Goal: Information Seeking & Learning: Find specific page/section

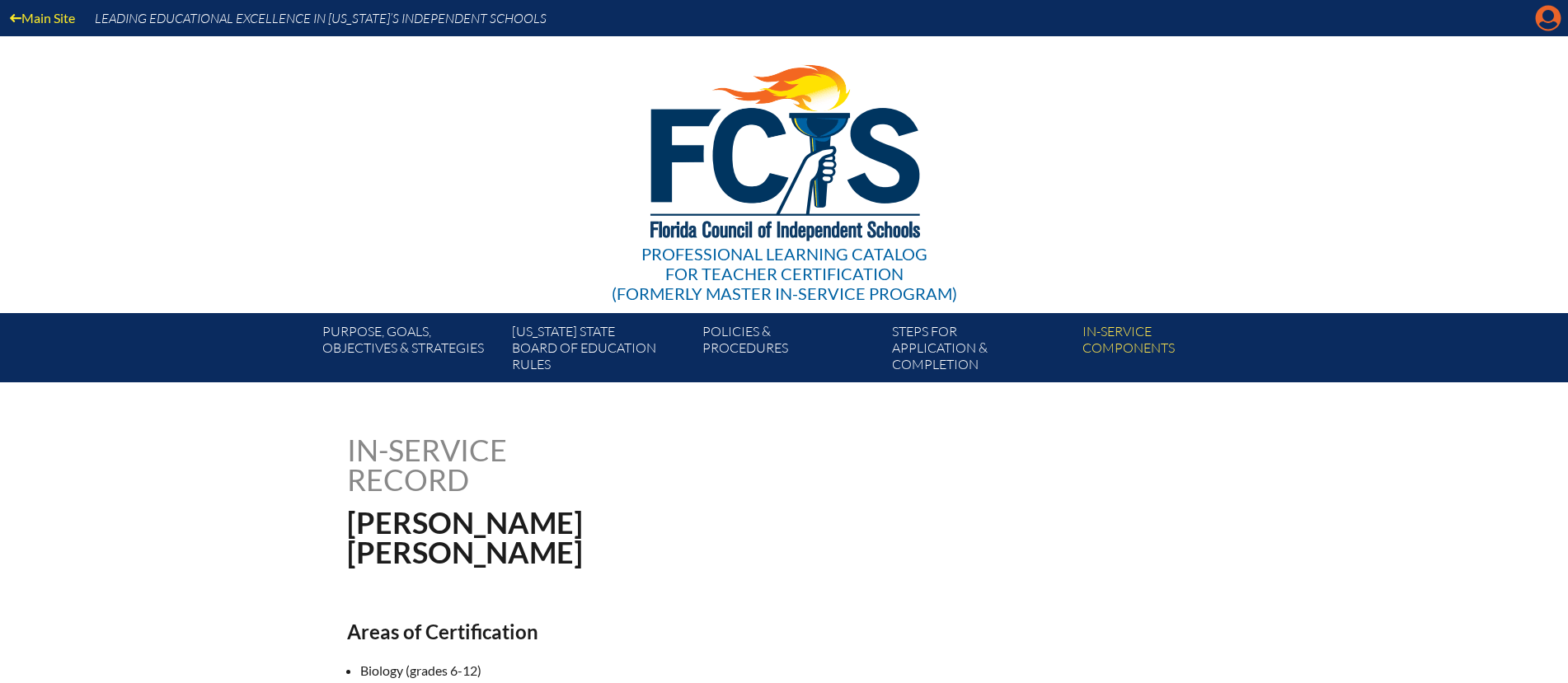
click at [1546, 21] on icon "Manage account" at bounding box center [1547, 18] width 26 height 26
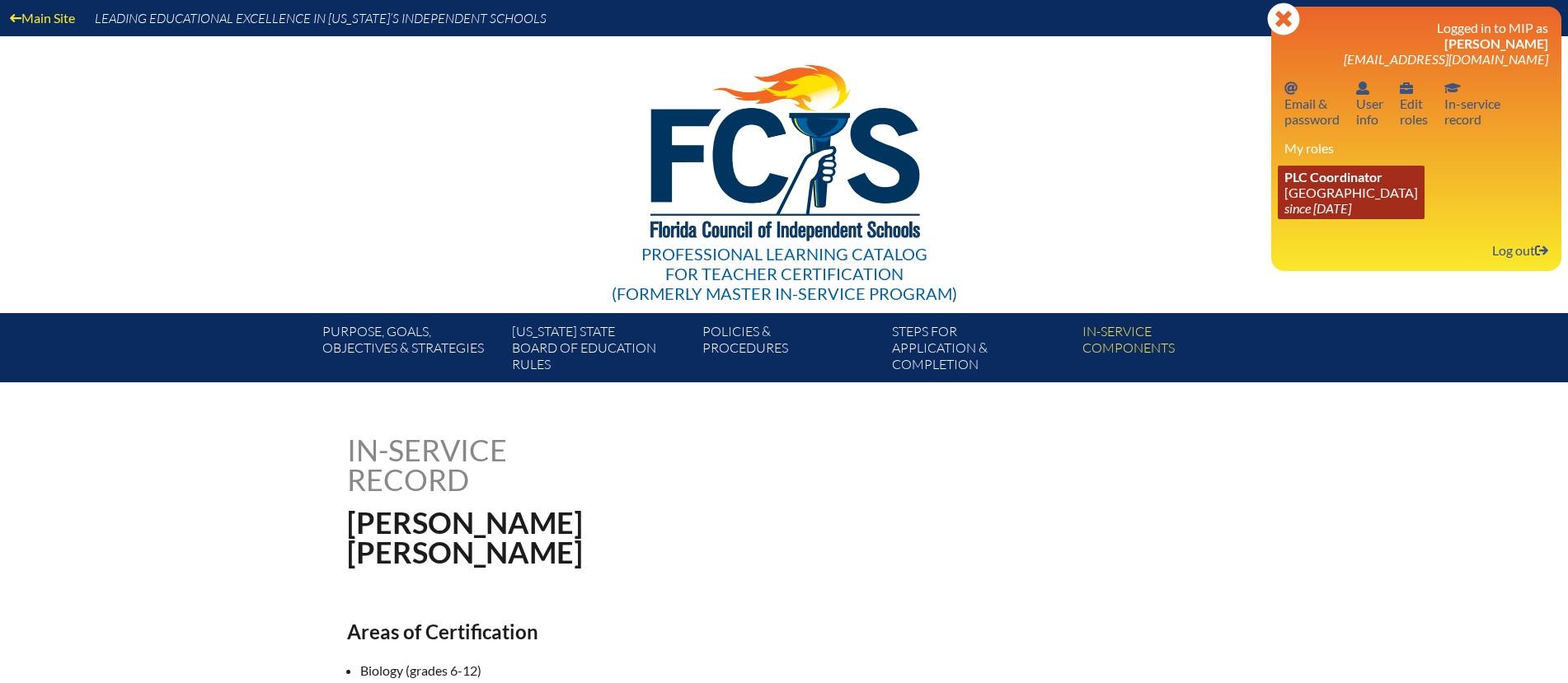
click at [1343, 197] on link "PLC Coordinator Pine School since 2025 Feb 18" at bounding box center [1350, 193] width 147 height 54
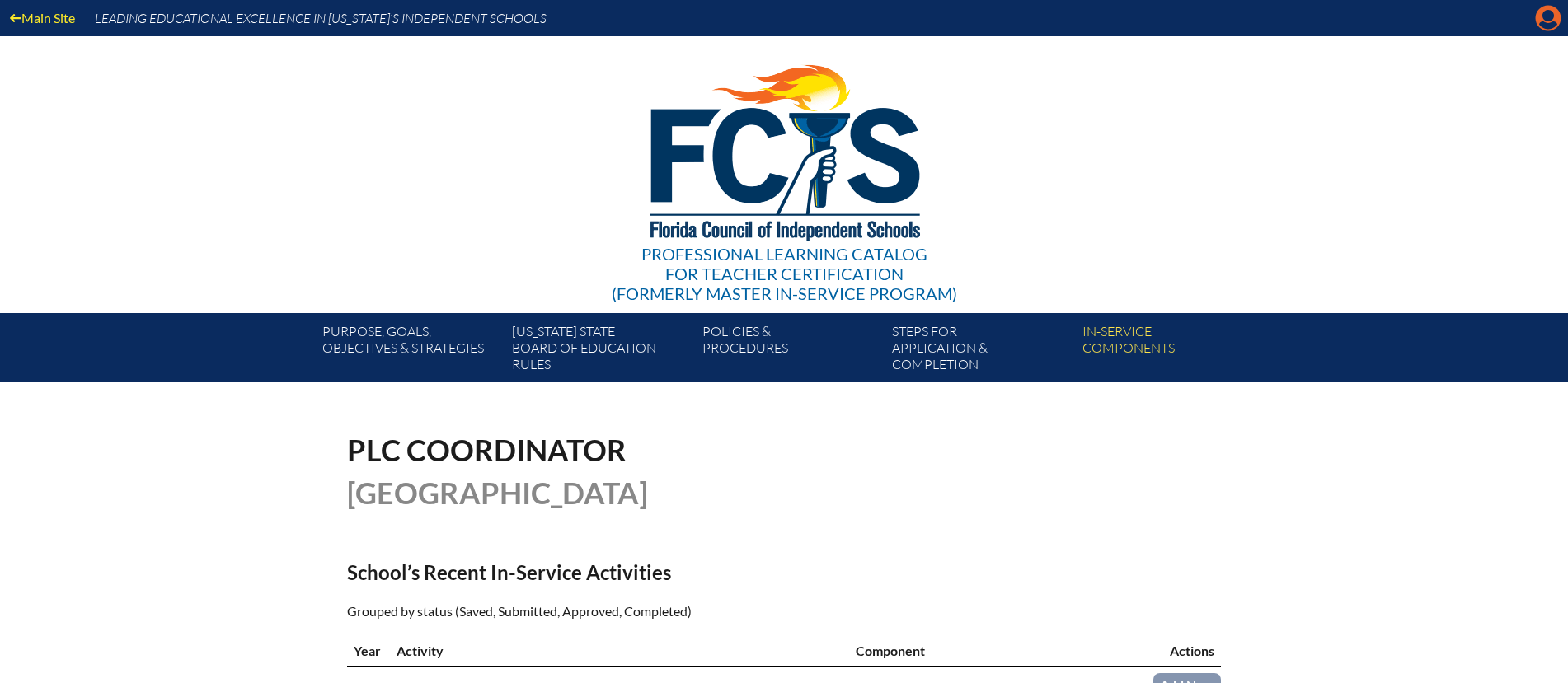
click at [1547, 20] on icon "Manage account" at bounding box center [1547, 18] width 26 height 26
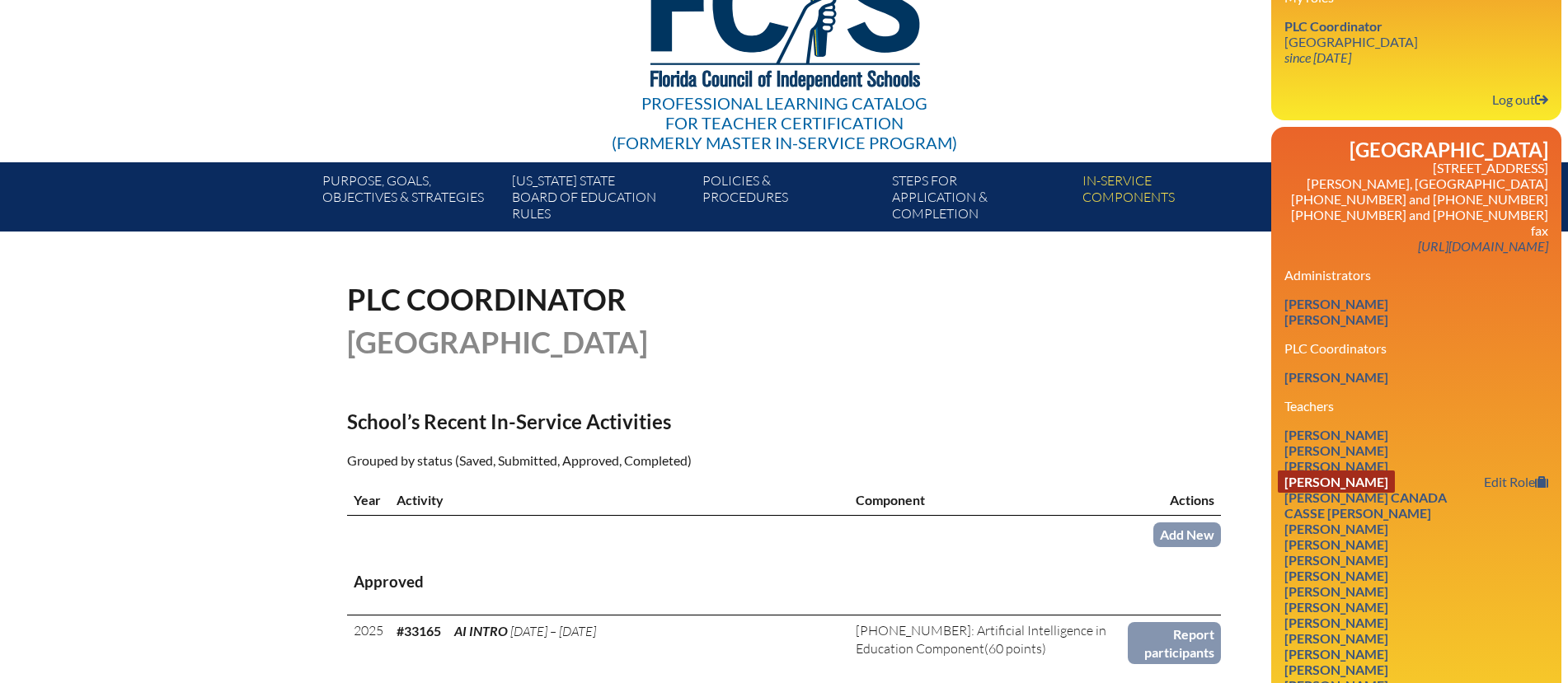
scroll to position [158, 0]
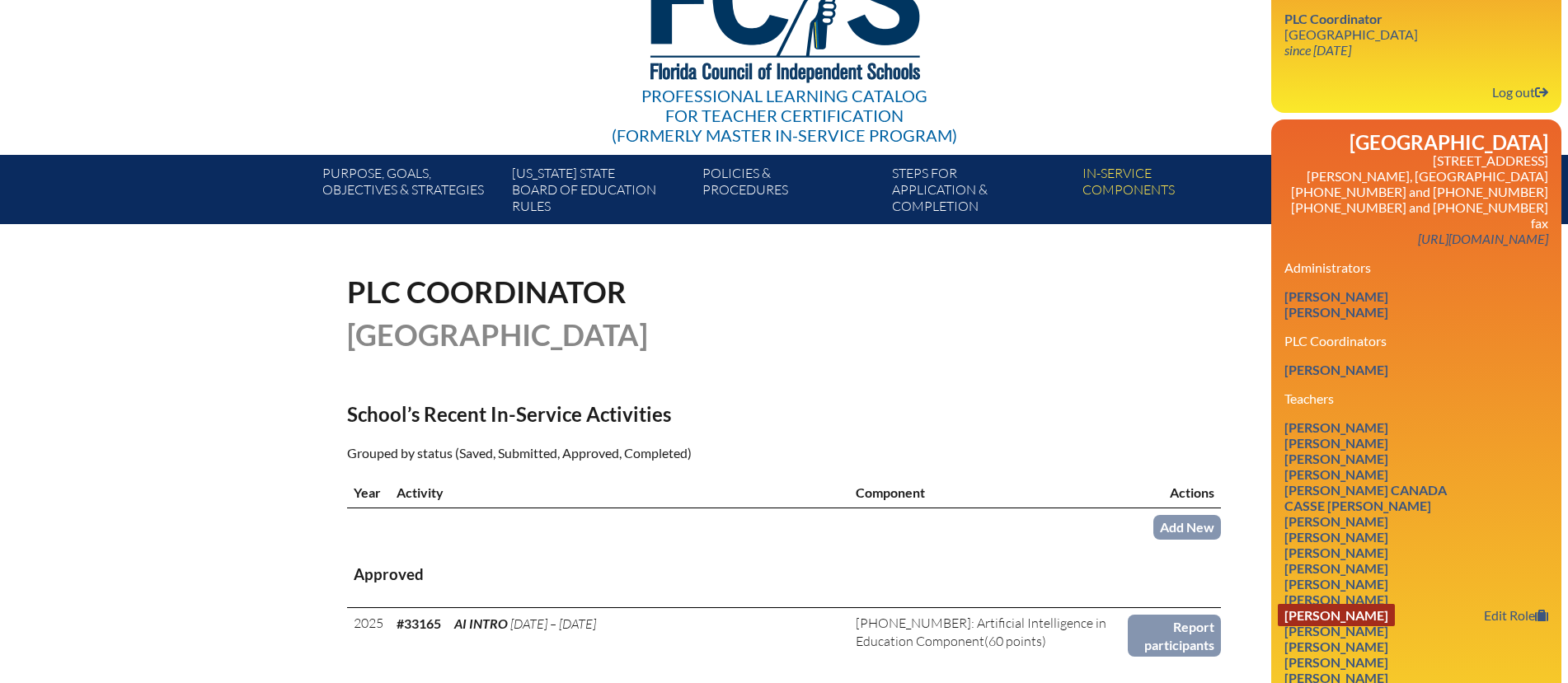
click at [1358, 603] on link "[PERSON_NAME]" at bounding box center [1336, 614] width 117 height 23
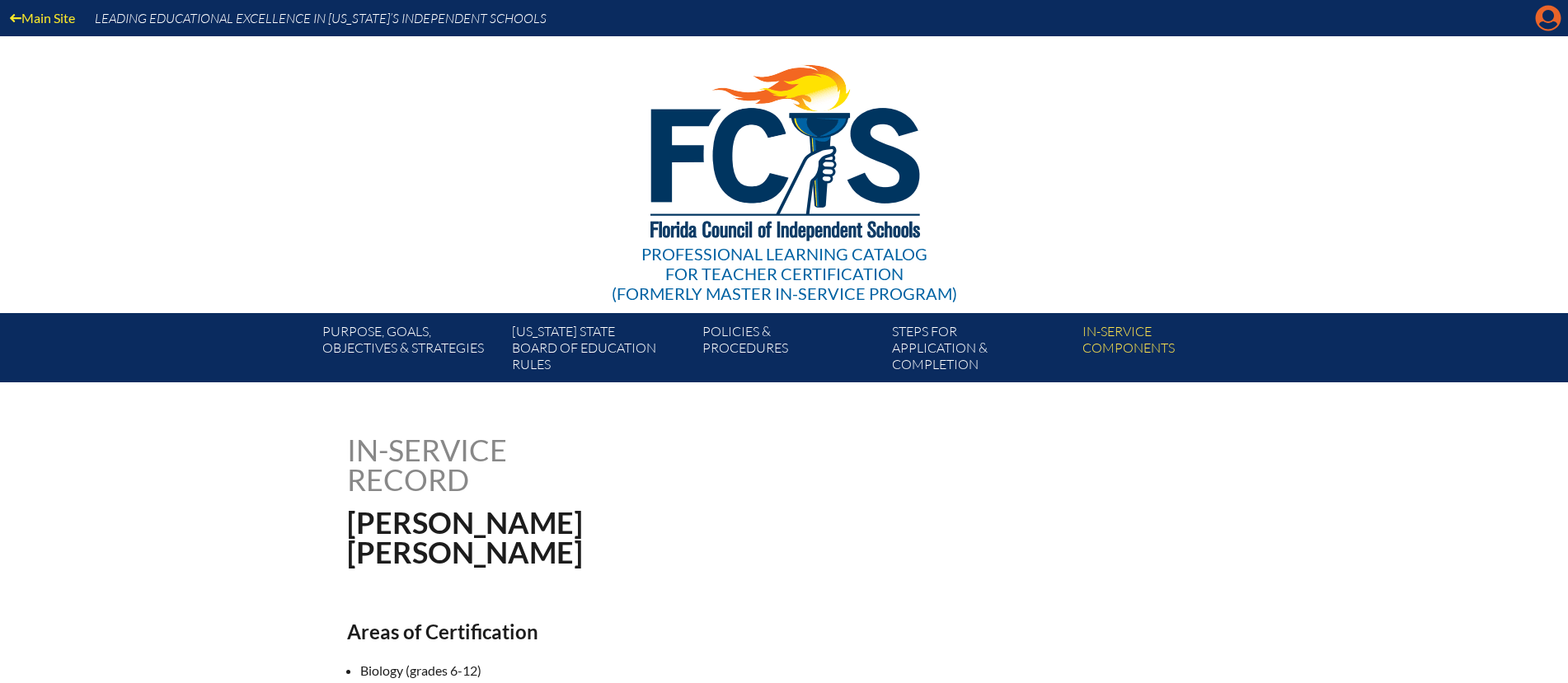
click at [1540, 26] on icon at bounding box center [1548, 18] width 26 height 26
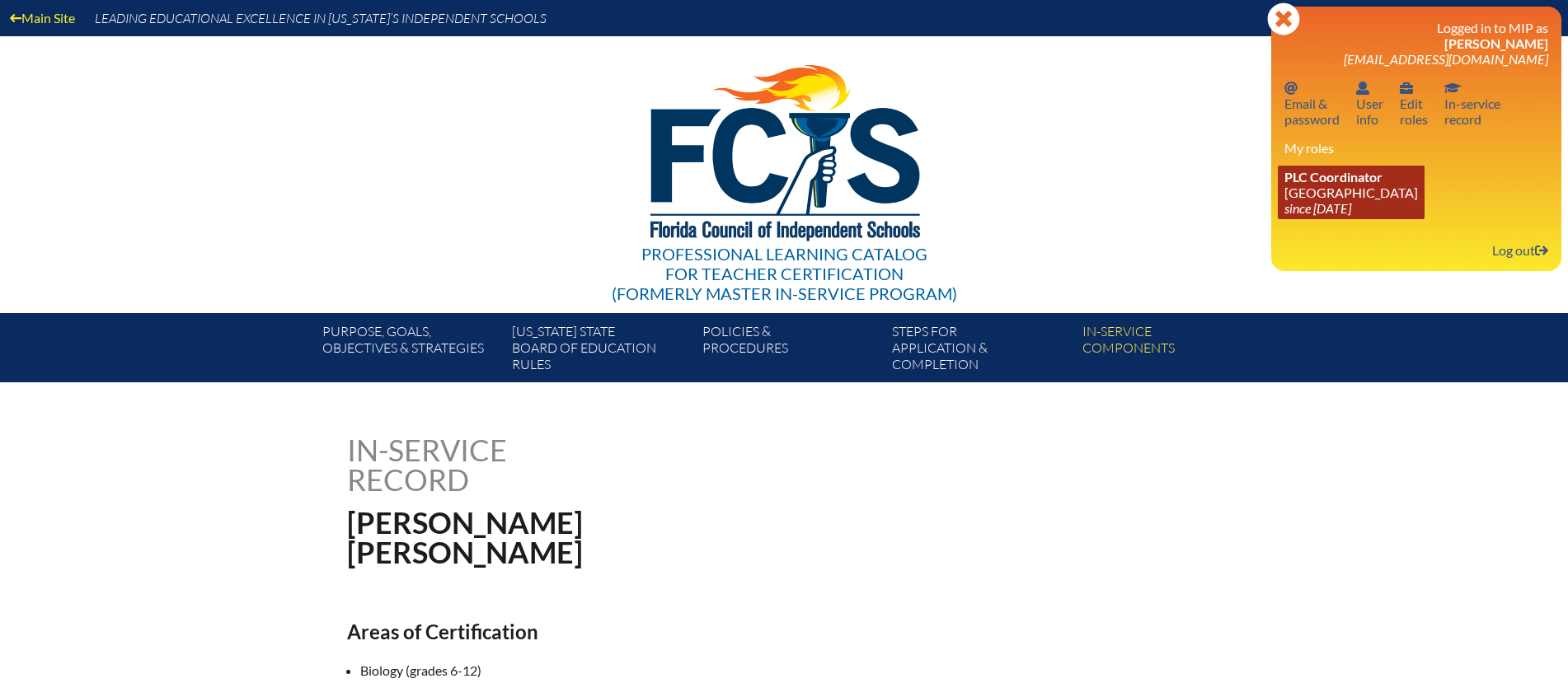
click at [1293, 193] on link "PLC Coordinator Pine School since 2025 Feb 18" at bounding box center [1350, 193] width 147 height 54
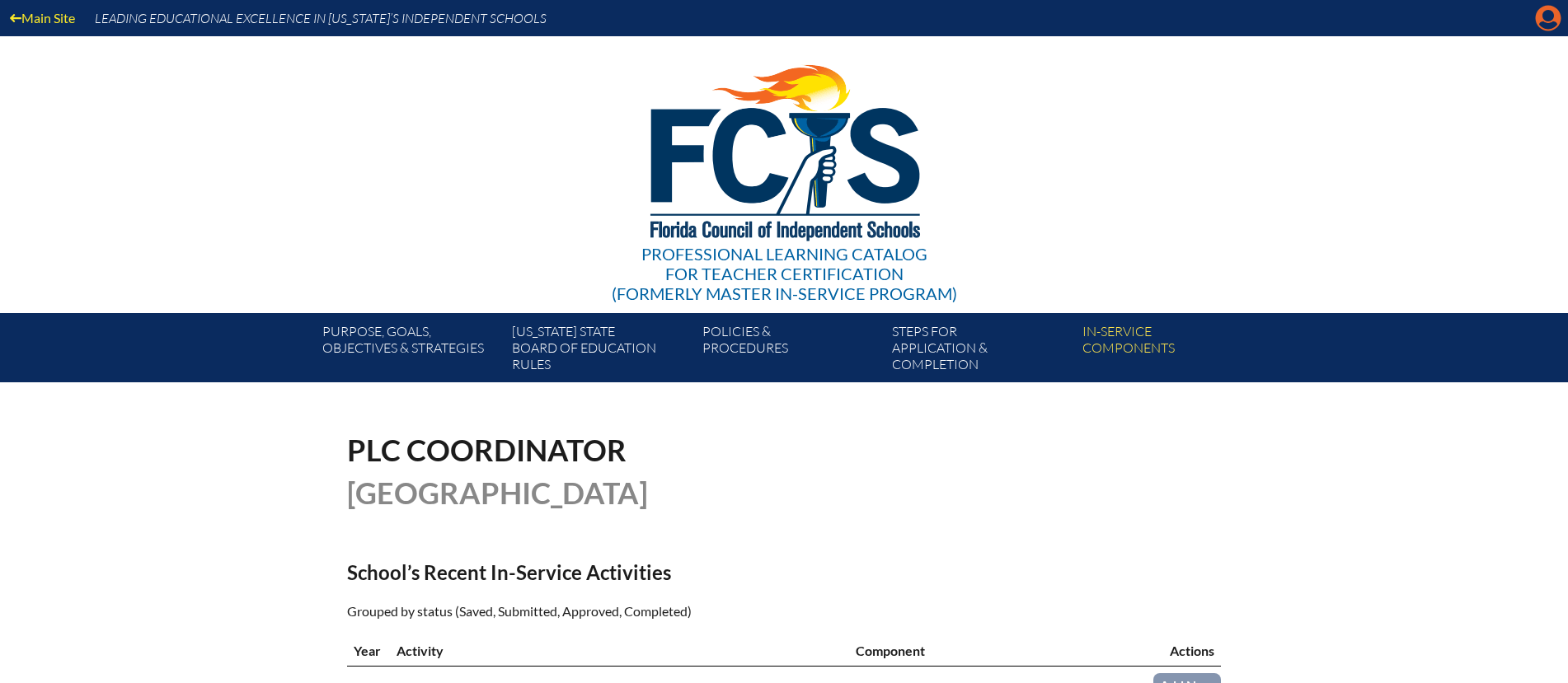
click at [1544, 21] on icon at bounding box center [1548, 18] width 26 height 26
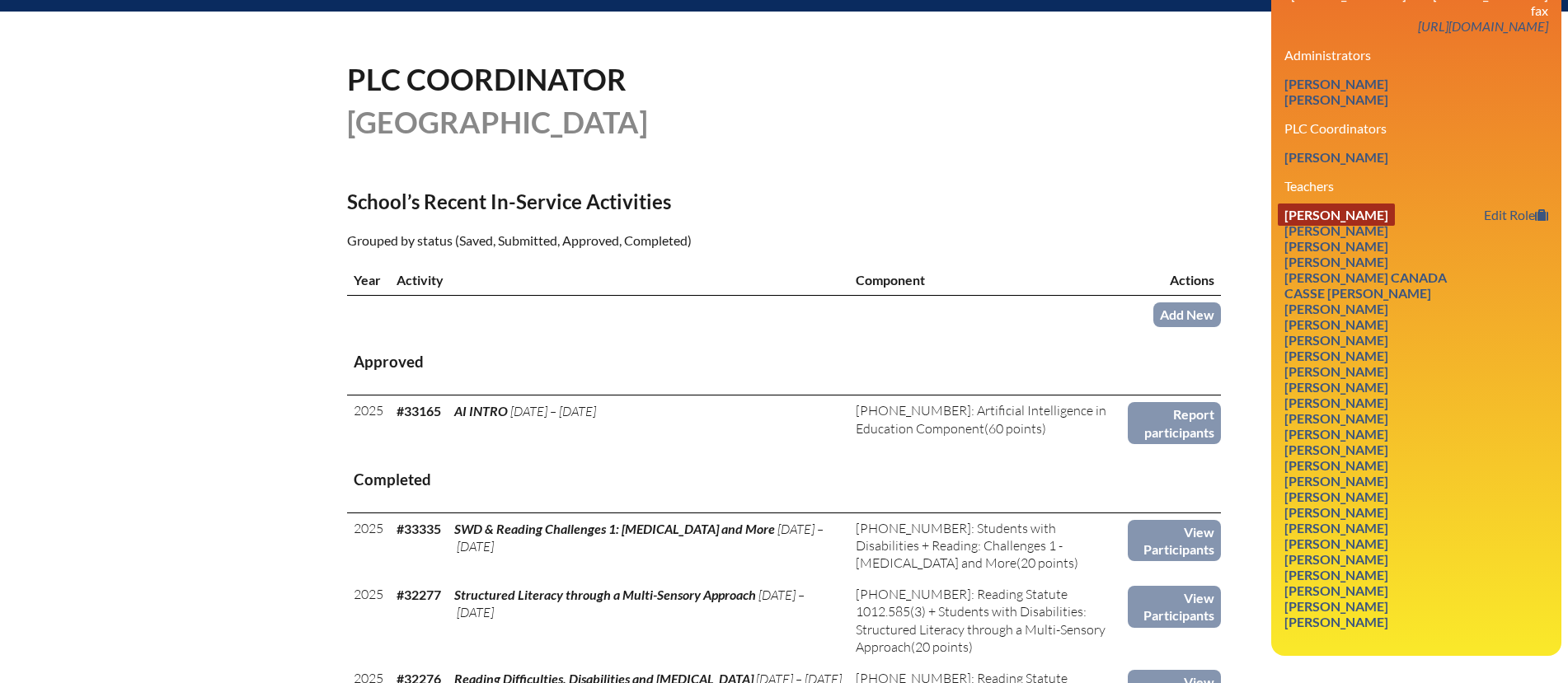
scroll to position [372, 0]
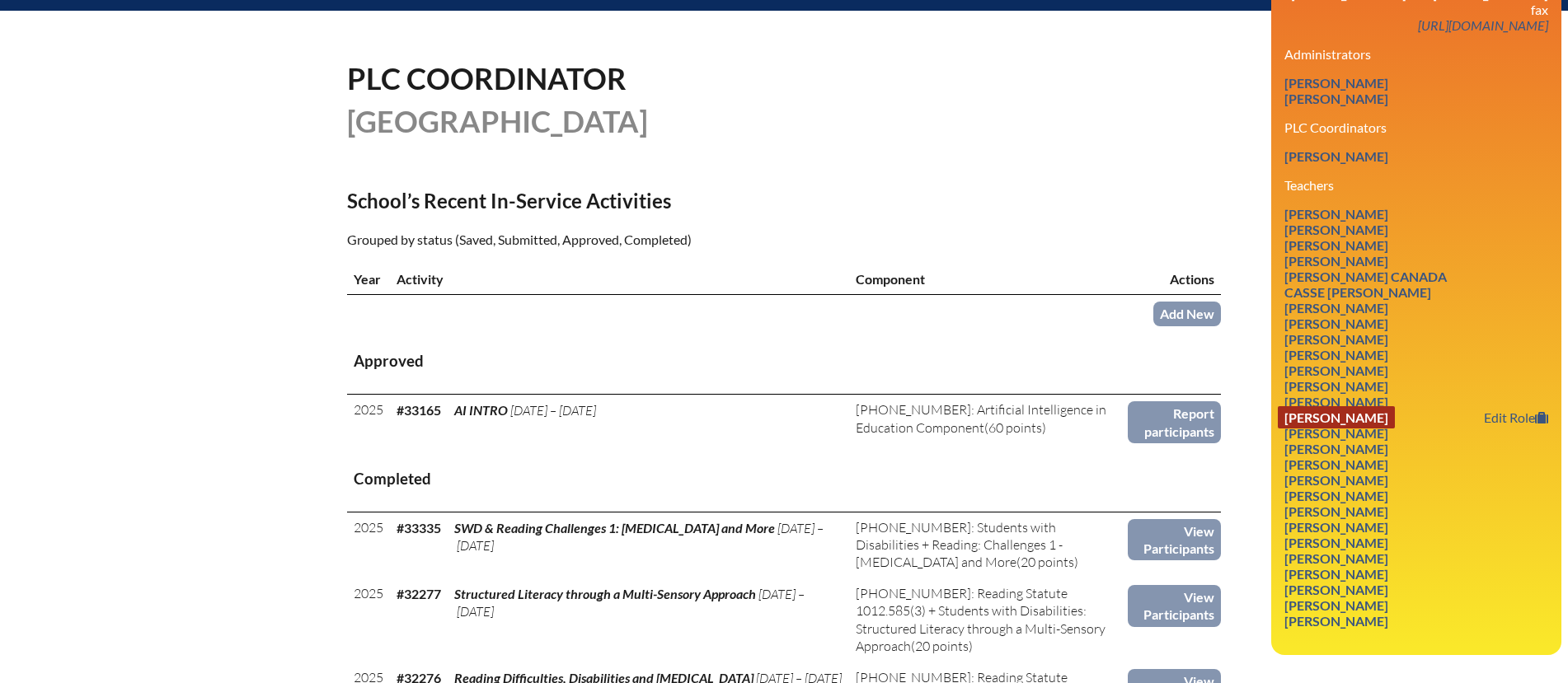
click at [1323, 406] on link "Brian Hayden" at bounding box center [1336, 417] width 117 height 23
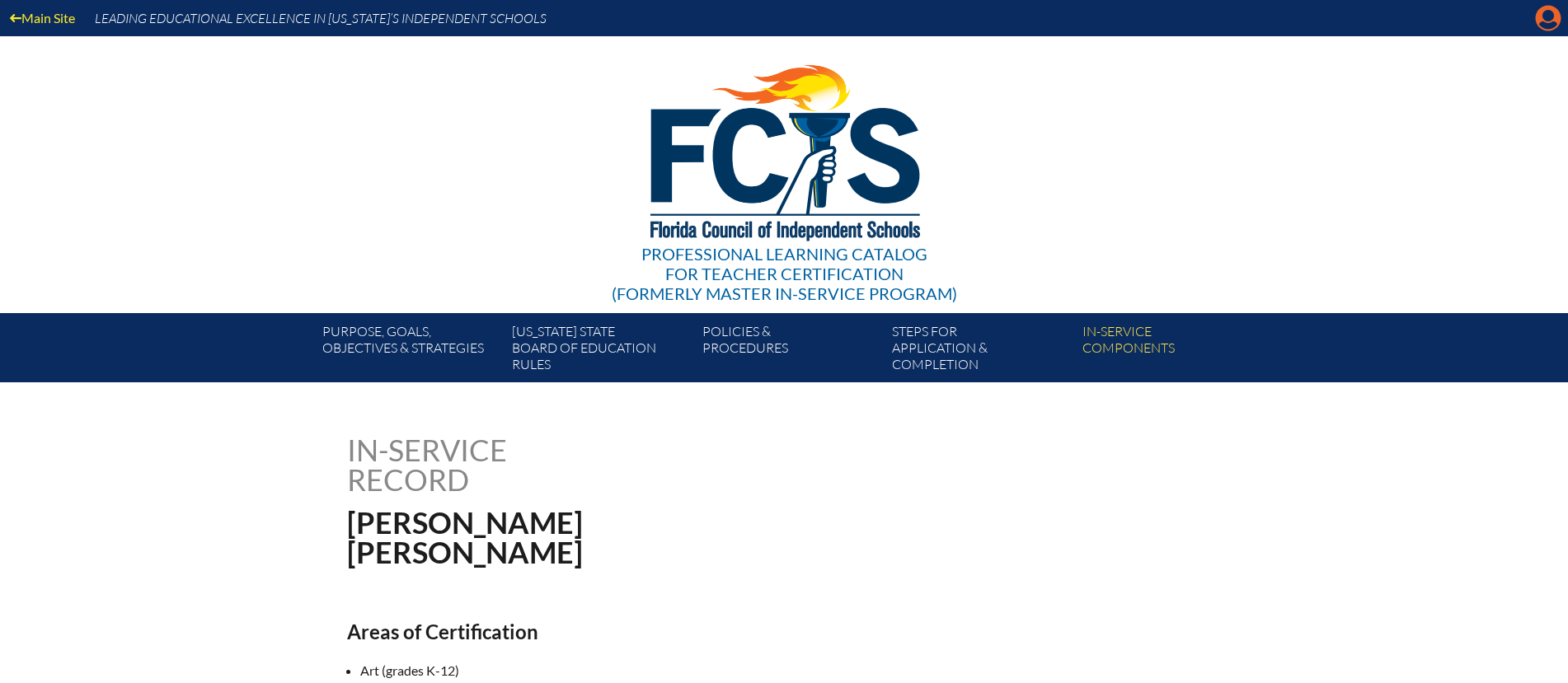
click at [1547, 18] on icon "Manage account" at bounding box center [1547, 18] width 26 height 26
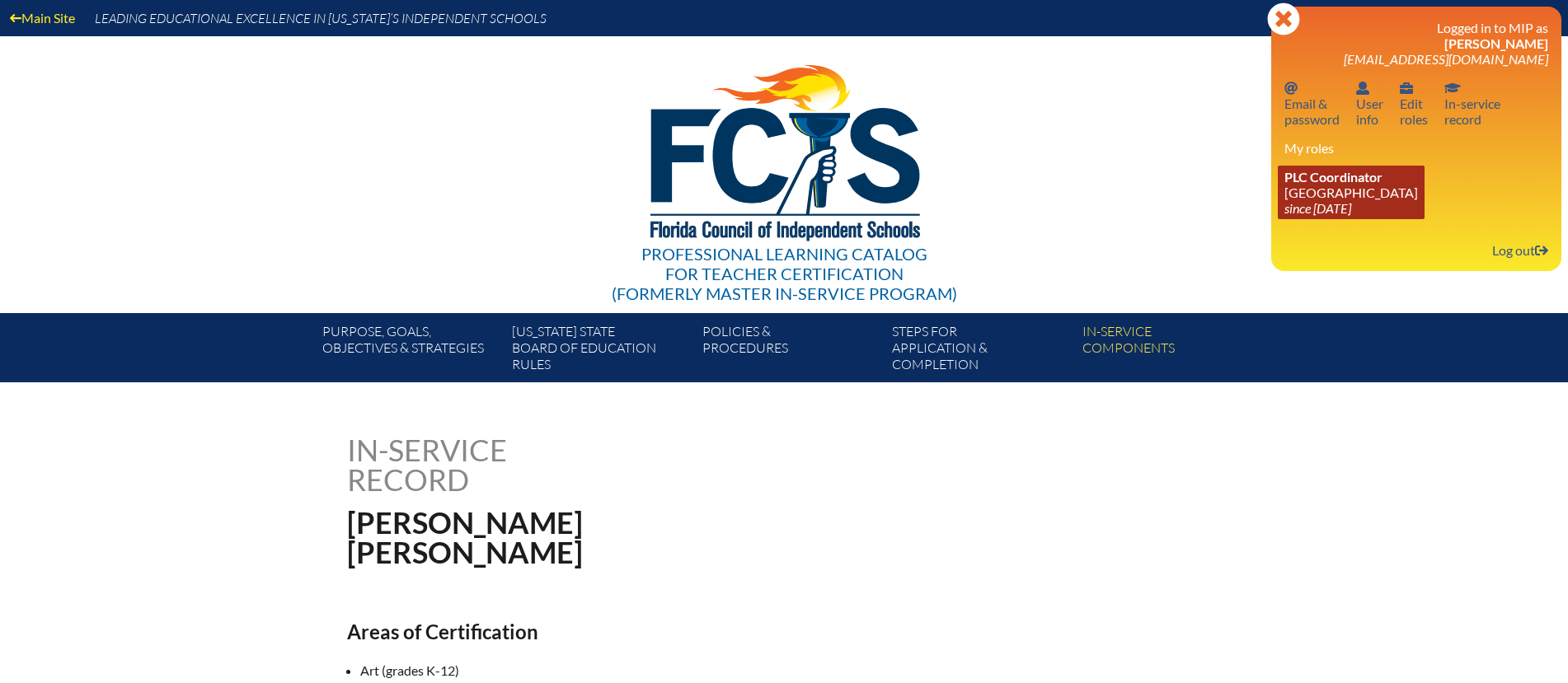
click at [1338, 182] on span "PLC Coordinator" at bounding box center [1333, 177] width 98 height 16
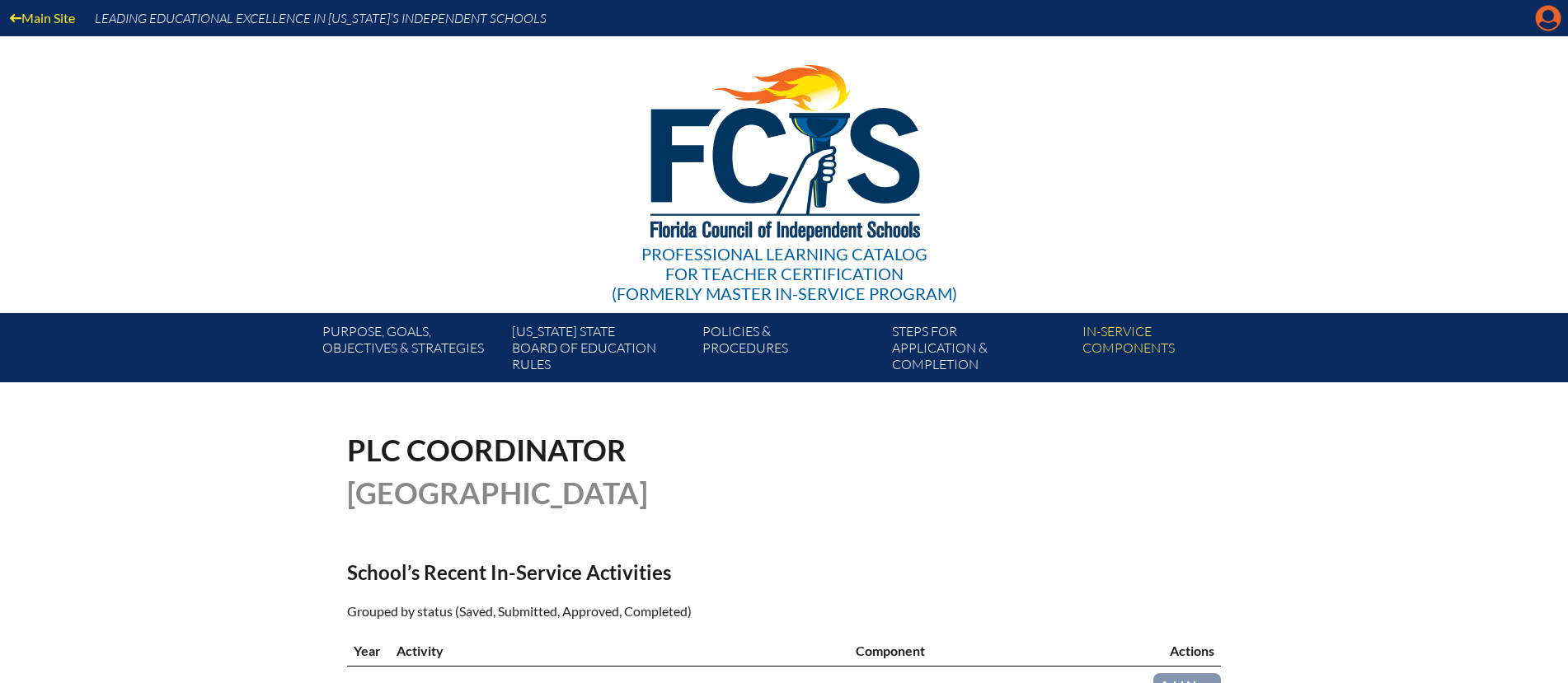
click at [1546, 18] on icon "Manage account" at bounding box center [1547, 18] width 26 height 26
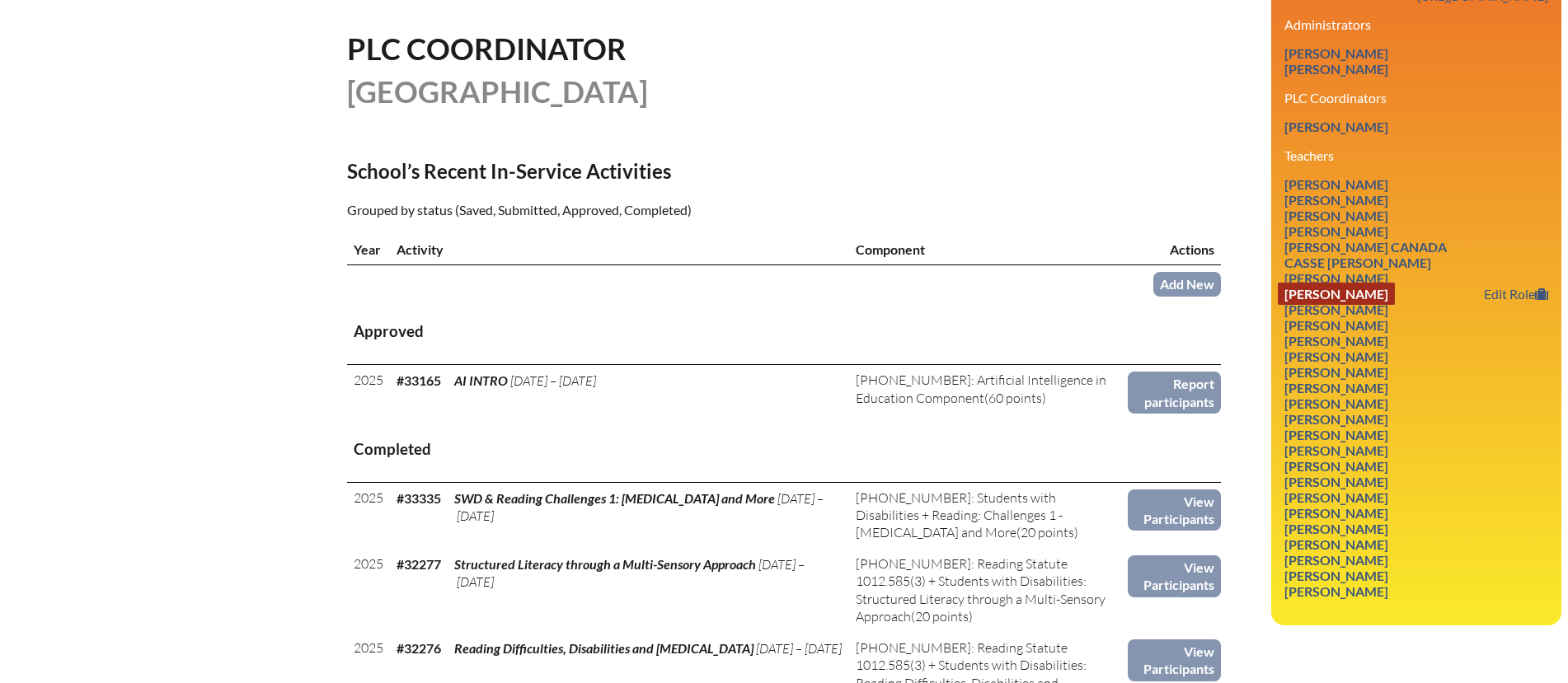
scroll to position [400, 0]
click at [1325, 284] on link "Heidi Coliskey" at bounding box center [1336, 295] width 117 height 23
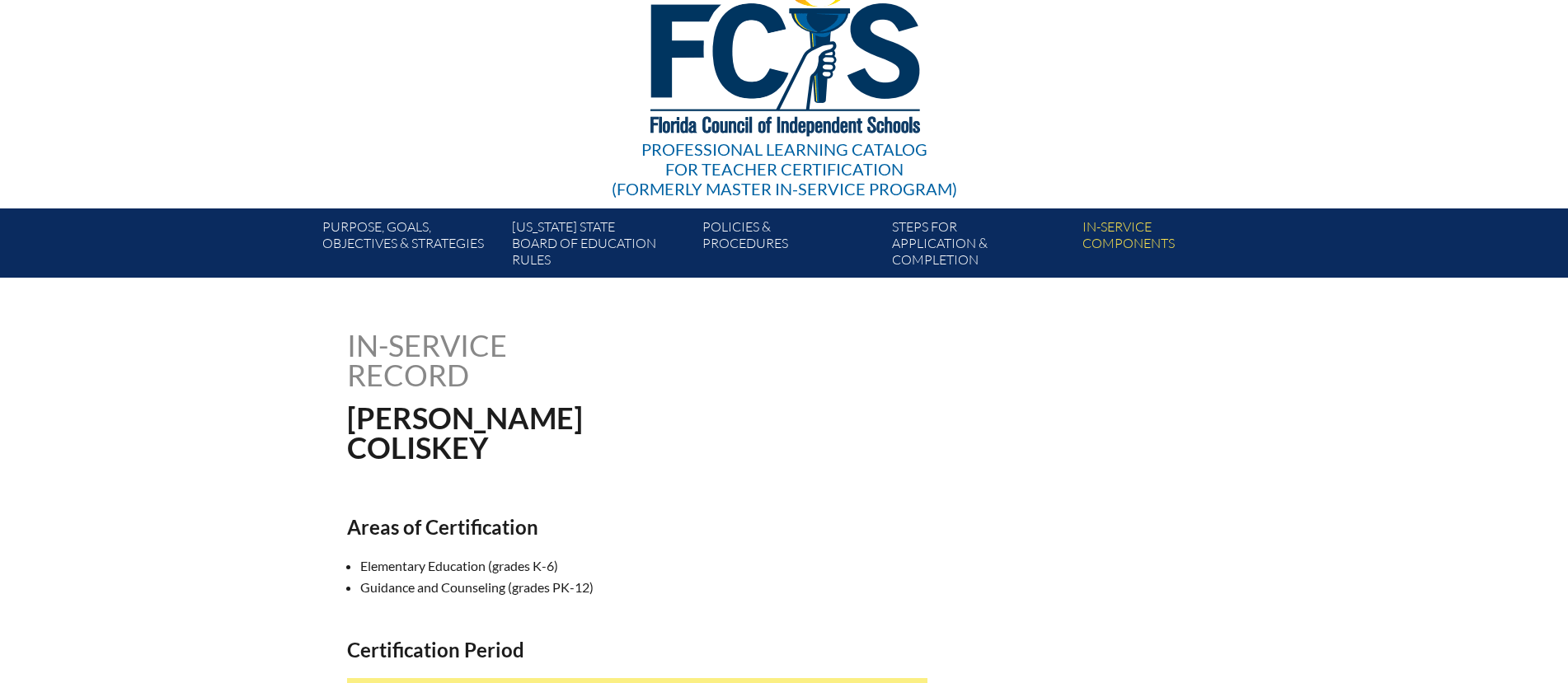
scroll to position [100, 0]
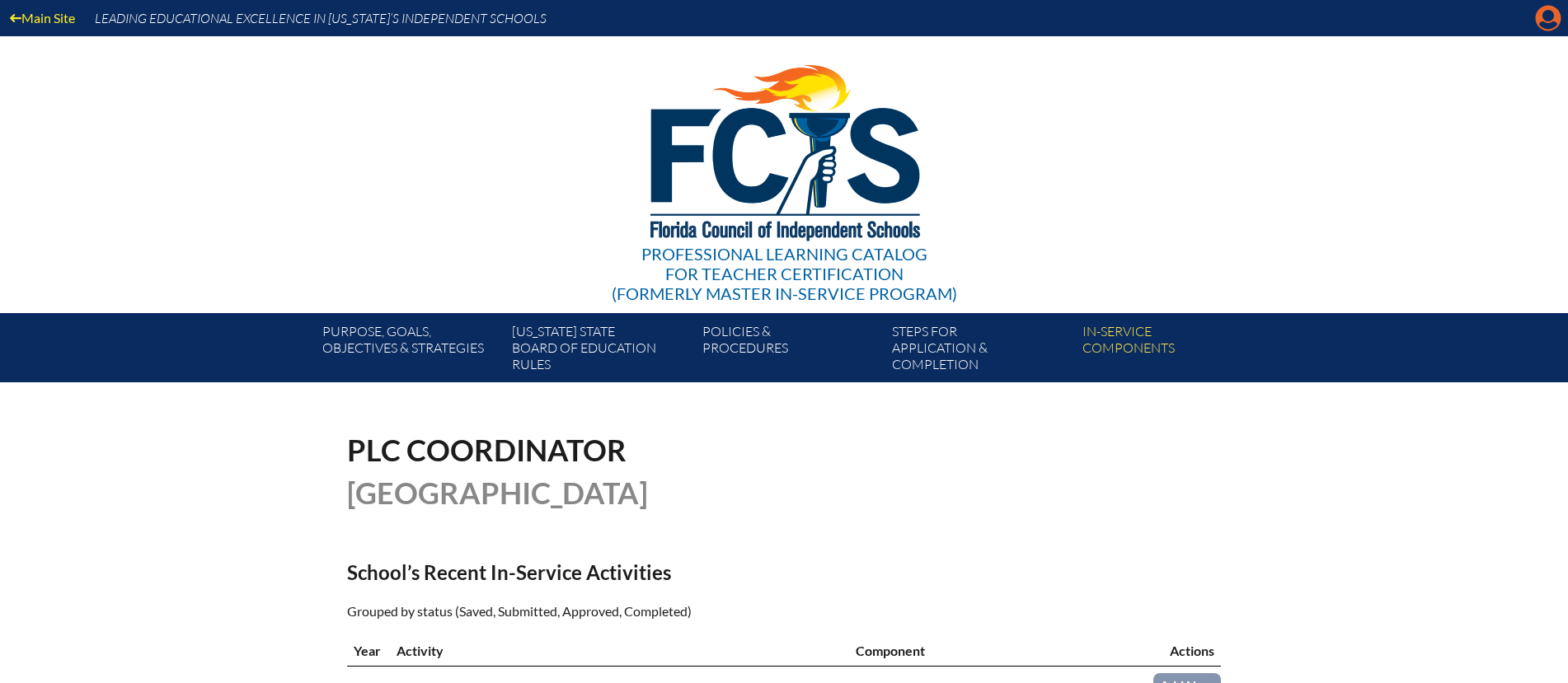
click at [1541, 23] on icon "Manage account" at bounding box center [1547, 18] width 26 height 26
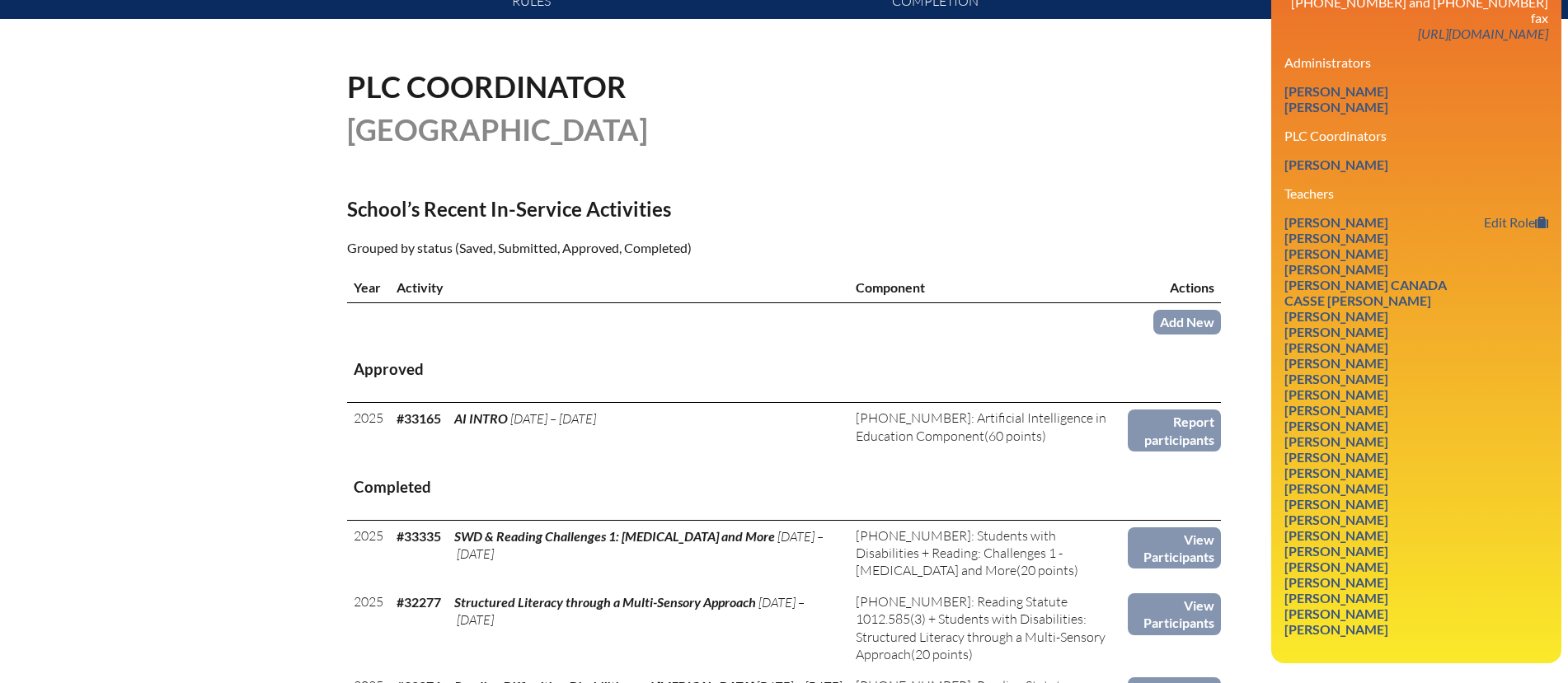
scroll to position [366, 0]
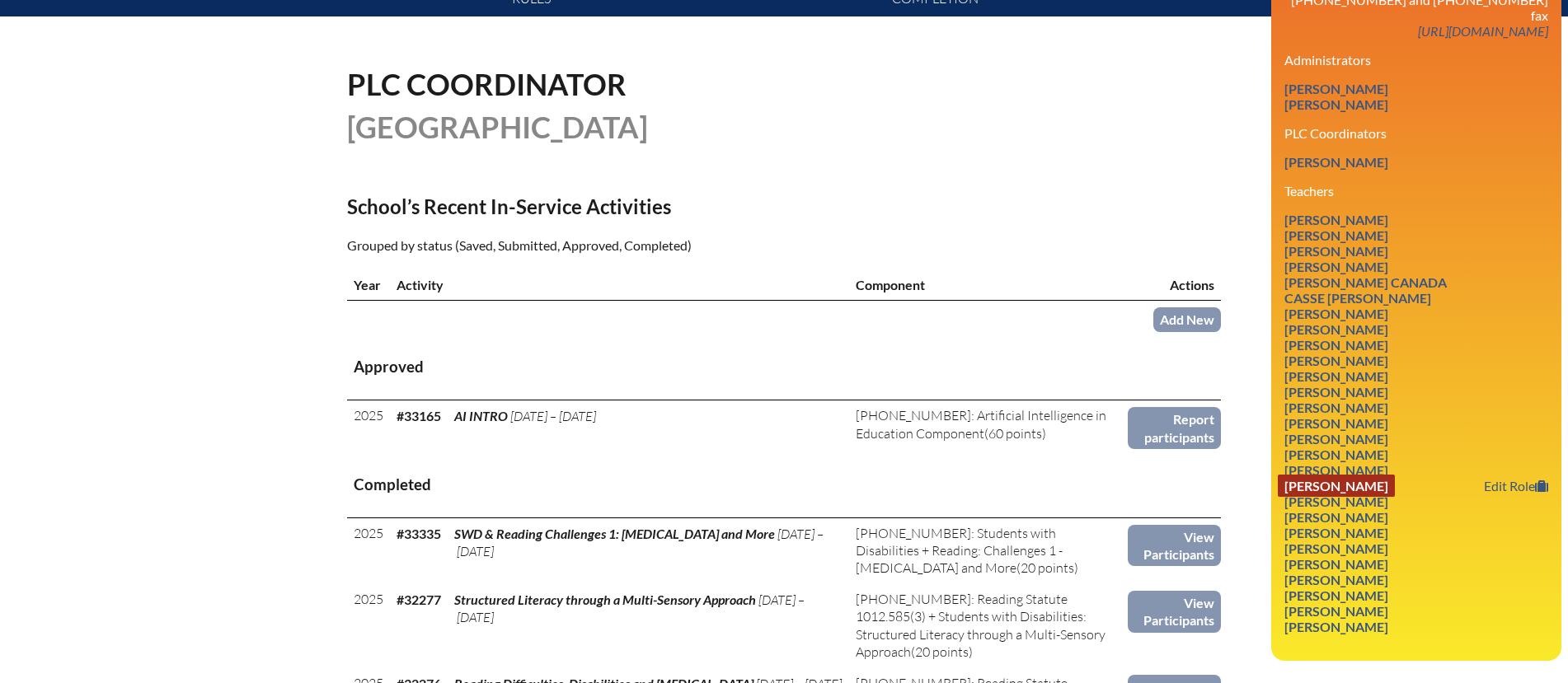
click at [1316, 475] on link "[PERSON_NAME]" at bounding box center [1336, 485] width 117 height 23
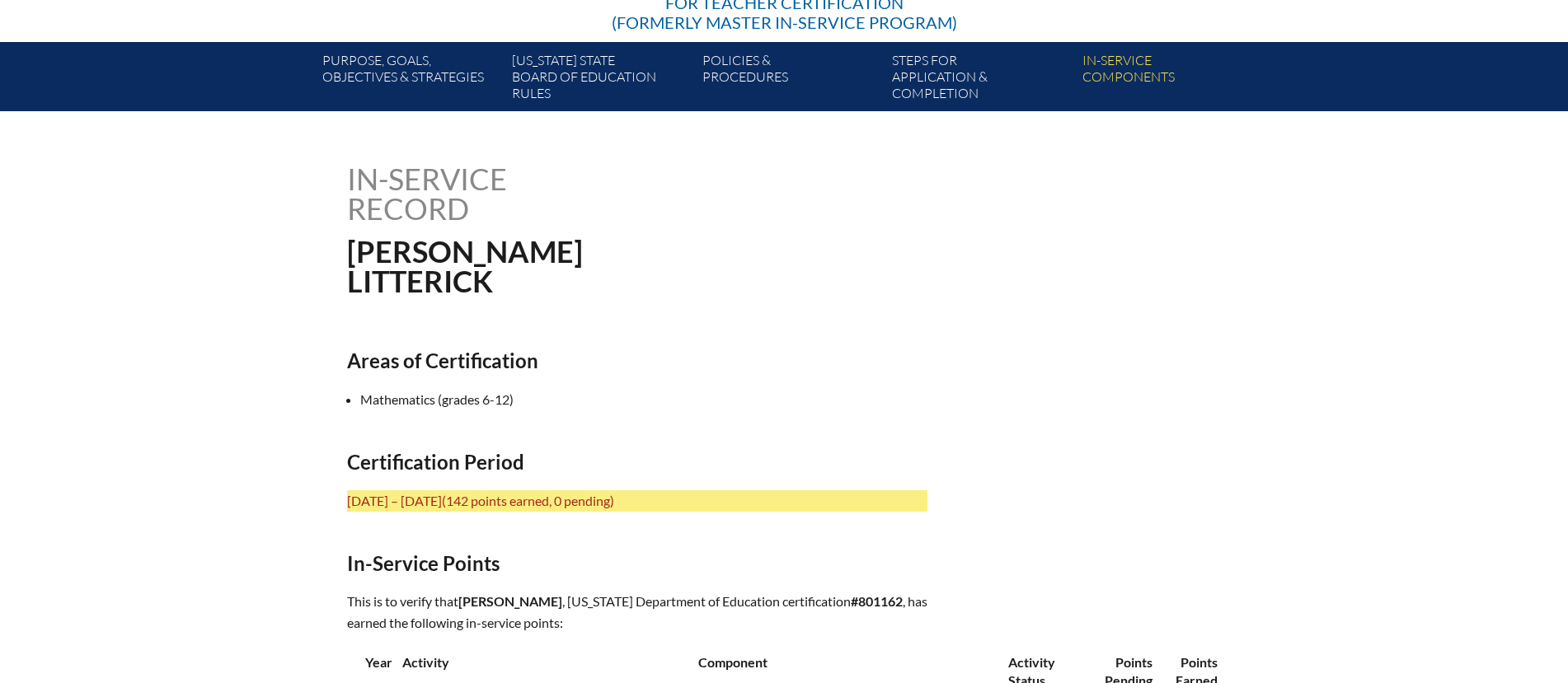
scroll to position [288, 0]
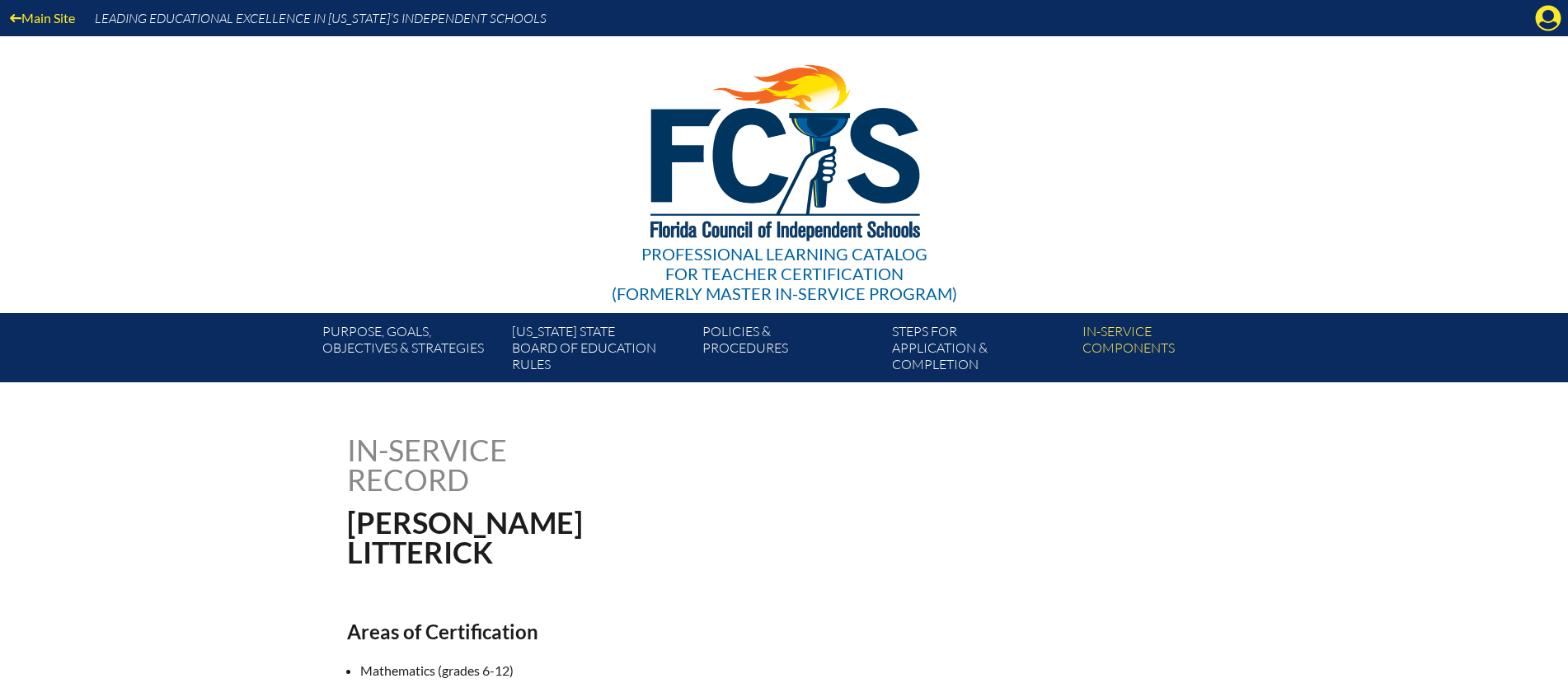
scroll to position [13, 0]
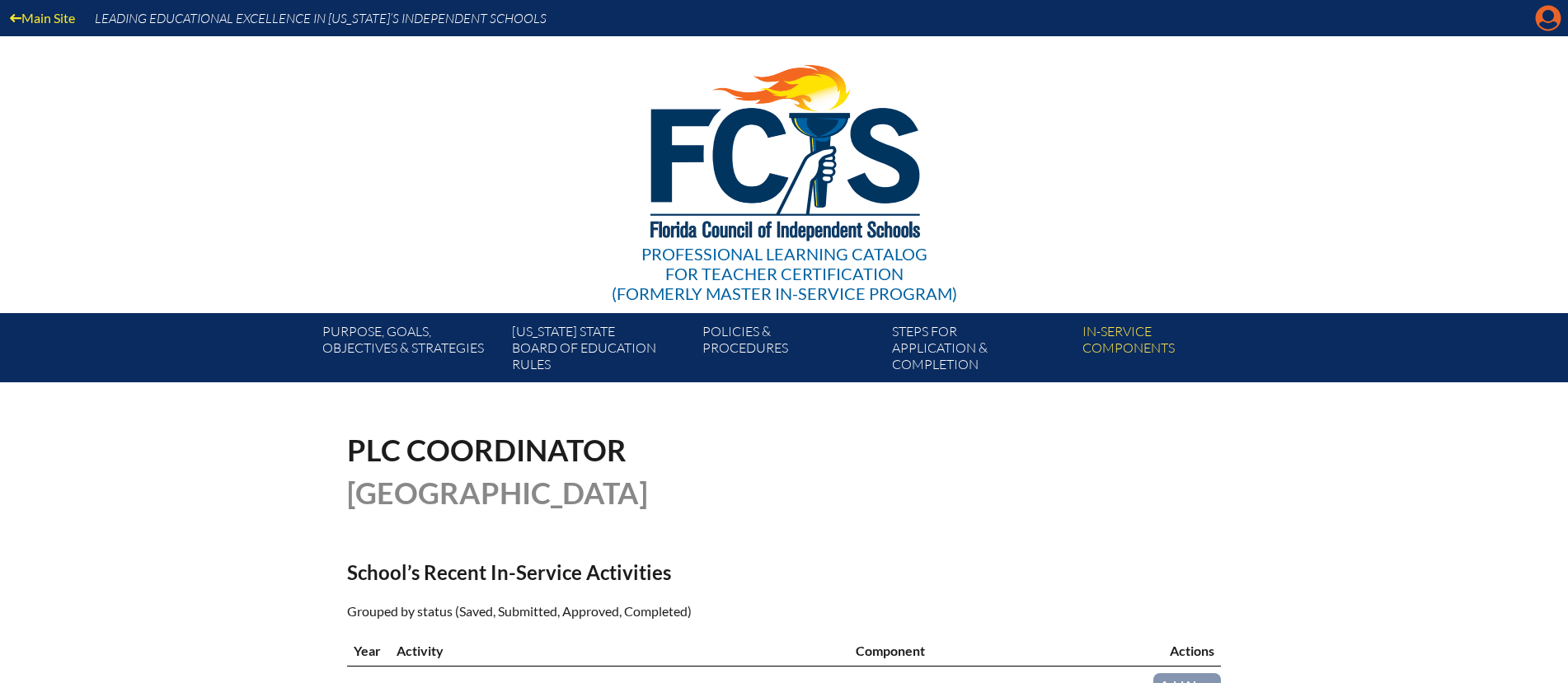
click at [1542, 20] on icon at bounding box center [1548, 18] width 26 height 26
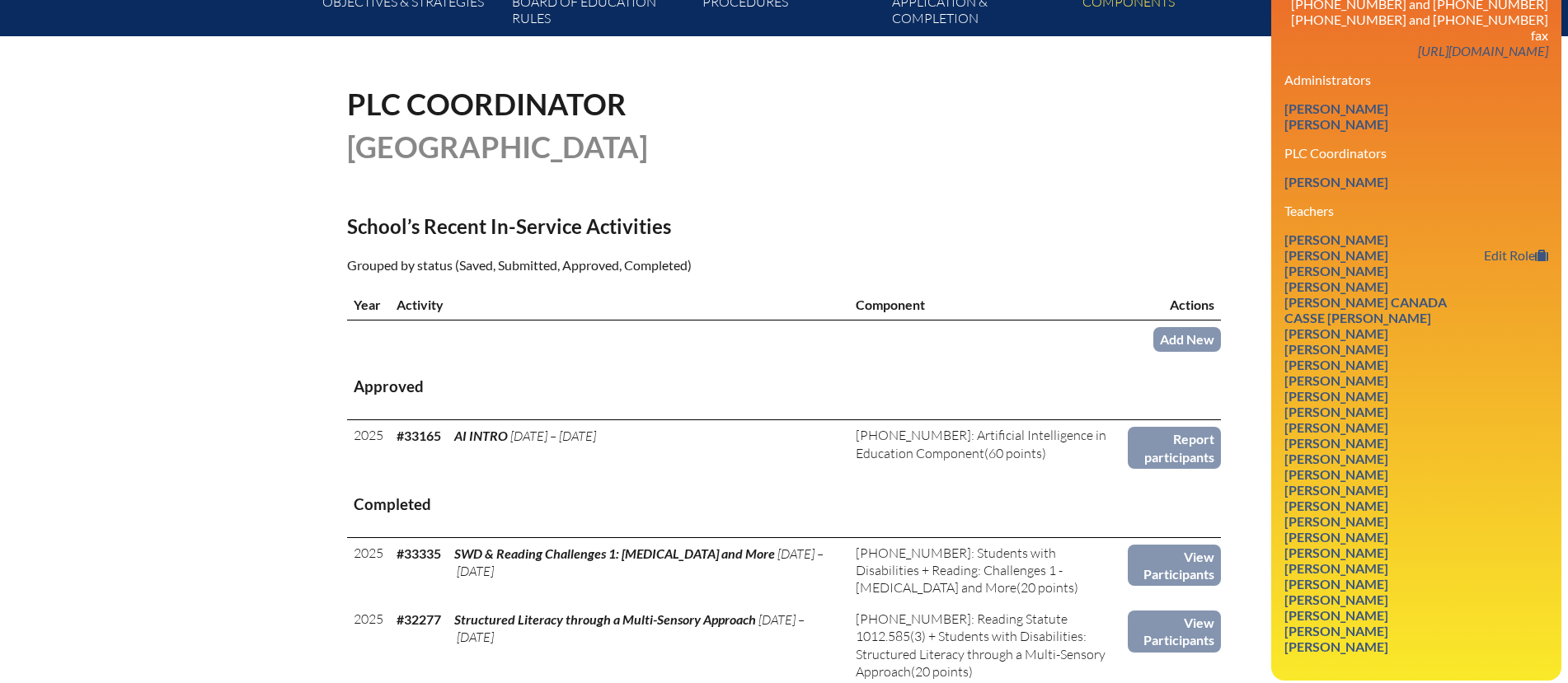
scroll to position [348, 0]
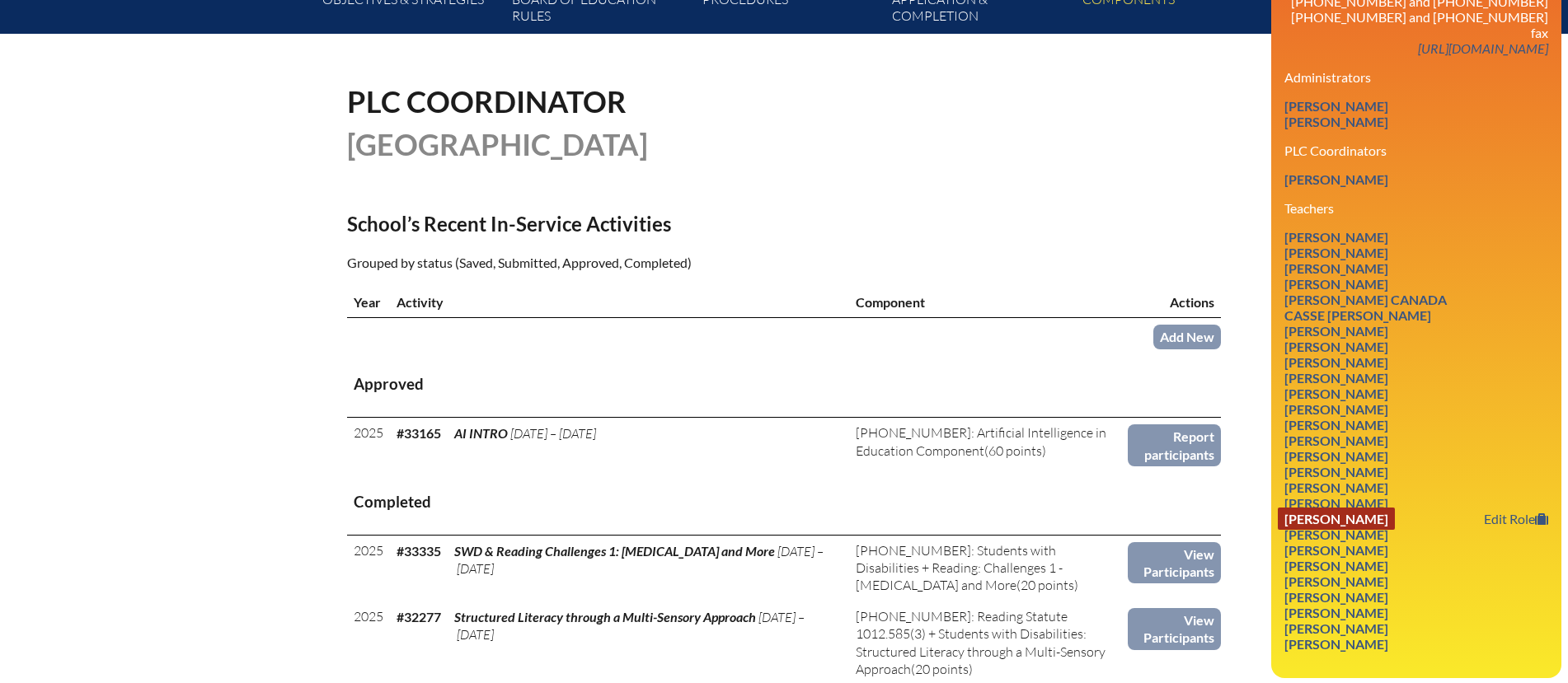
click at [1328, 507] on link "Amy Mazzota" at bounding box center [1336, 518] width 117 height 23
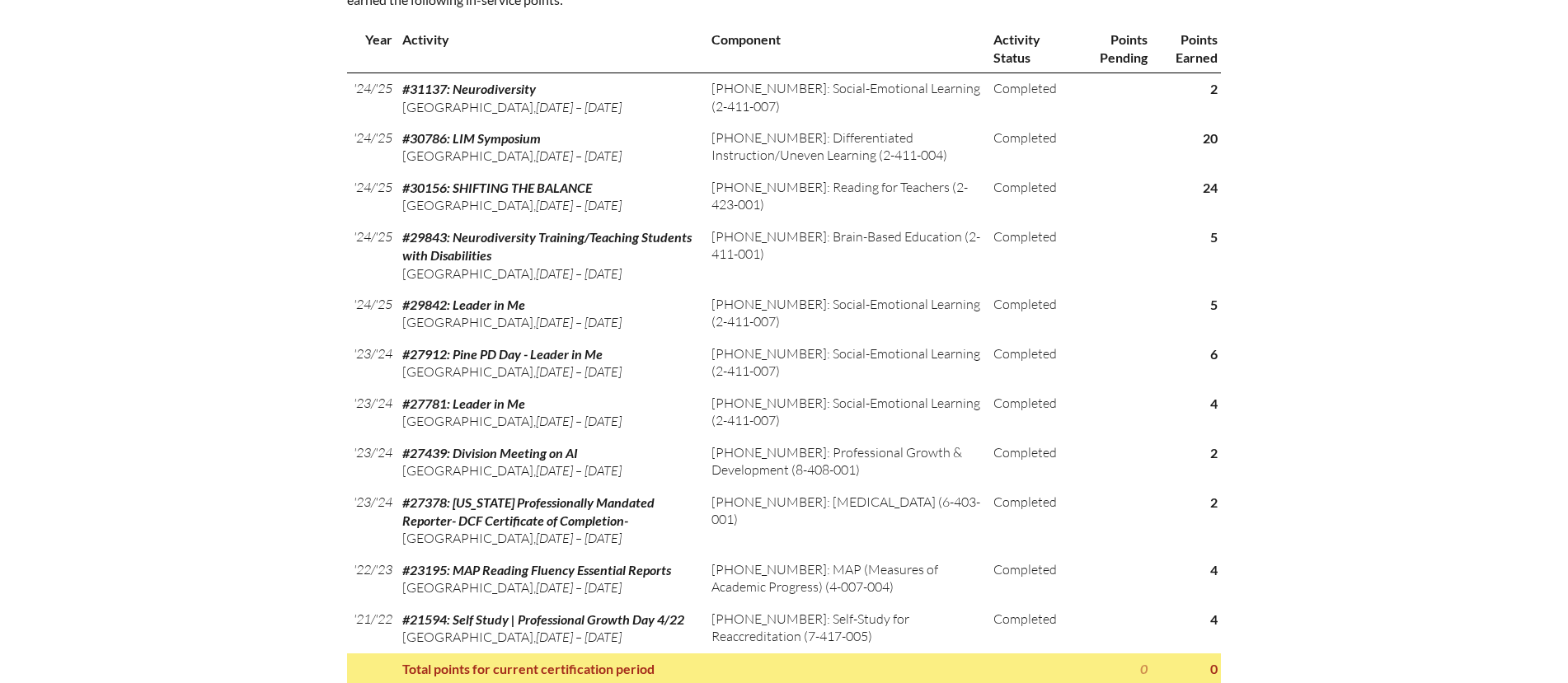
scroll to position [896, 0]
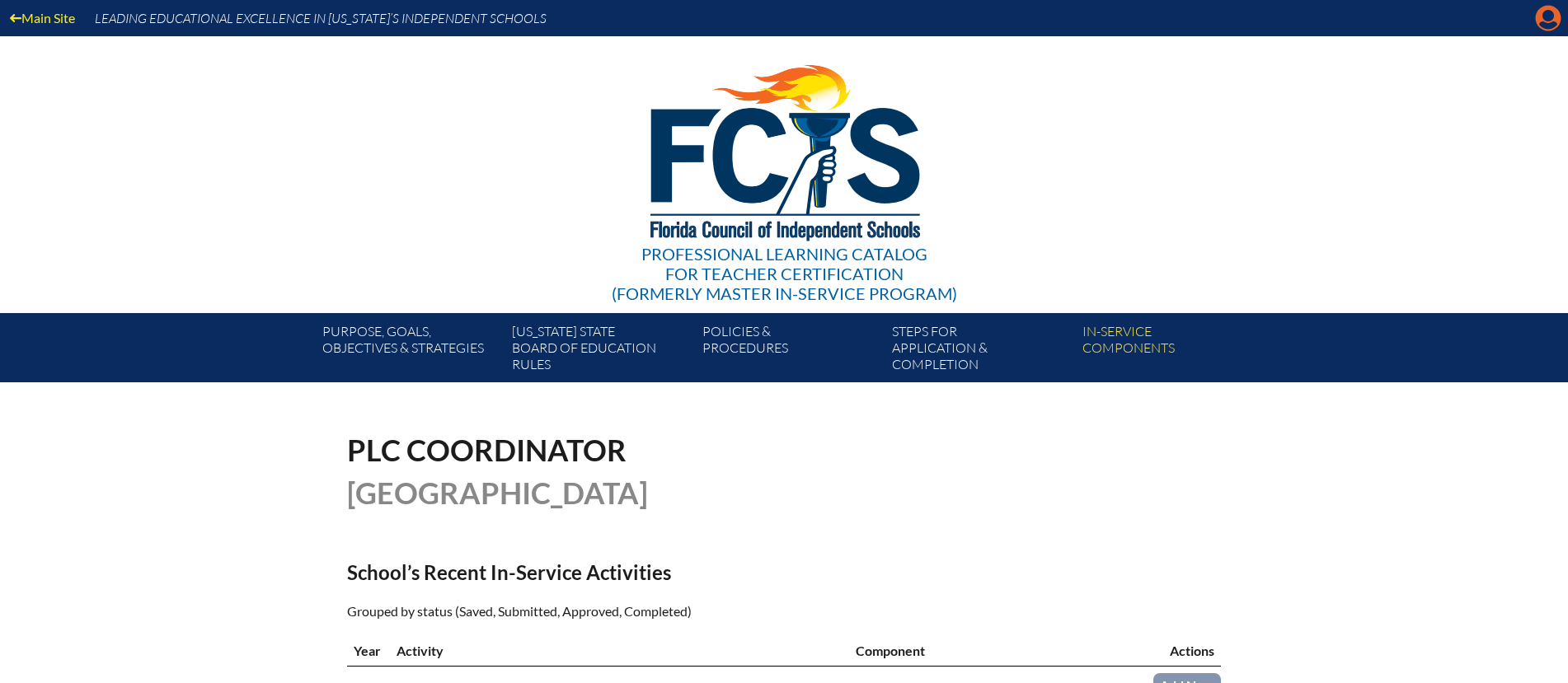
click at [1547, 22] on icon at bounding box center [1548, 18] width 26 height 26
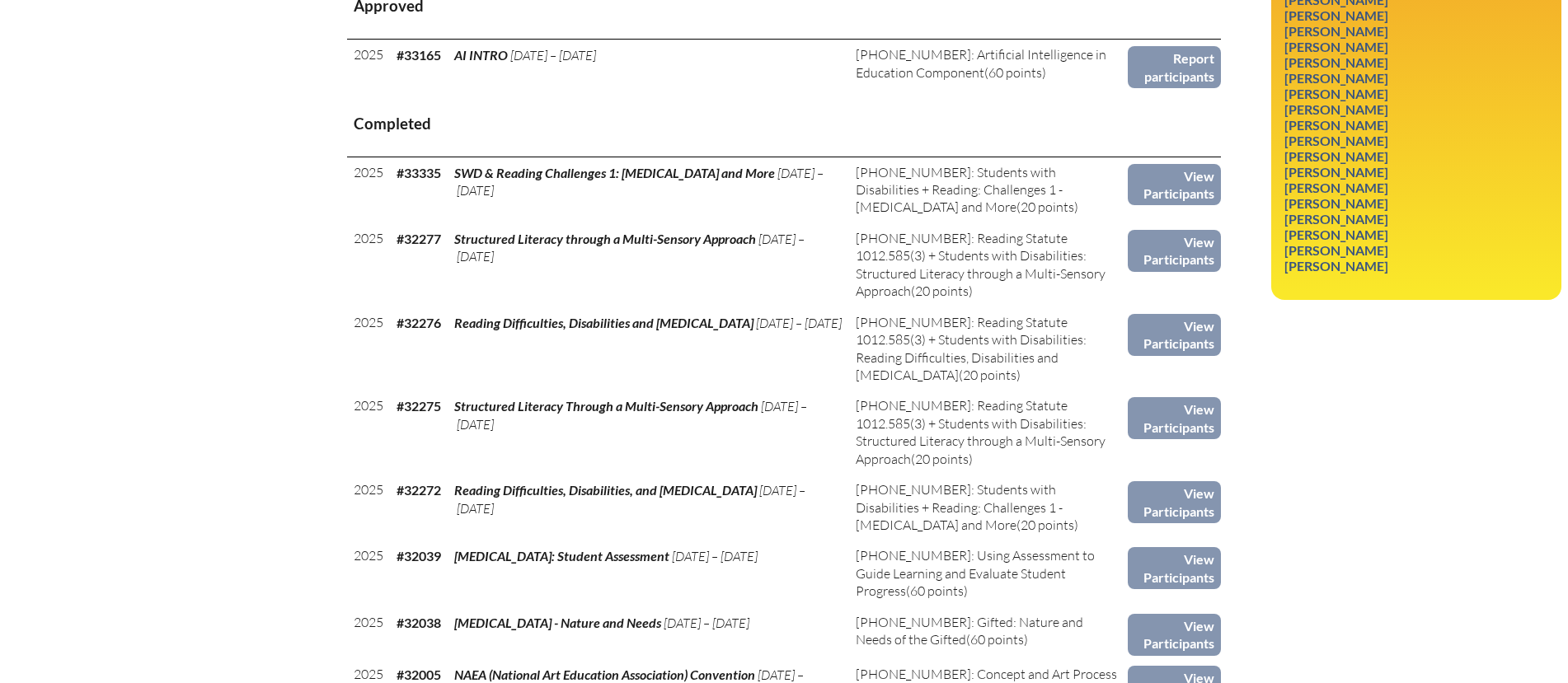
scroll to position [729, 0]
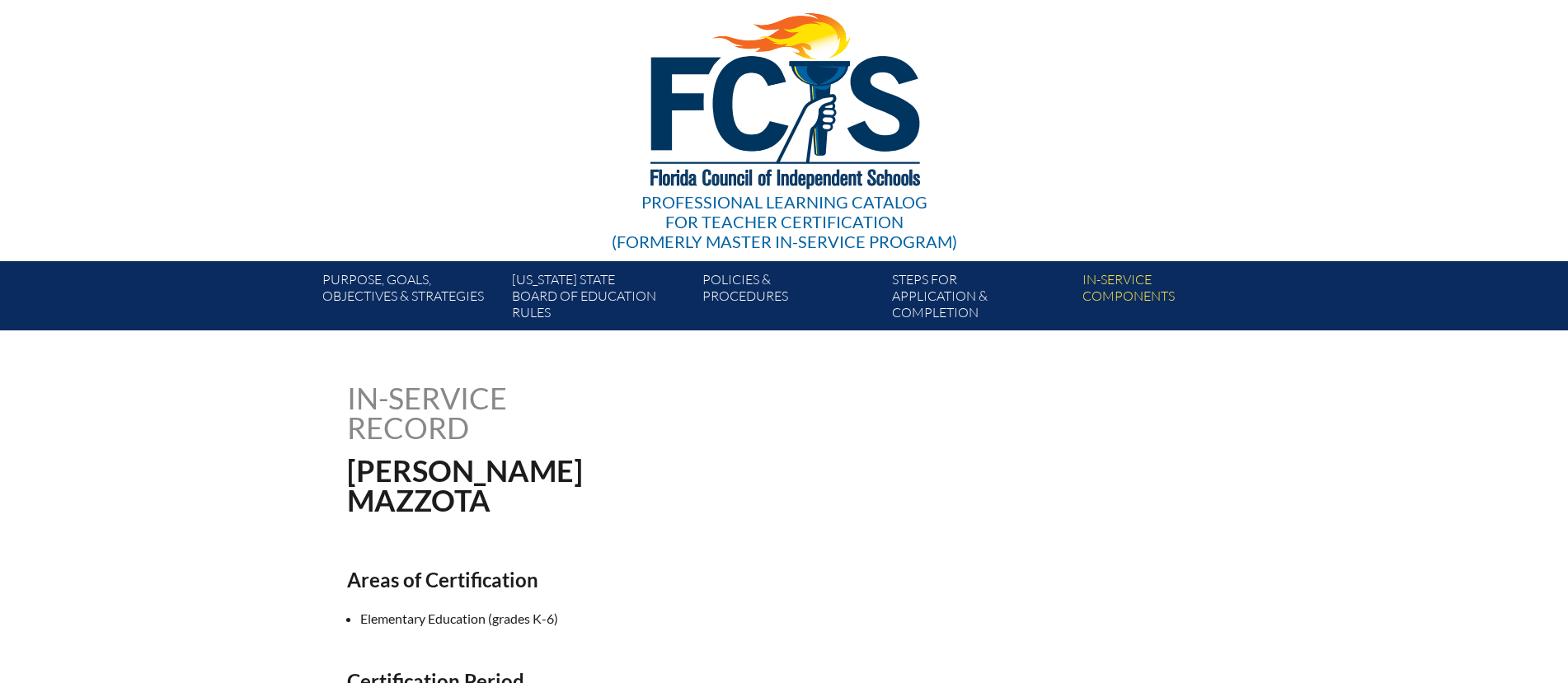
scroll to position [53, 0]
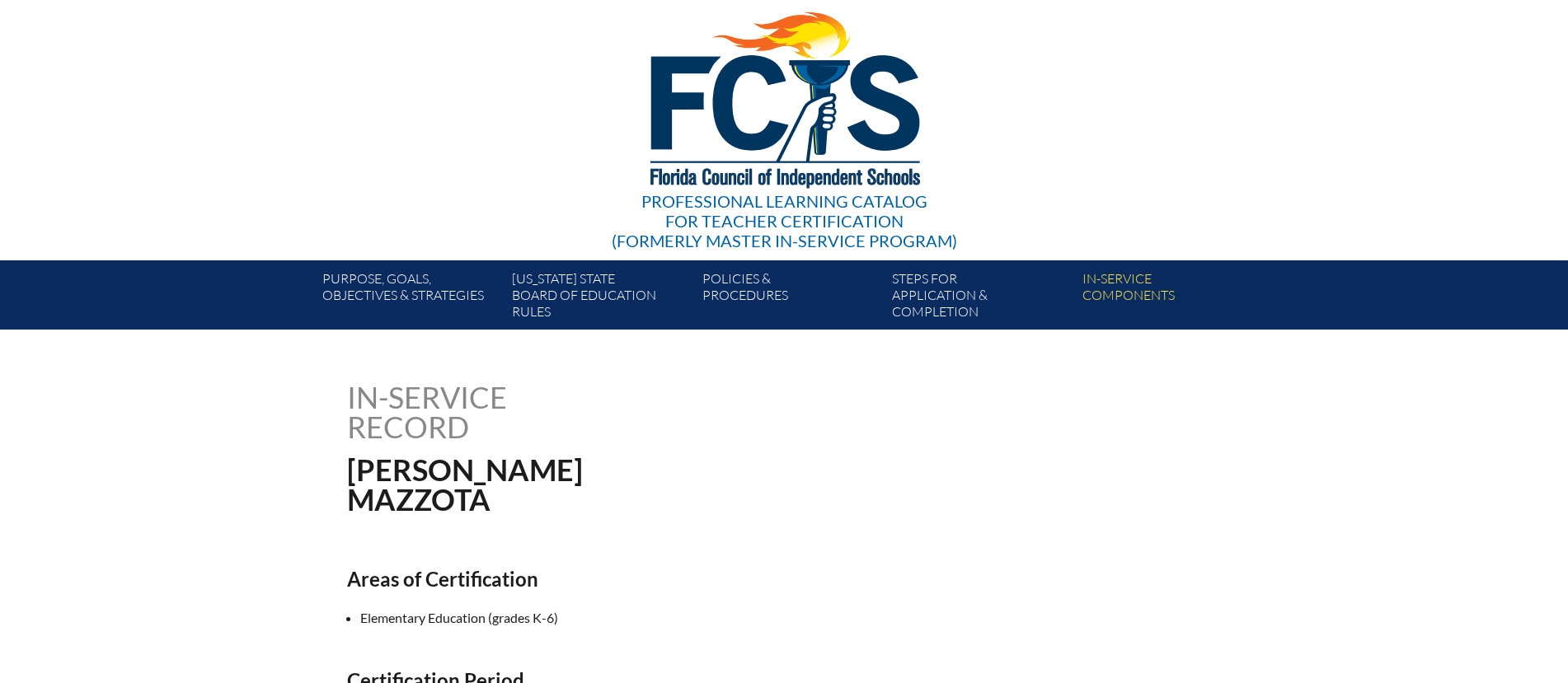
click at [828, 441] on div "In-service record Amy Mazzota" at bounding box center [783, 448] width 874 height 131
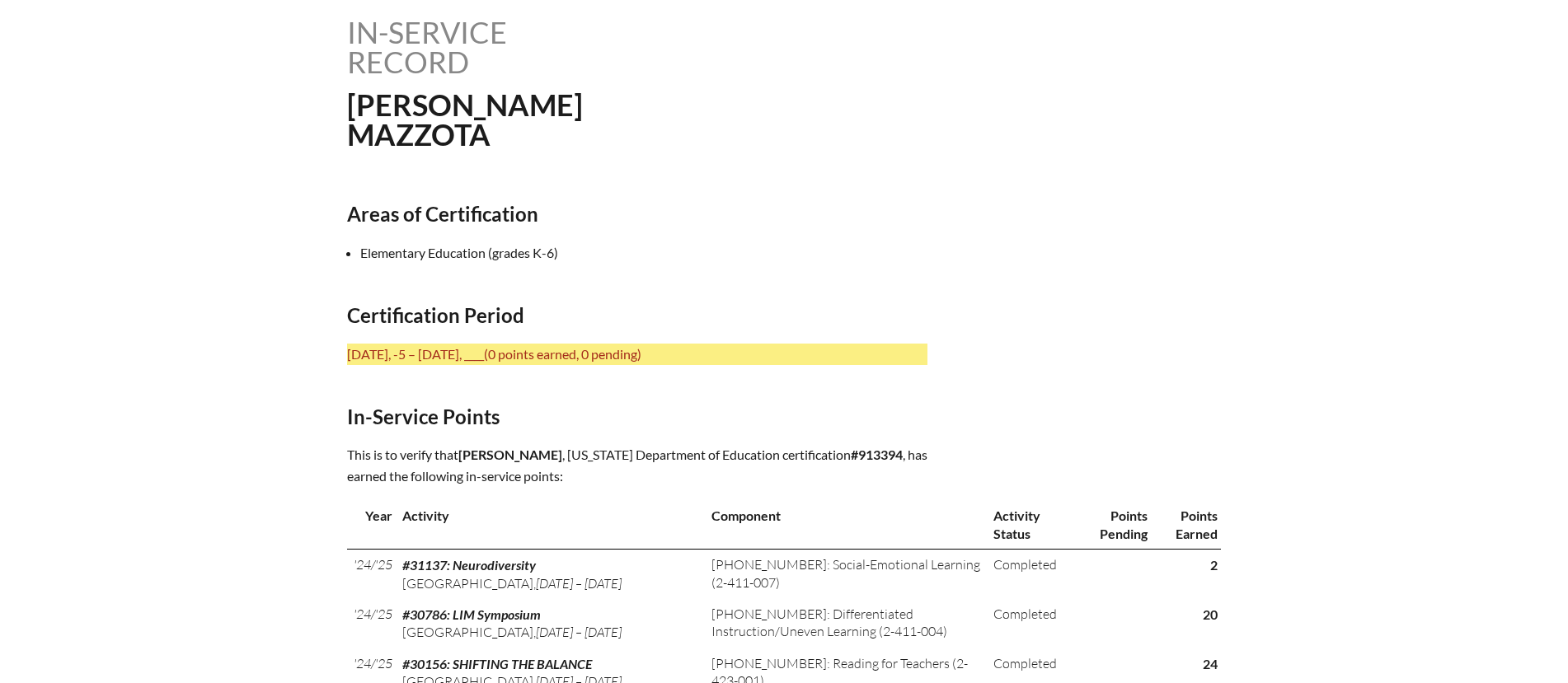
scroll to position [0, 0]
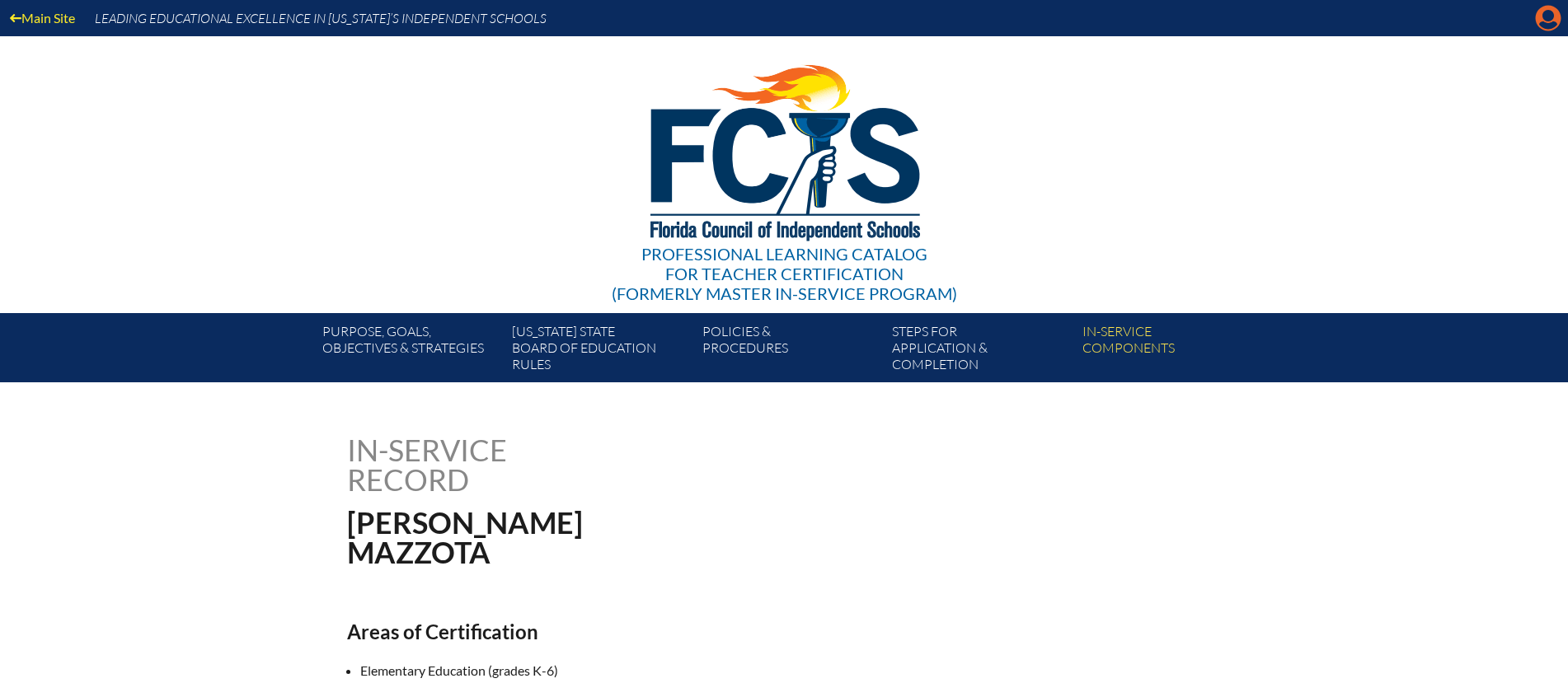
click at [1545, 24] on icon "Manage account" at bounding box center [1547, 18] width 26 height 26
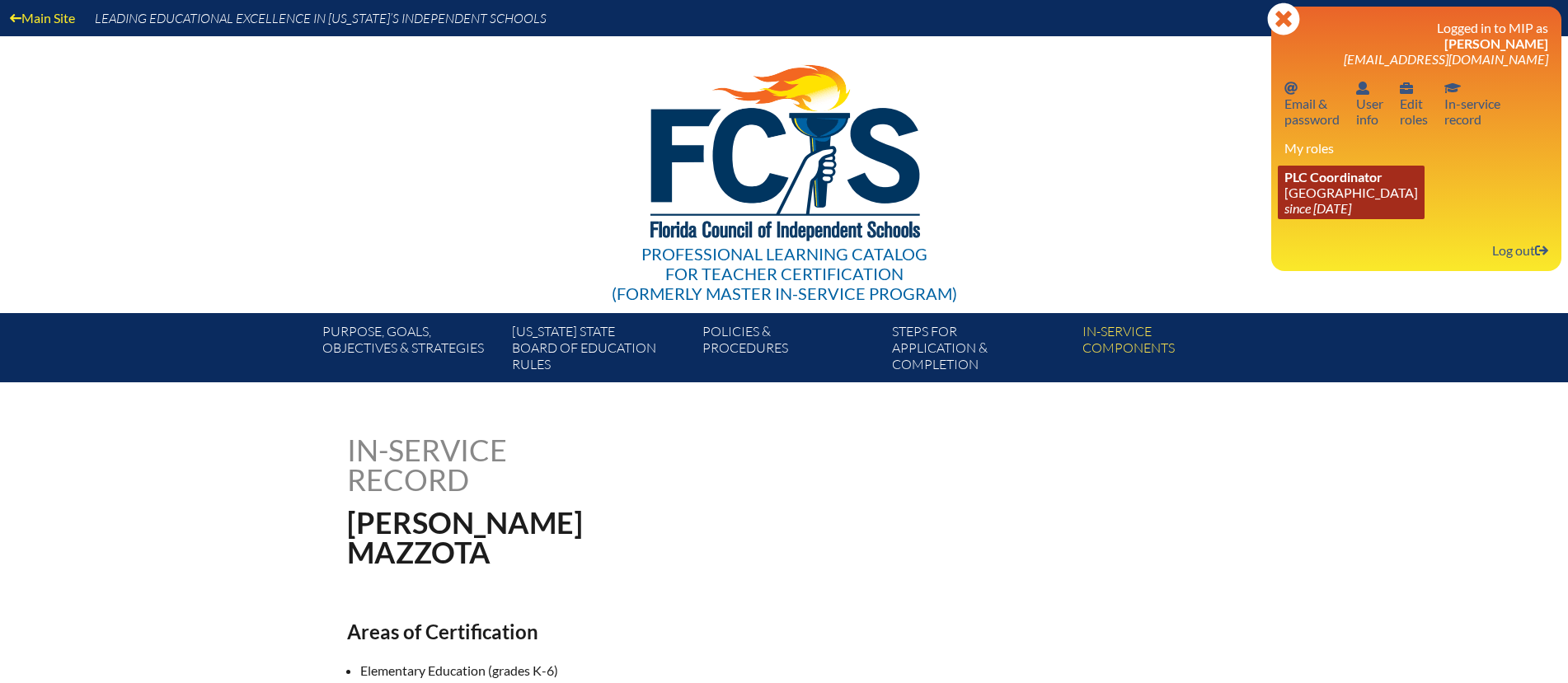
click at [1337, 201] on icon "since [DATE]" at bounding box center [1318, 208] width 67 height 16
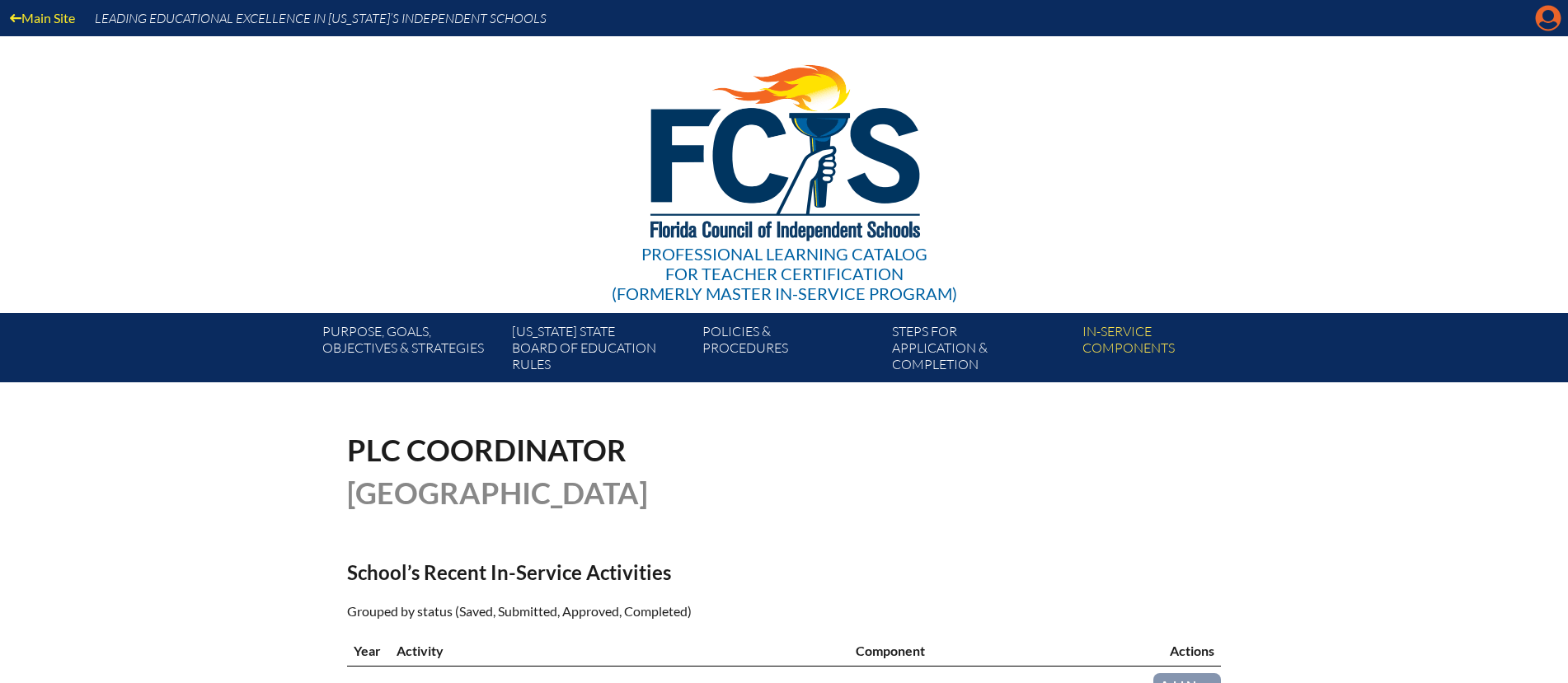
click at [1545, 24] on icon "Manage account" at bounding box center [1547, 18] width 26 height 26
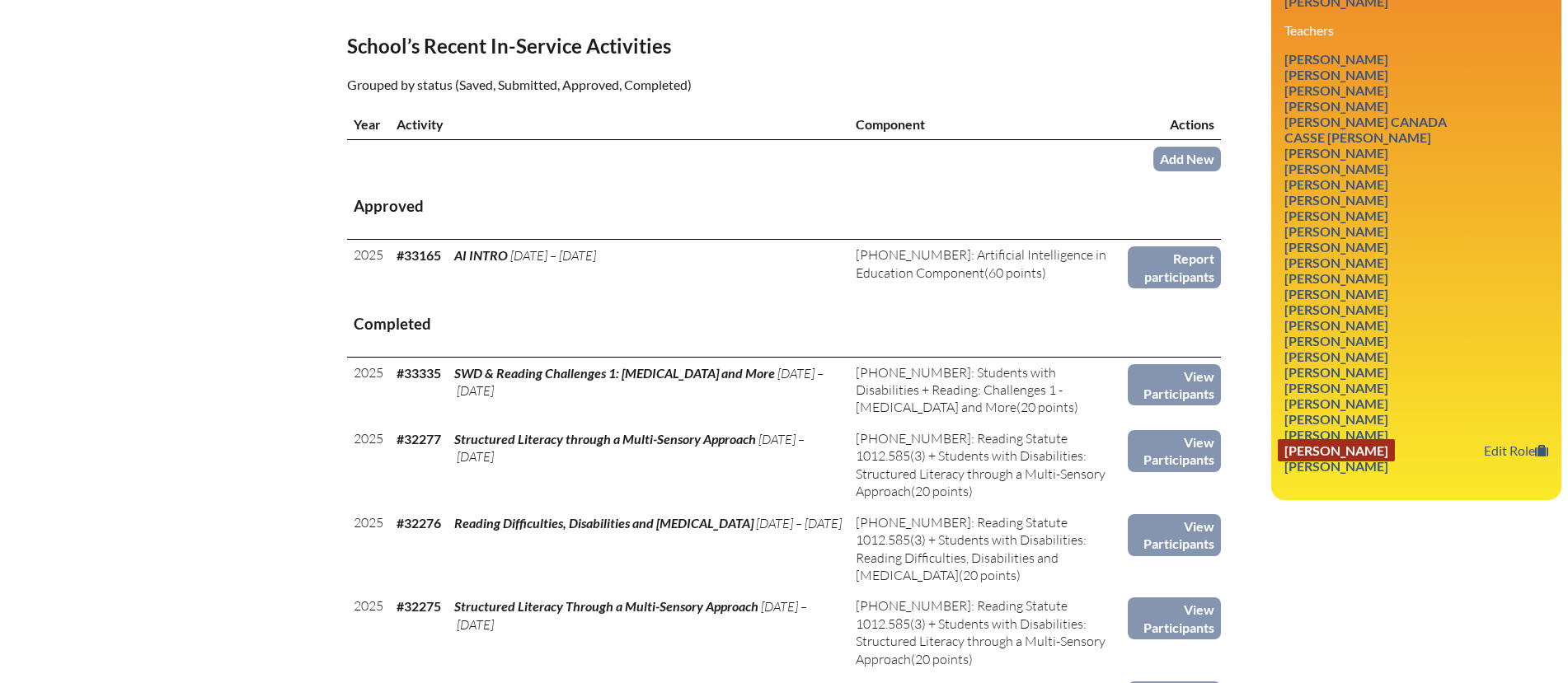
scroll to position [527, 0]
click at [1360, 344] on link "[PERSON_NAME]" at bounding box center [1336, 355] width 117 height 23
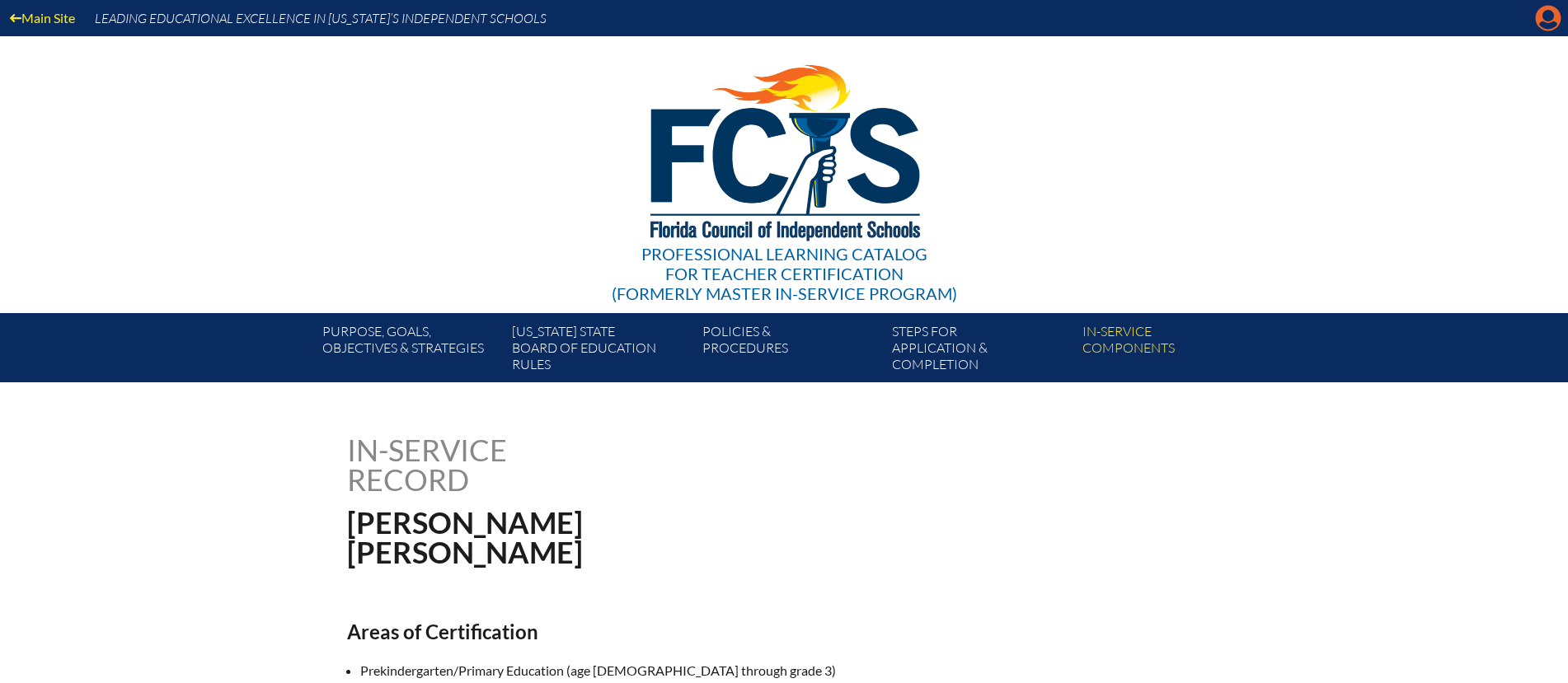
click at [1540, 19] on icon at bounding box center [1548, 18] width 26 height 26
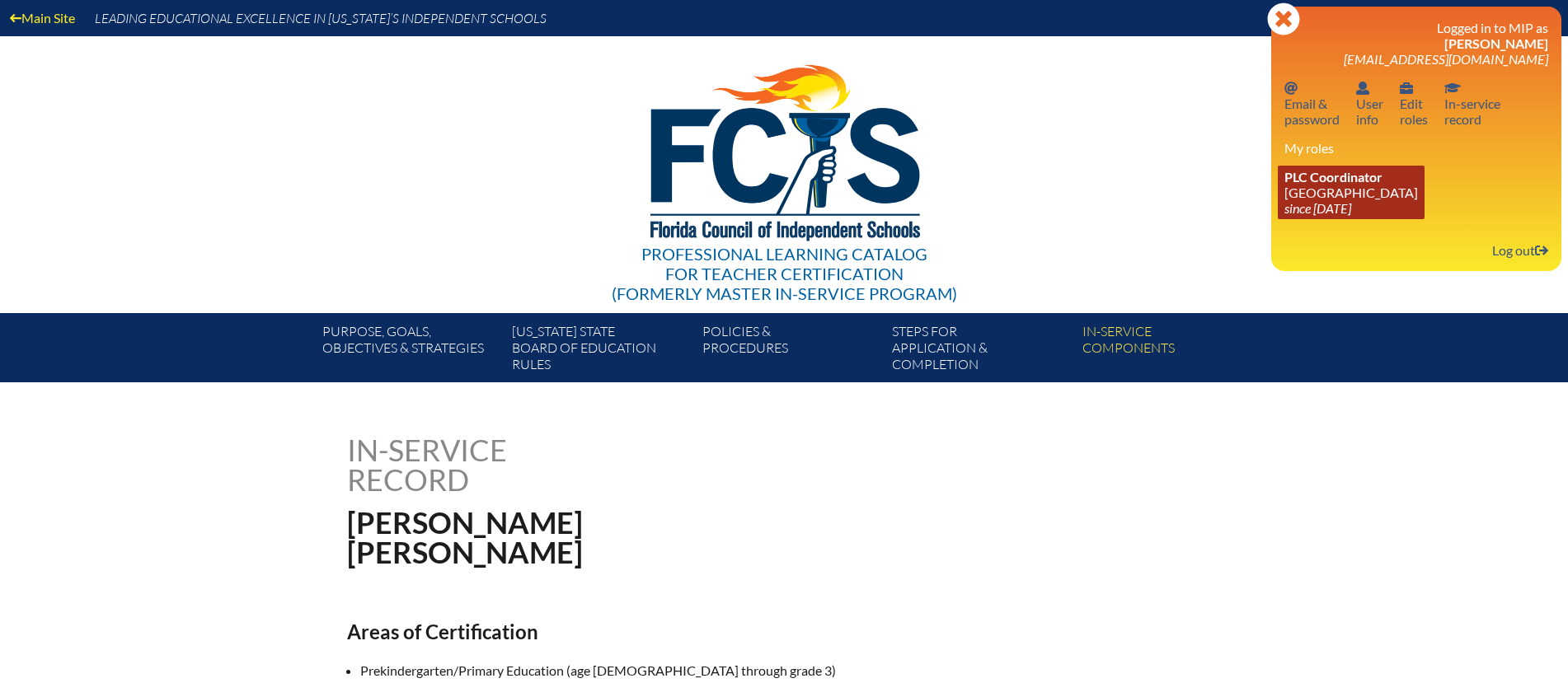
click at [1328, 192] on link "PLC Coordinator [GEOGRAPHIC_DATA] since [DATE]" at bounding box center [1350, 193] width 147 height 54
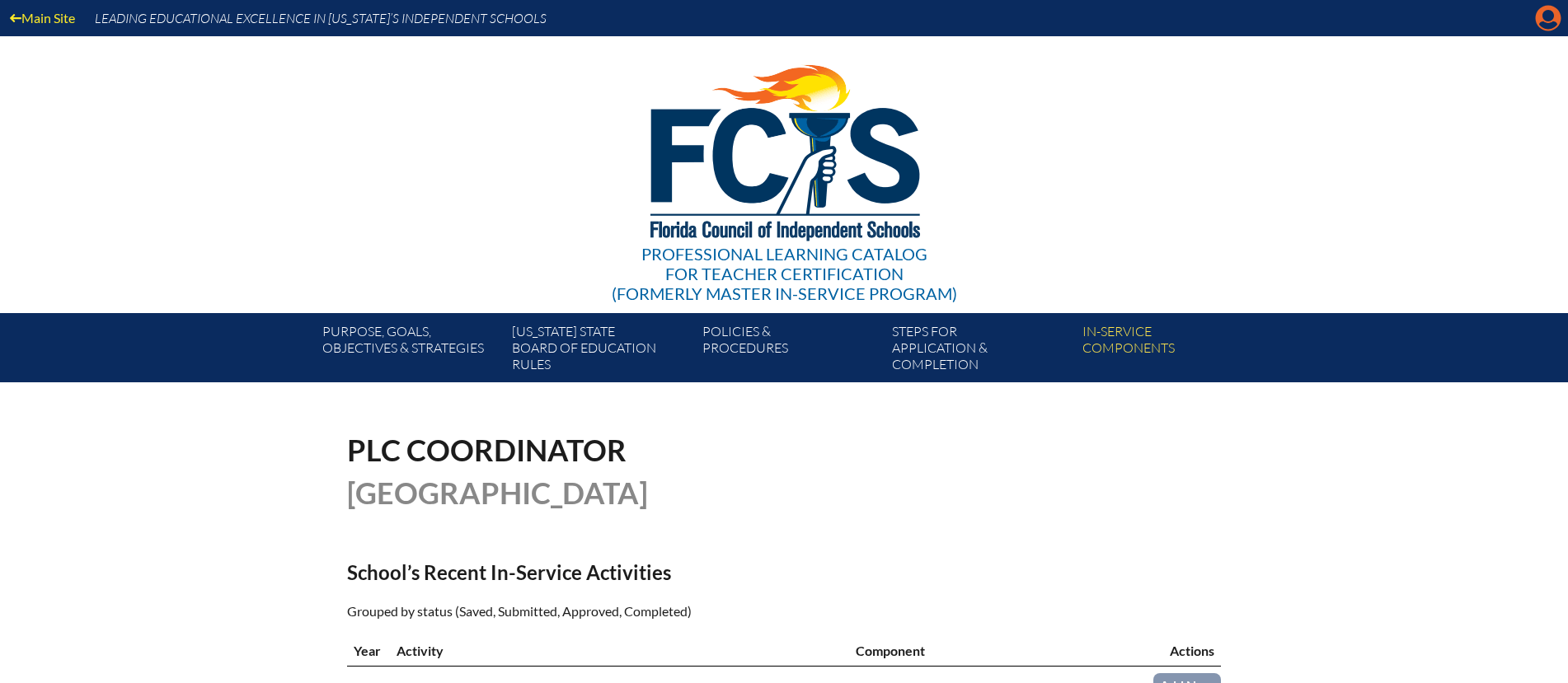
click at [1544, 23] on icon "Manage account" at bounding box center [1547, 18] width 26 height 26
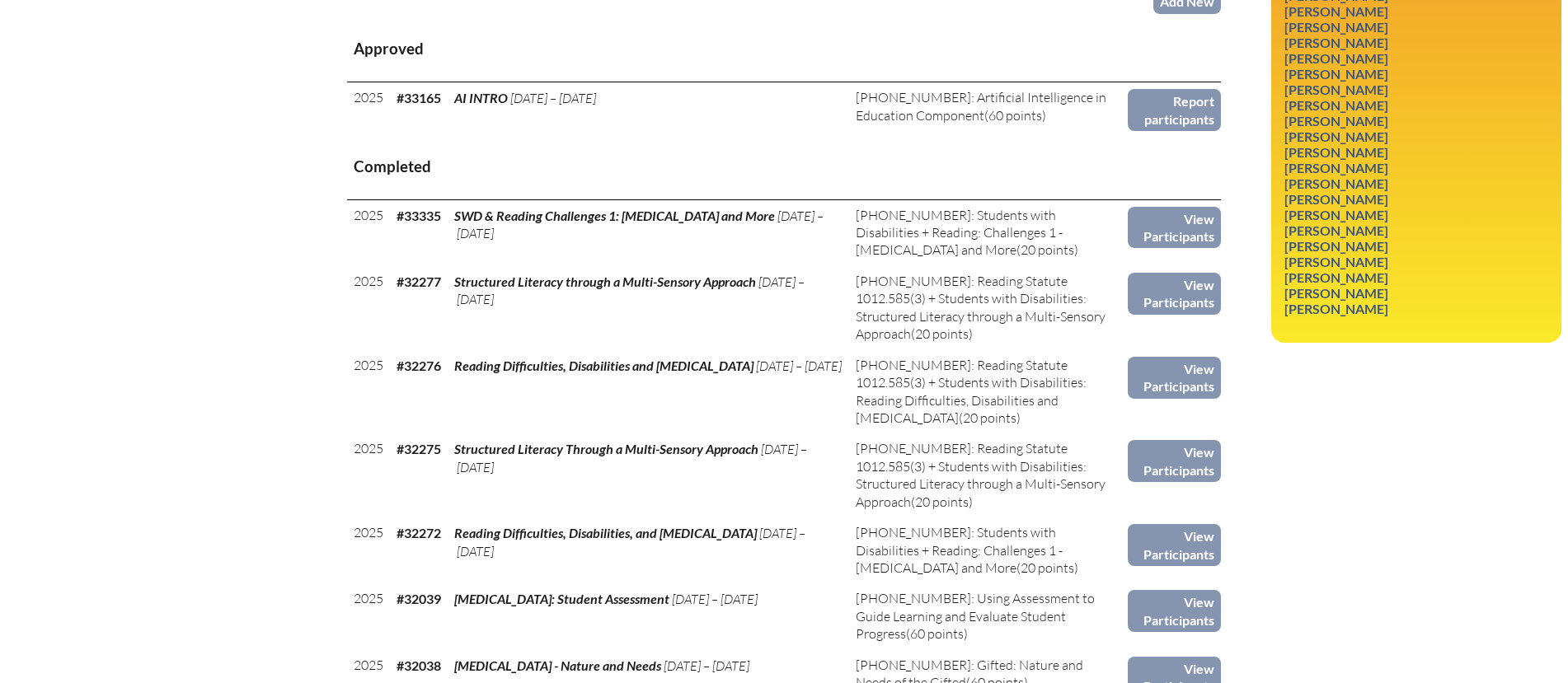
scroll to position [686, 0]
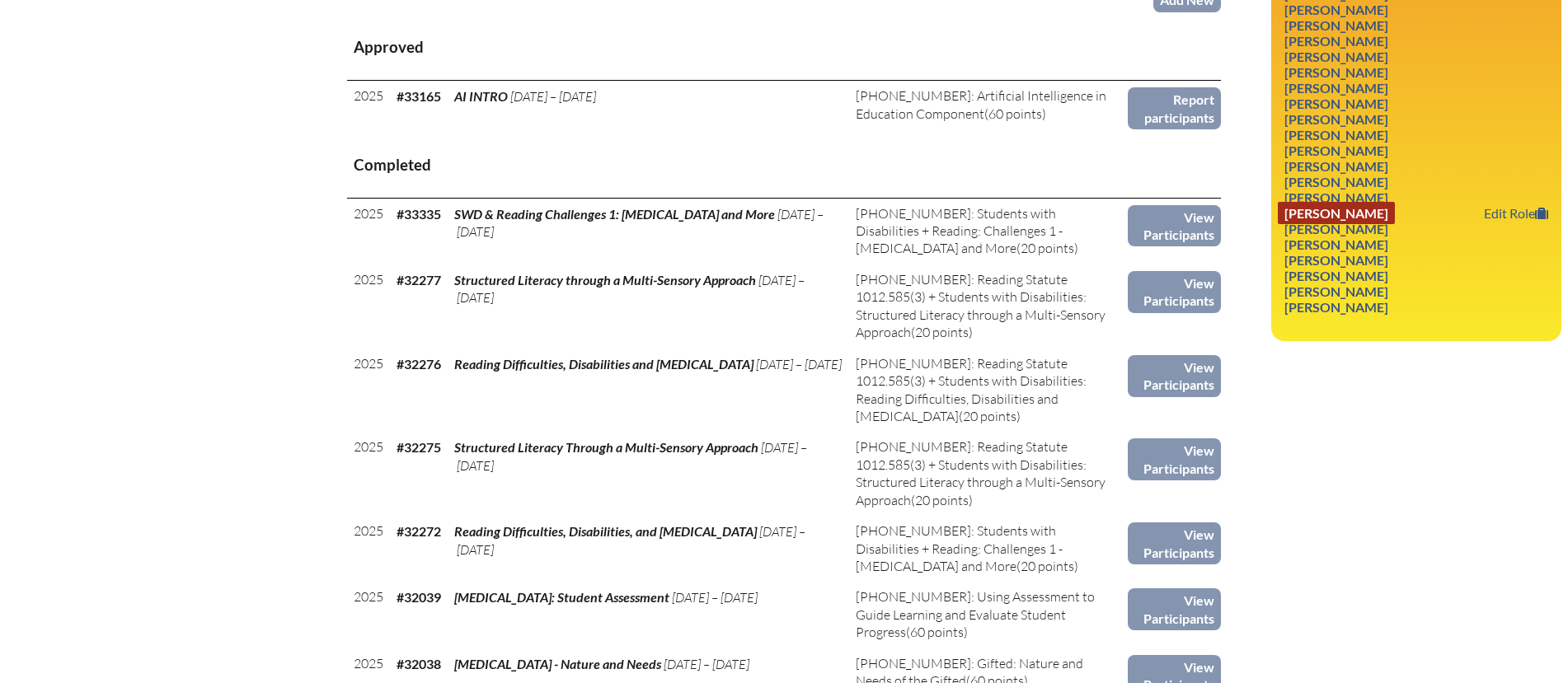
click at [1349, 202] on link "[PERSON_NAME]" at bounding box center [1336, 213] width 117 height 23
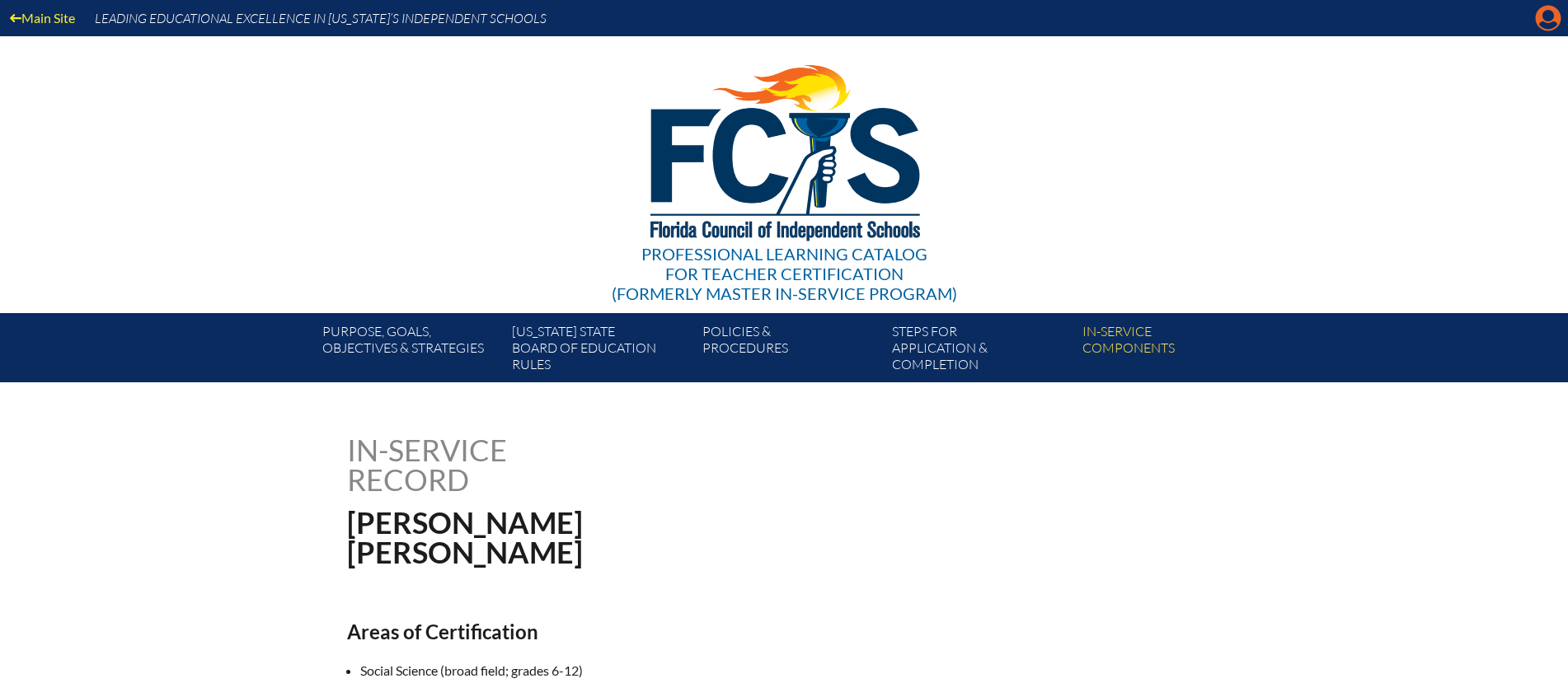
click at [1543, 24] on icon "Manage account" at bounding box center [1547, 18] width 26 height 26
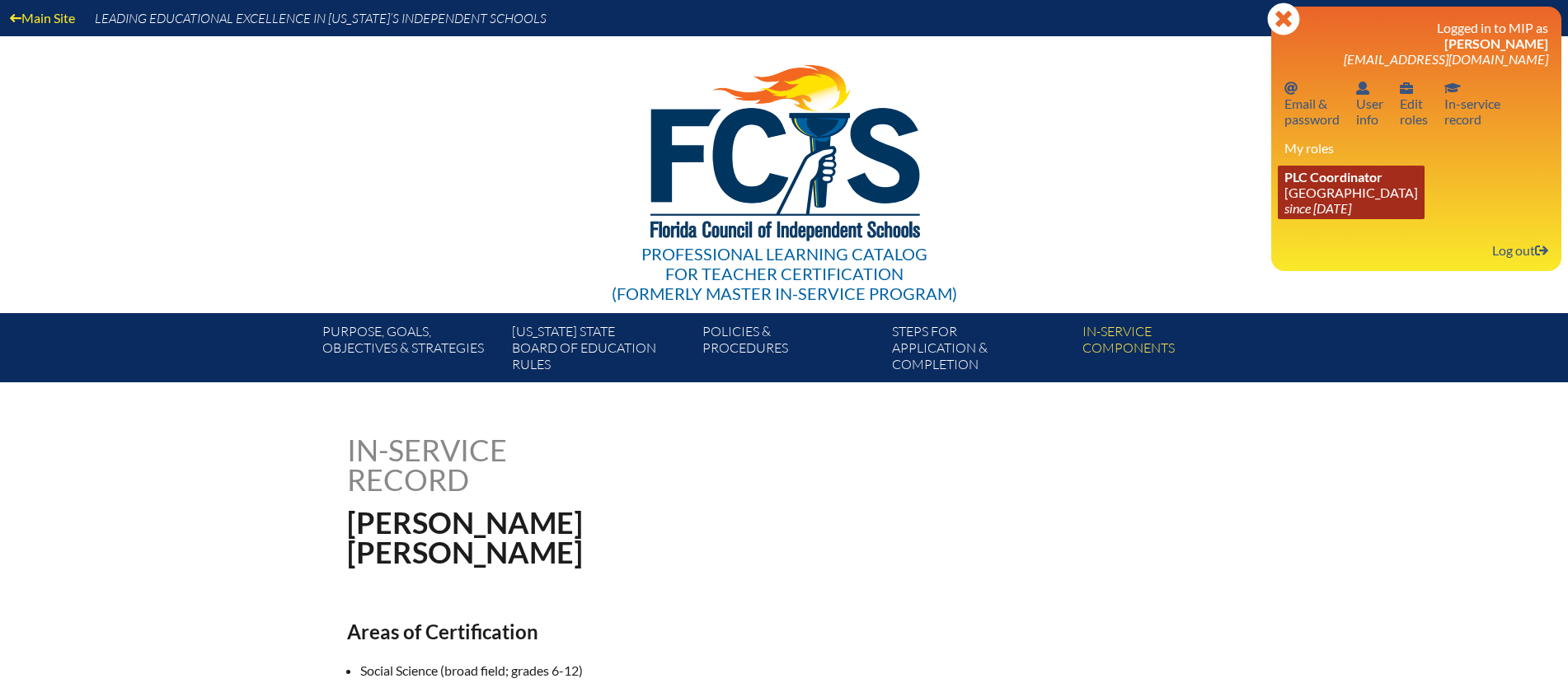
click at [1313, 188] on link "PLC Coordinator [GEOGRAPHIC_DATA] since [DATE]" at bounding box center [1350, 193] width 147 height 54
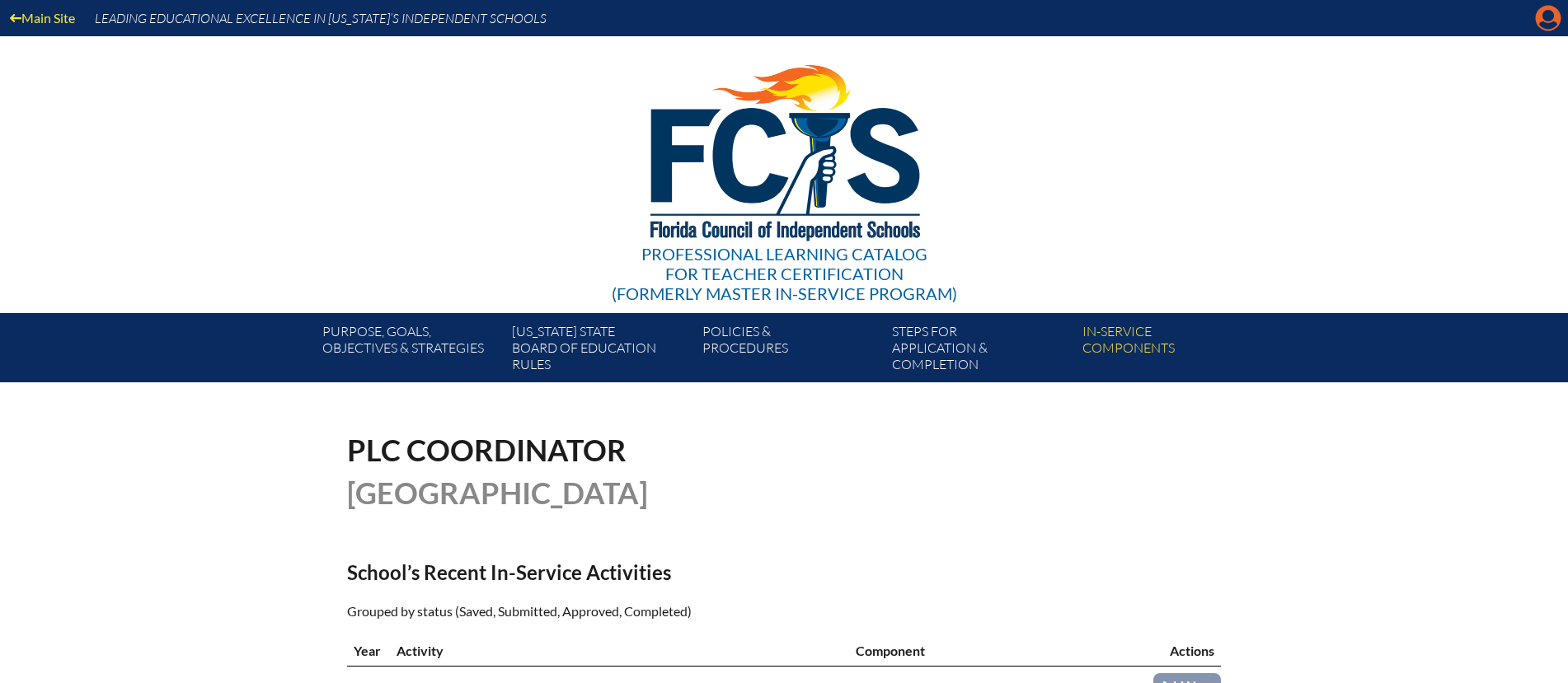
click at [1547, 21] on icon "Manage account" at bounding box center [1547, 18] width 26 height 26
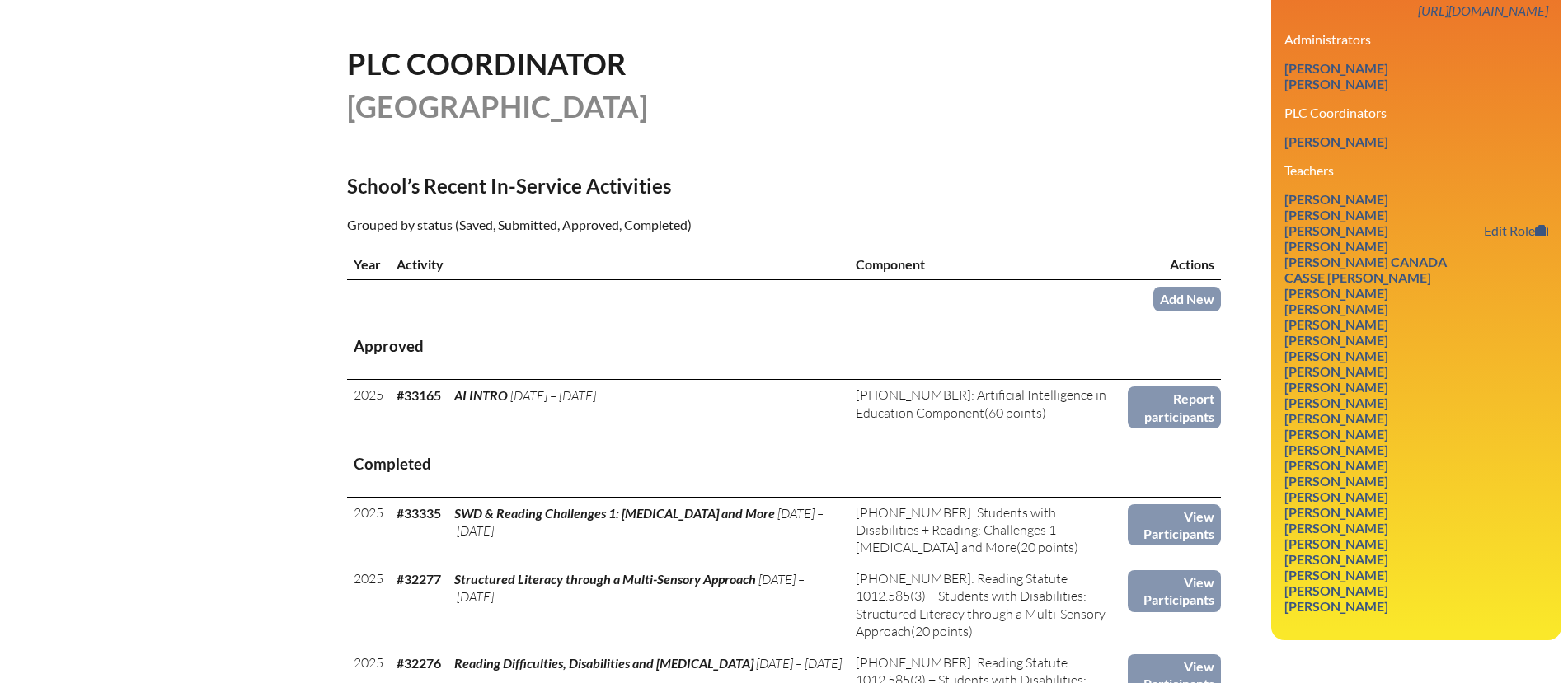
scroll to position [395, 0]
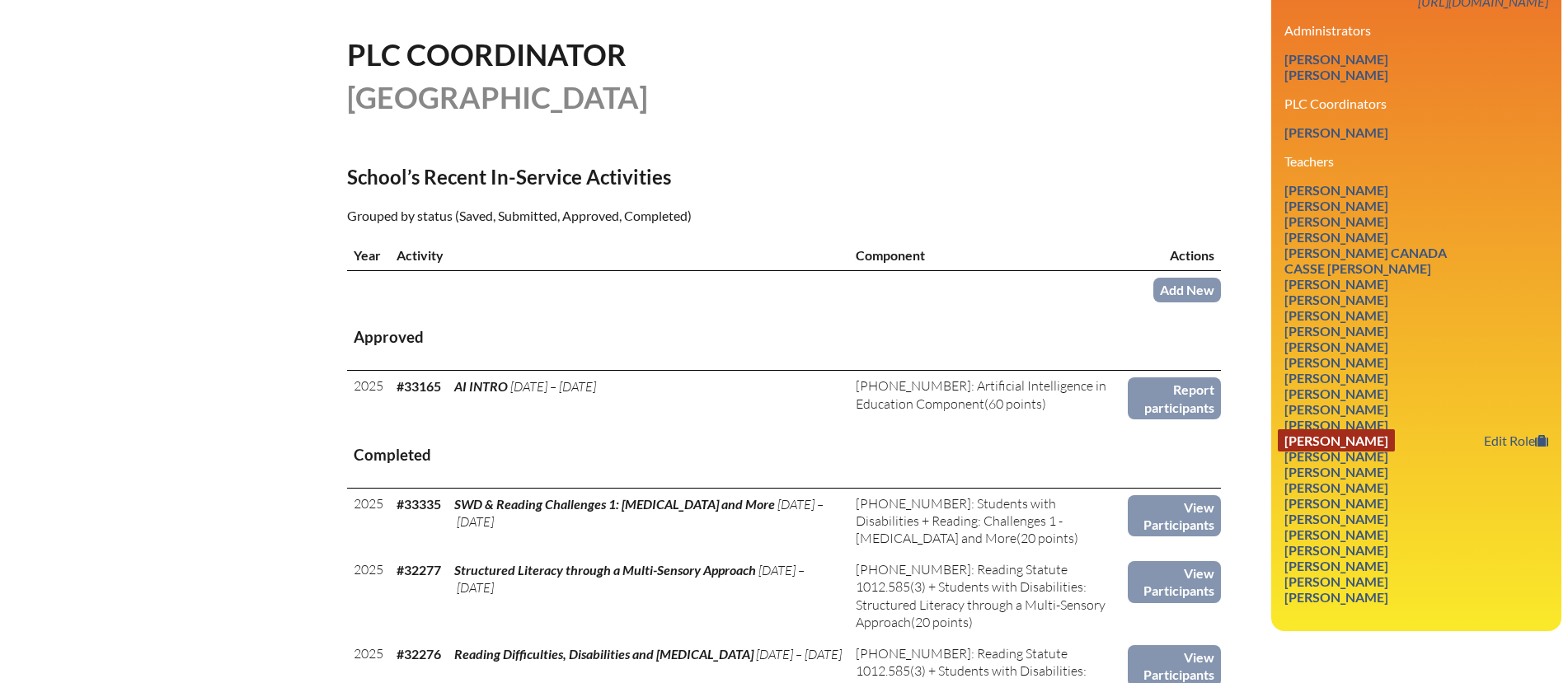
click at [1364, 429] on link "Susan Keitel" at bounding box center [1336, 440] width 117 height 23
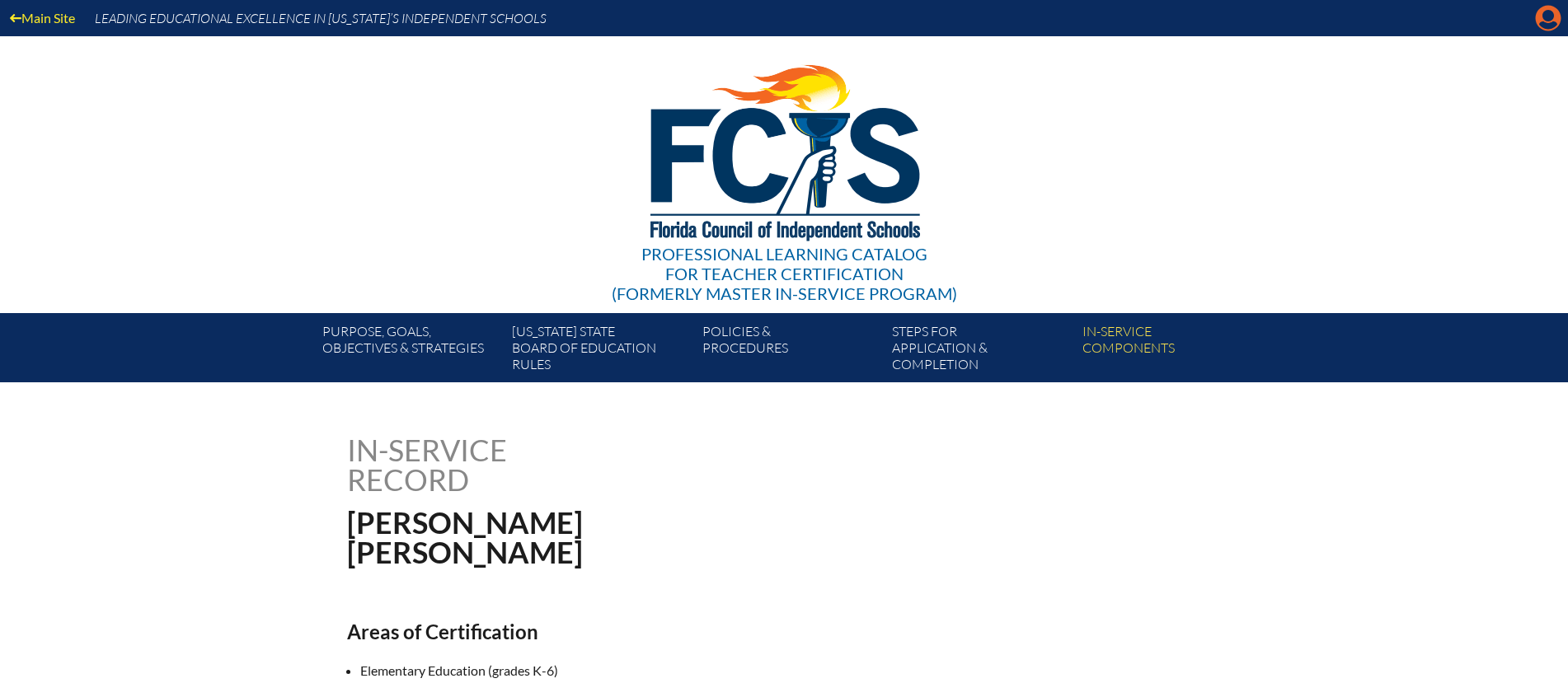
click at [1545, 23] on icon "Manage account" at bounding box center [1547, 18] width 26 height 26
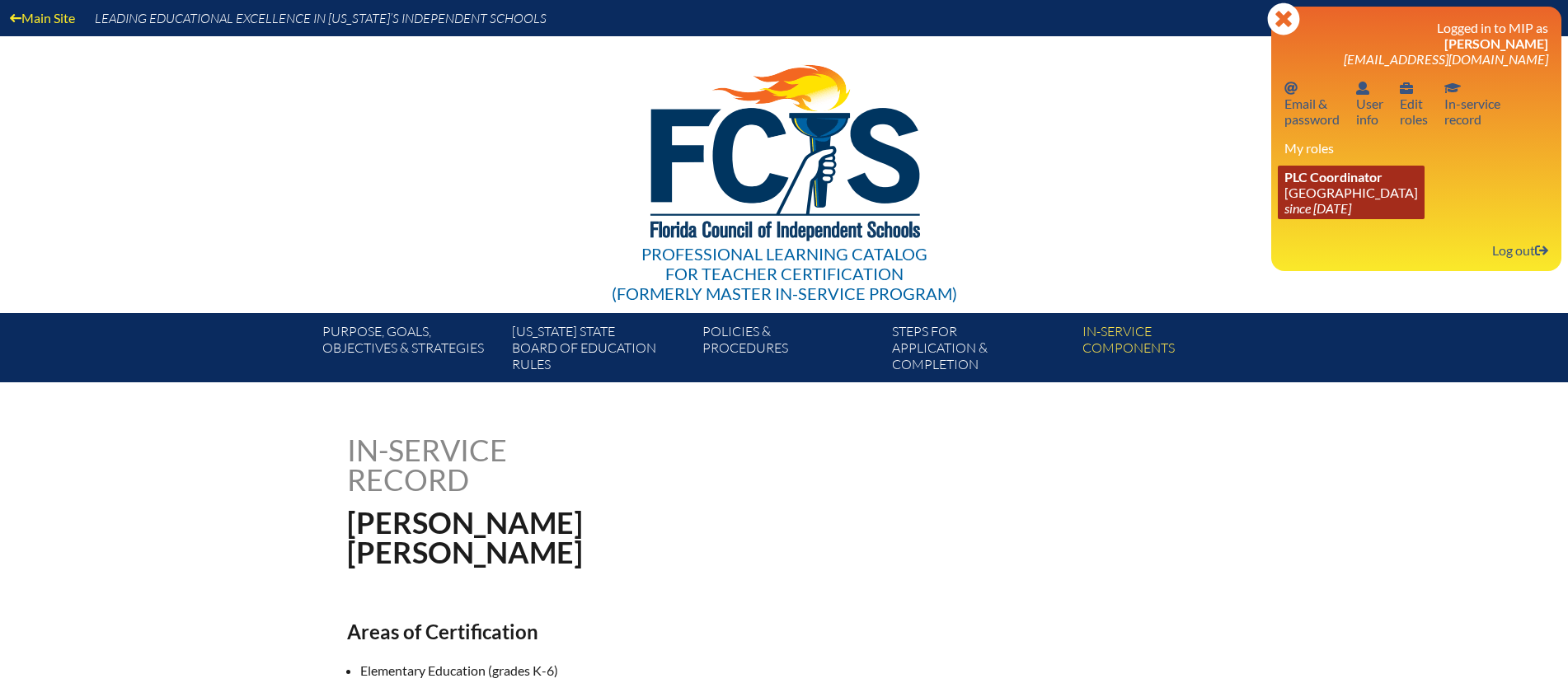
click at [1349, 194] on link "PLC Coordinator [GEOGRAPHIC_DATA] since [DATE]" at bounding box center [1350, 193] width 147 height 54
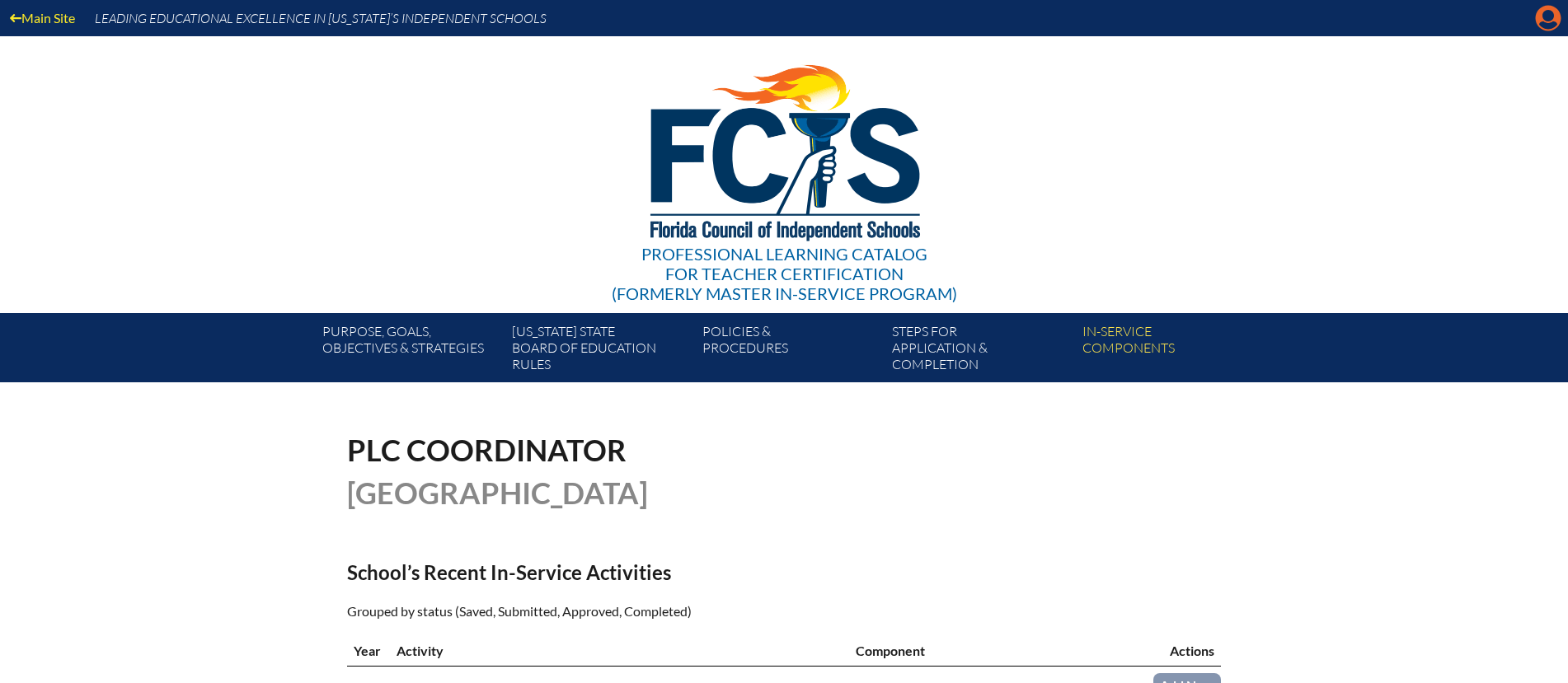
click at [1547, 22] on icon at bounding box center [1548, 18] width 26 height 26
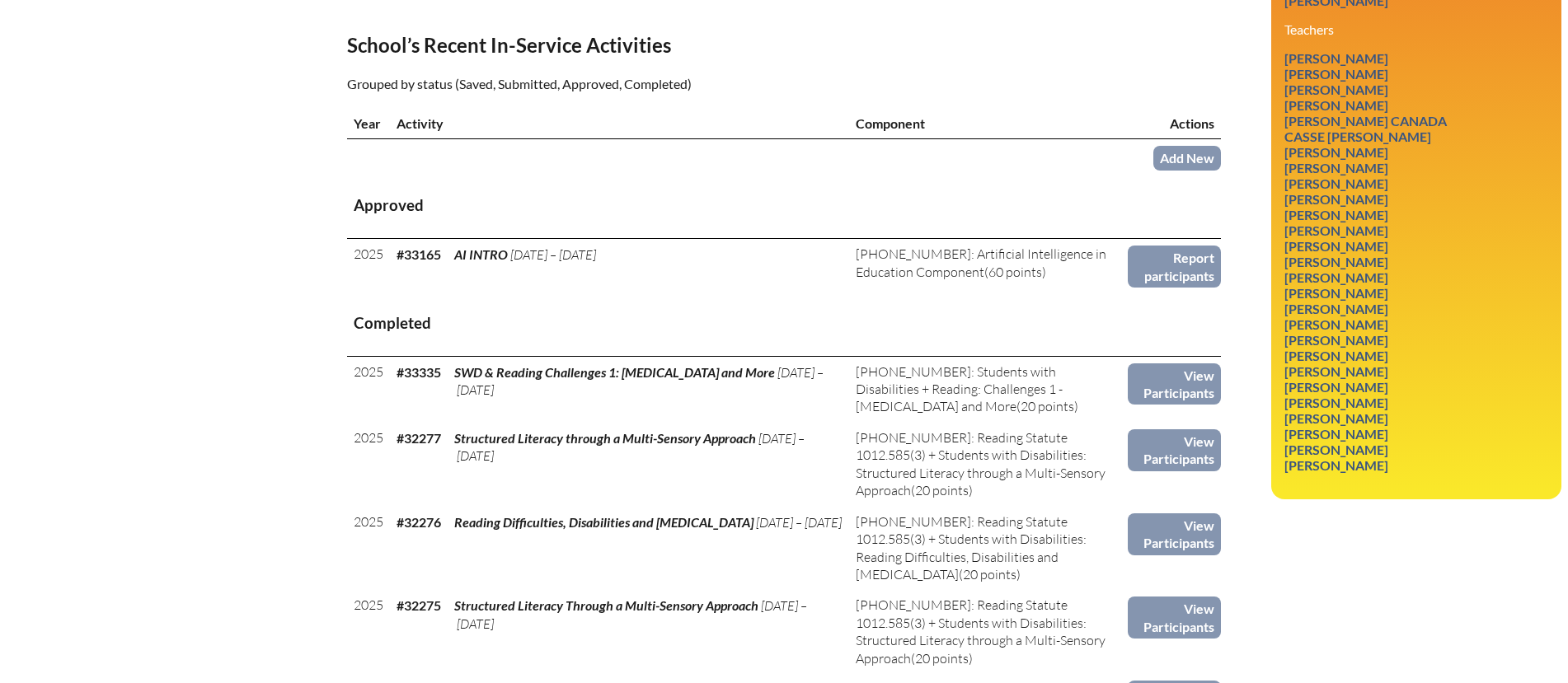
scroll to position [522, 0]
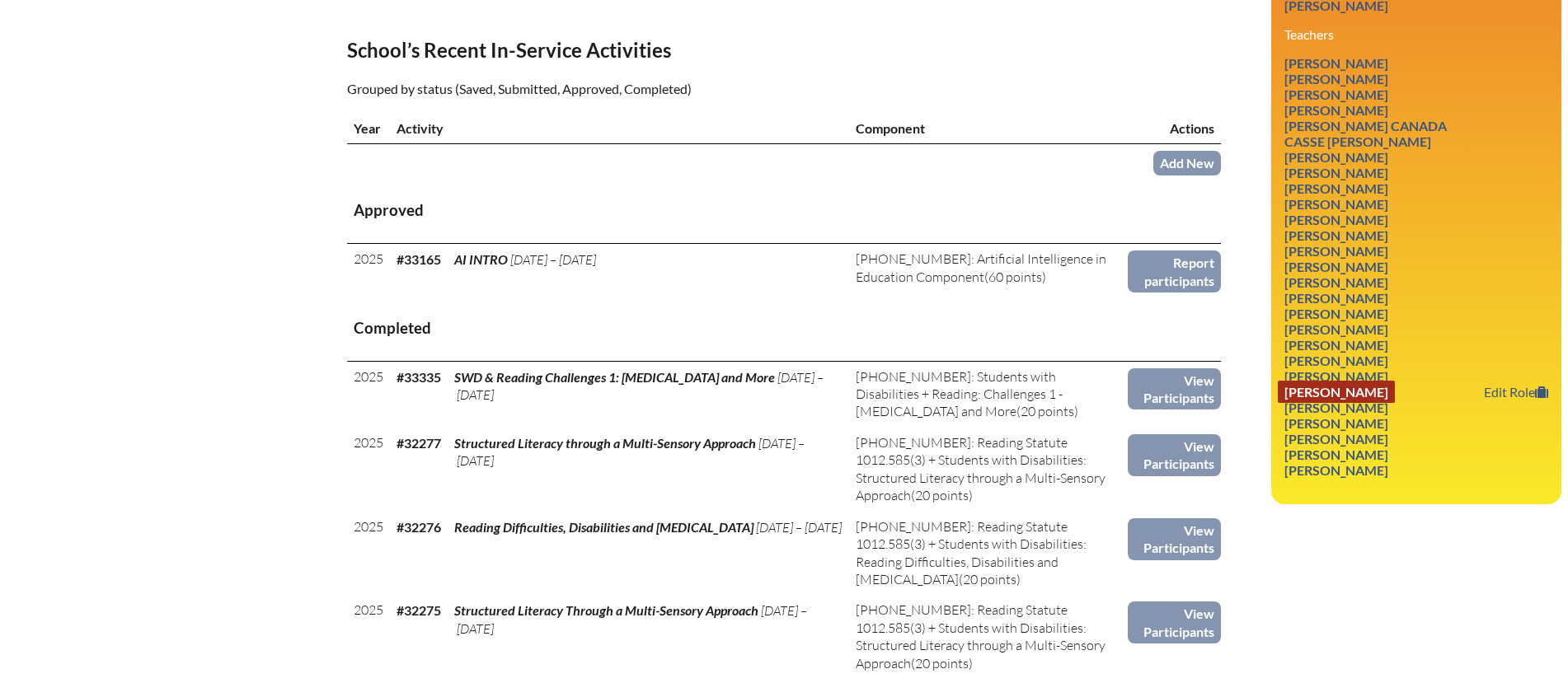
click at [1329, 381] on link "Maryse Peressin-Hay" at bounding box center [1336, 392] width 117 height 23
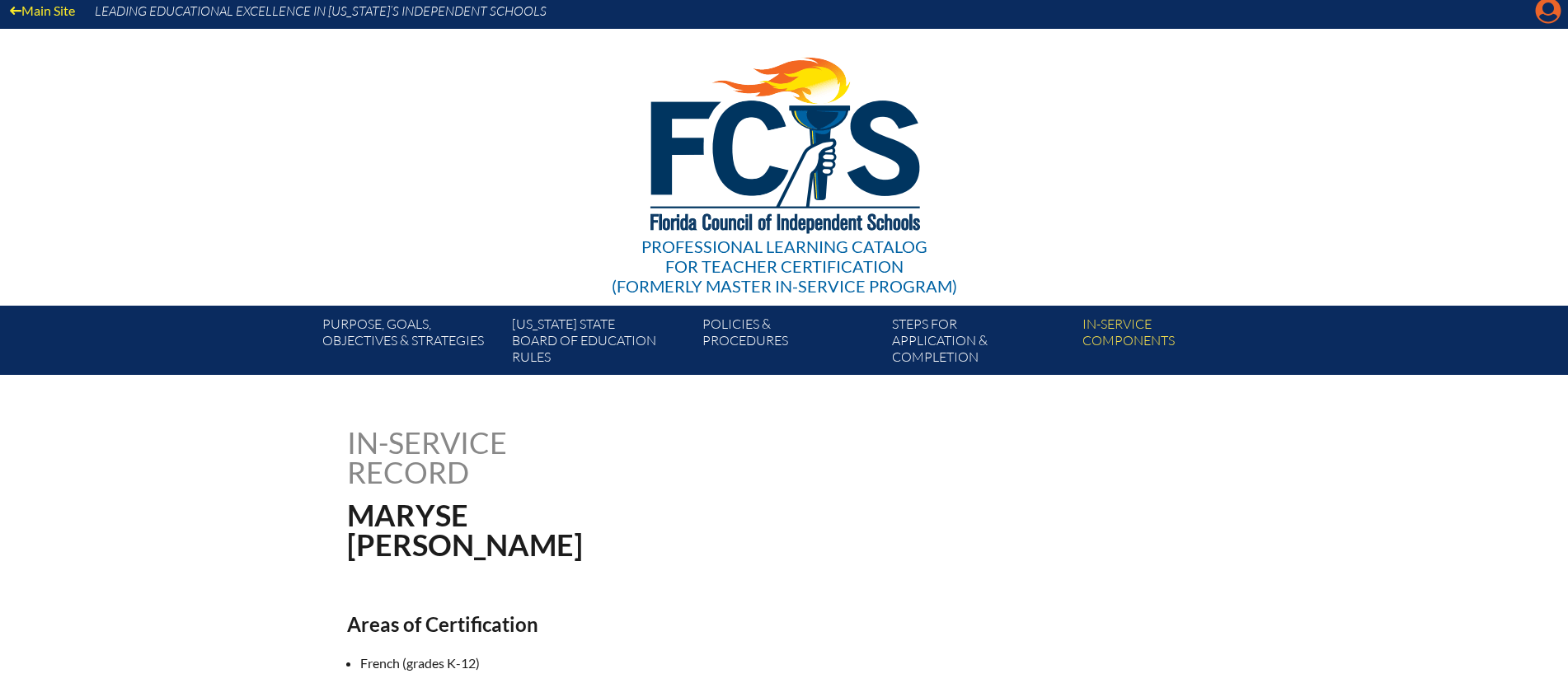
scroll to position [8, 0]
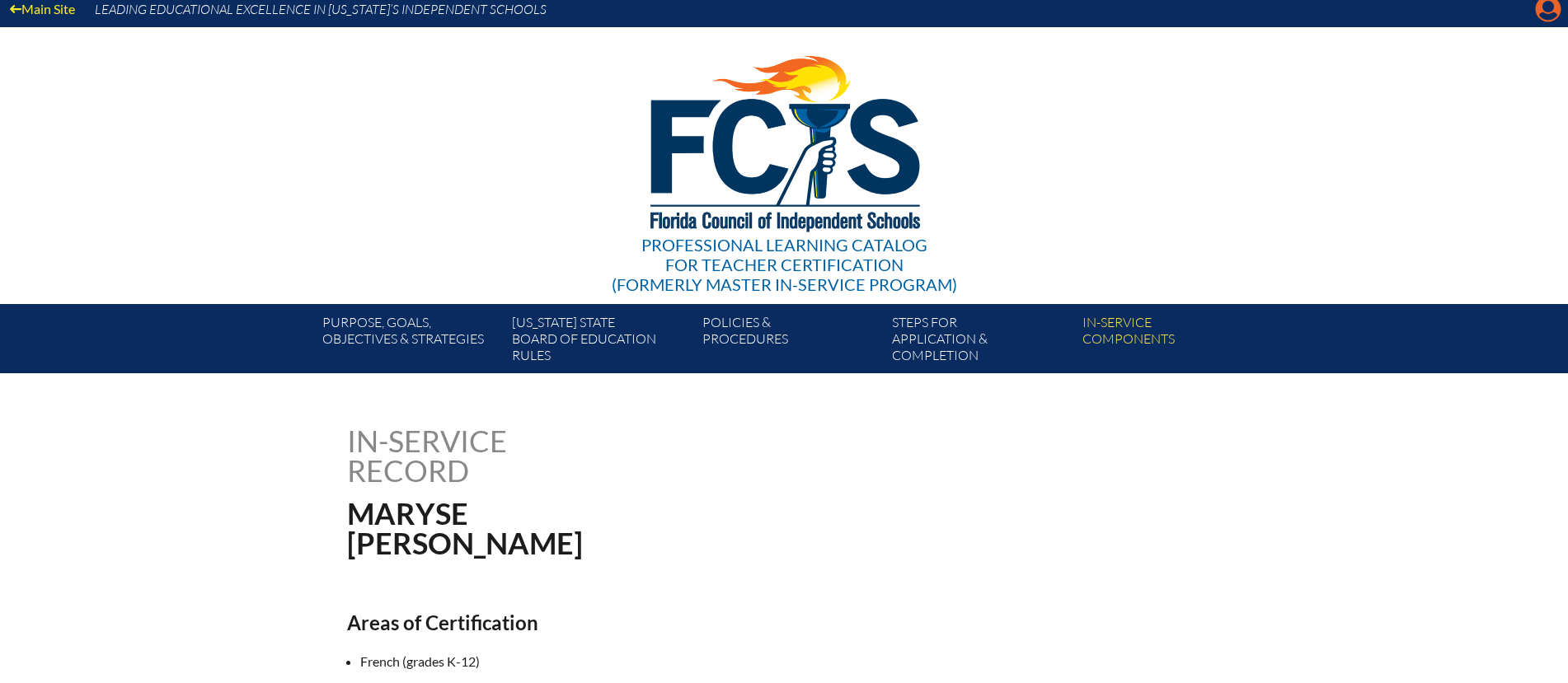
click at [1546, 15] on icon "Manage account" at bounding box center [1547, 8] width 26 height 26
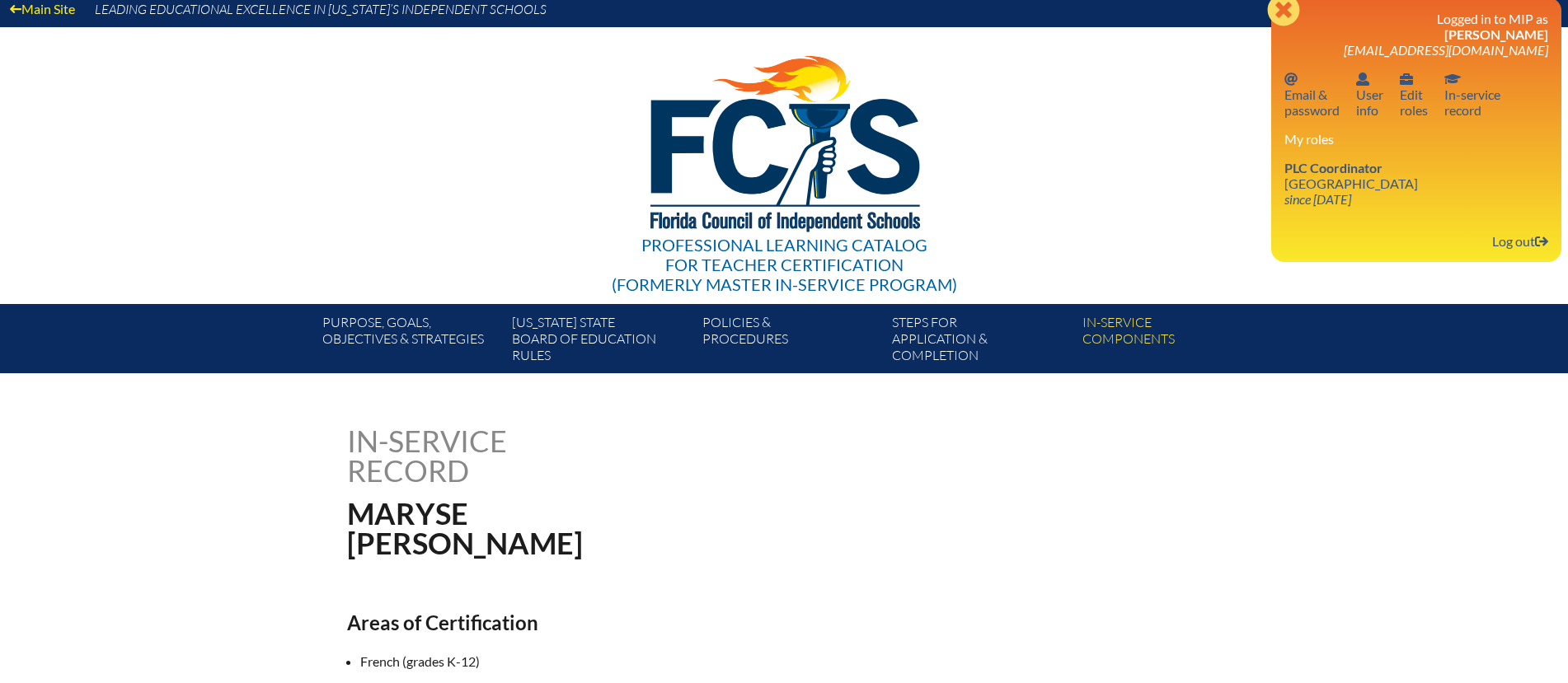
scroll to position [10, 0]
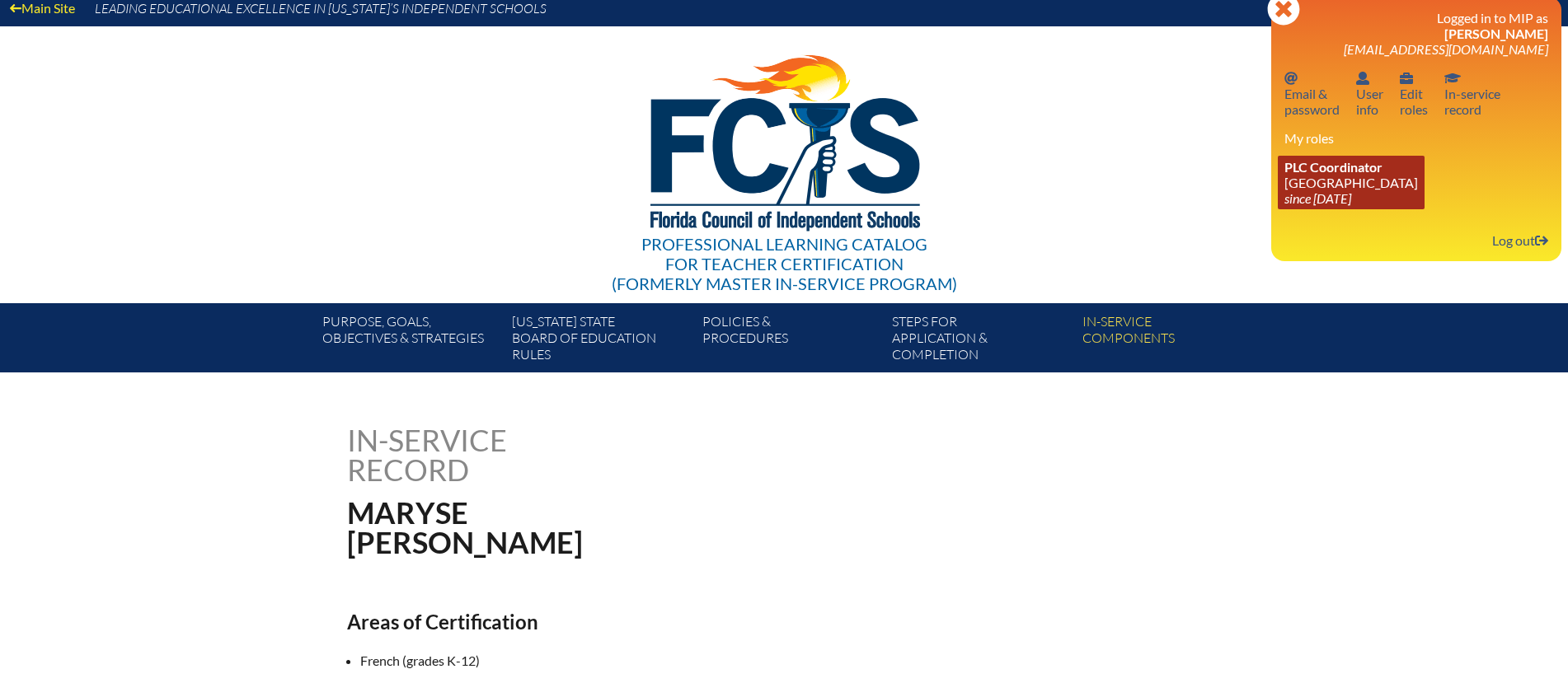
click at [1338, 182] on link "PLC Coordinator [GEOGRAPHIC_DATA] since [DATE]" at bounding box center [1350, 182] width 147 height 54
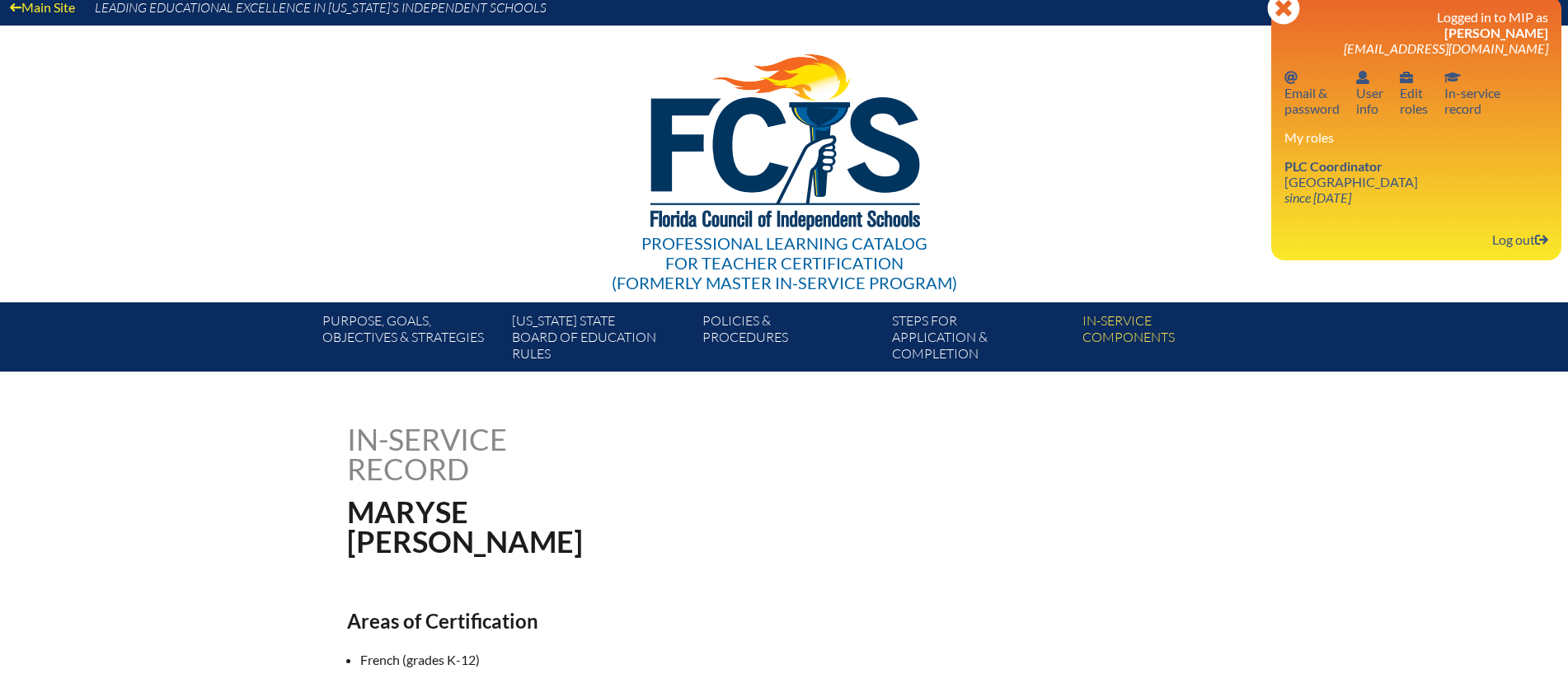
scroll to position [8, 0]
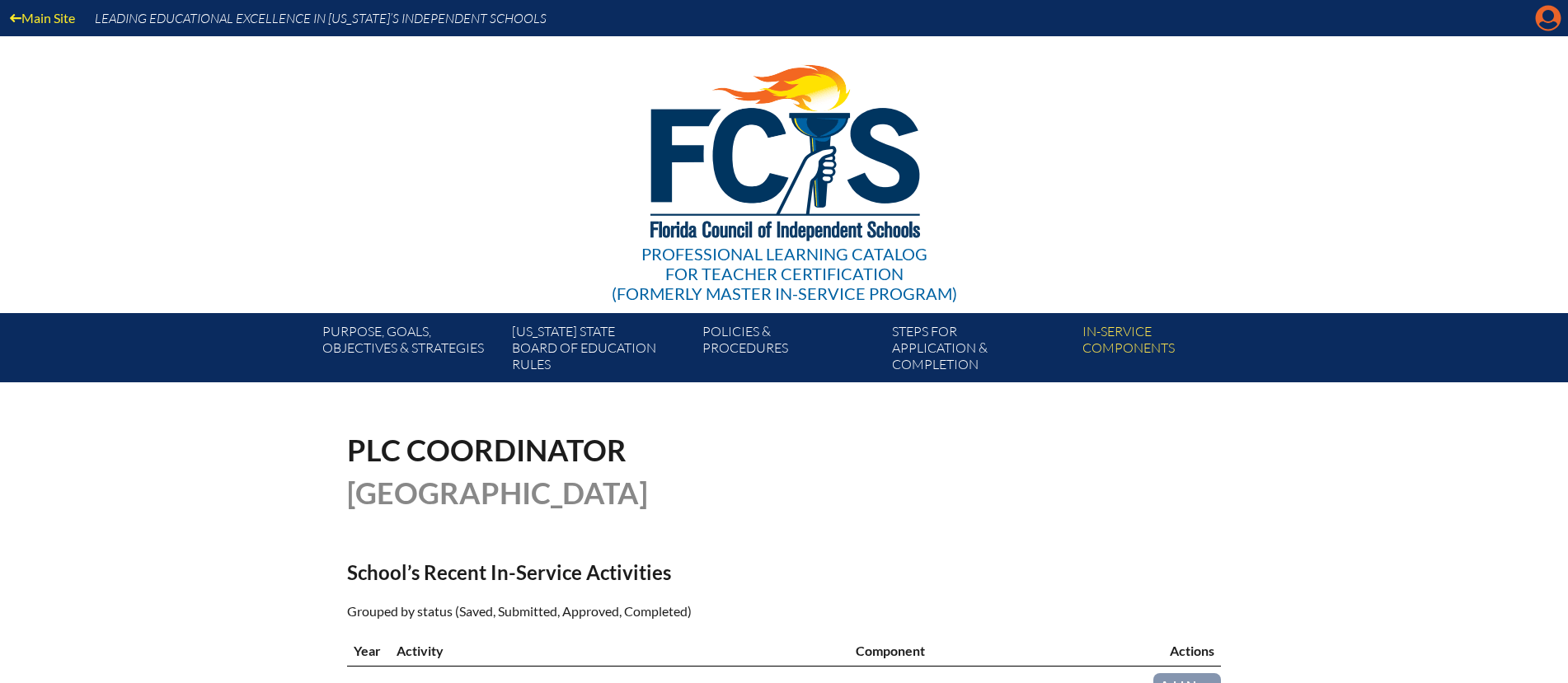
click at [1540, 18] on icon at bounding box center [1548, 18] width 26 height 26
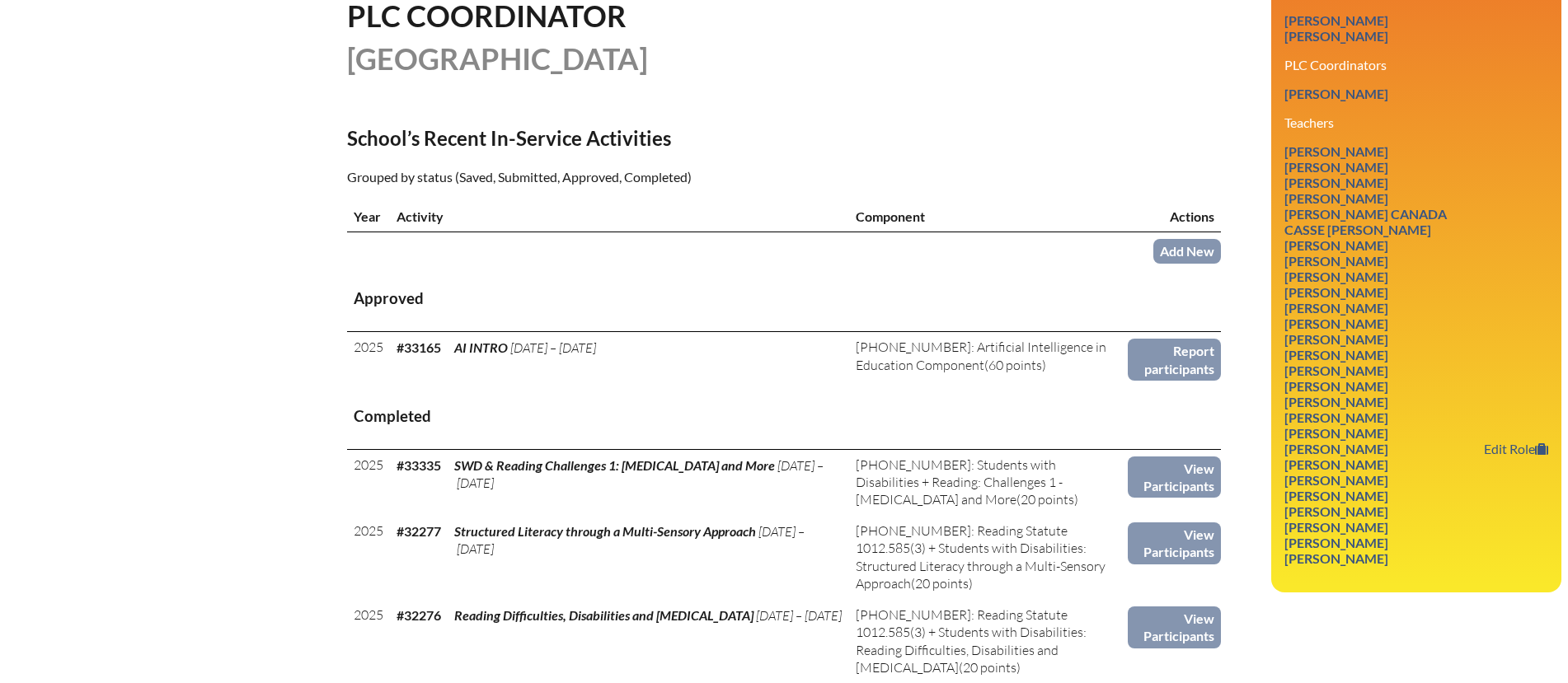
scroll to position [435, 0]
click at [1338, 484] on link "[PERSON_NAME]" at bounding box center [1336, 495] width 117 height 23
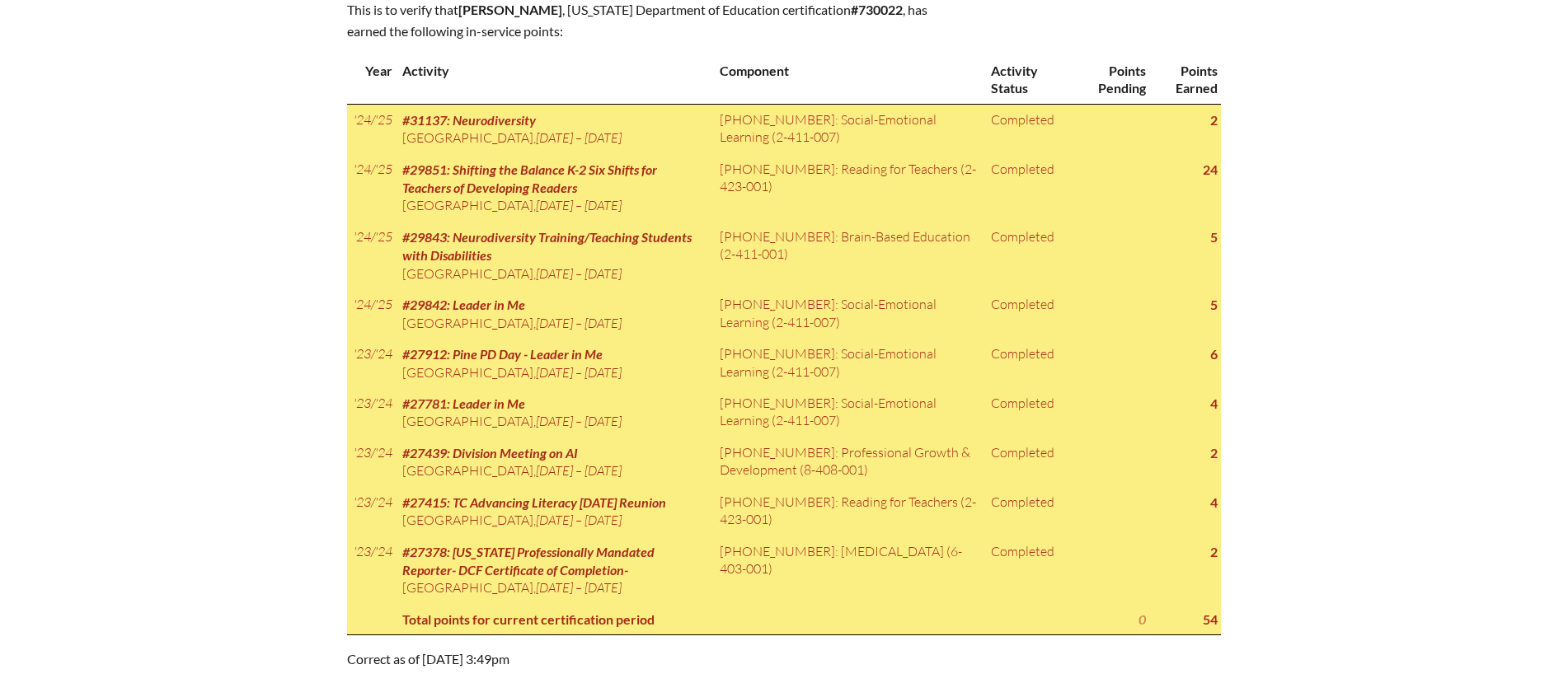
scroll to position [919, 0]
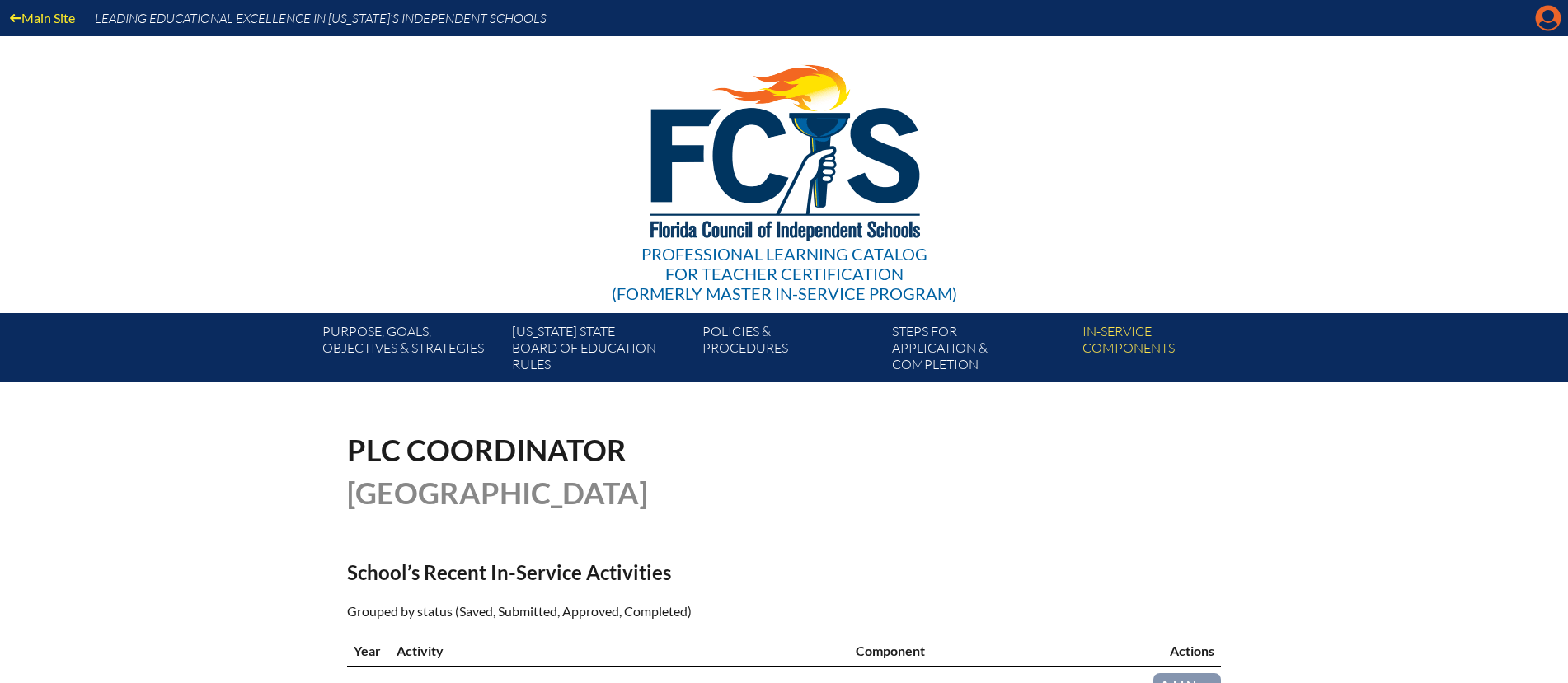
click at [1542, 25] on icon "Manage account" at bounding box center [1547, 18] width 26 height 26
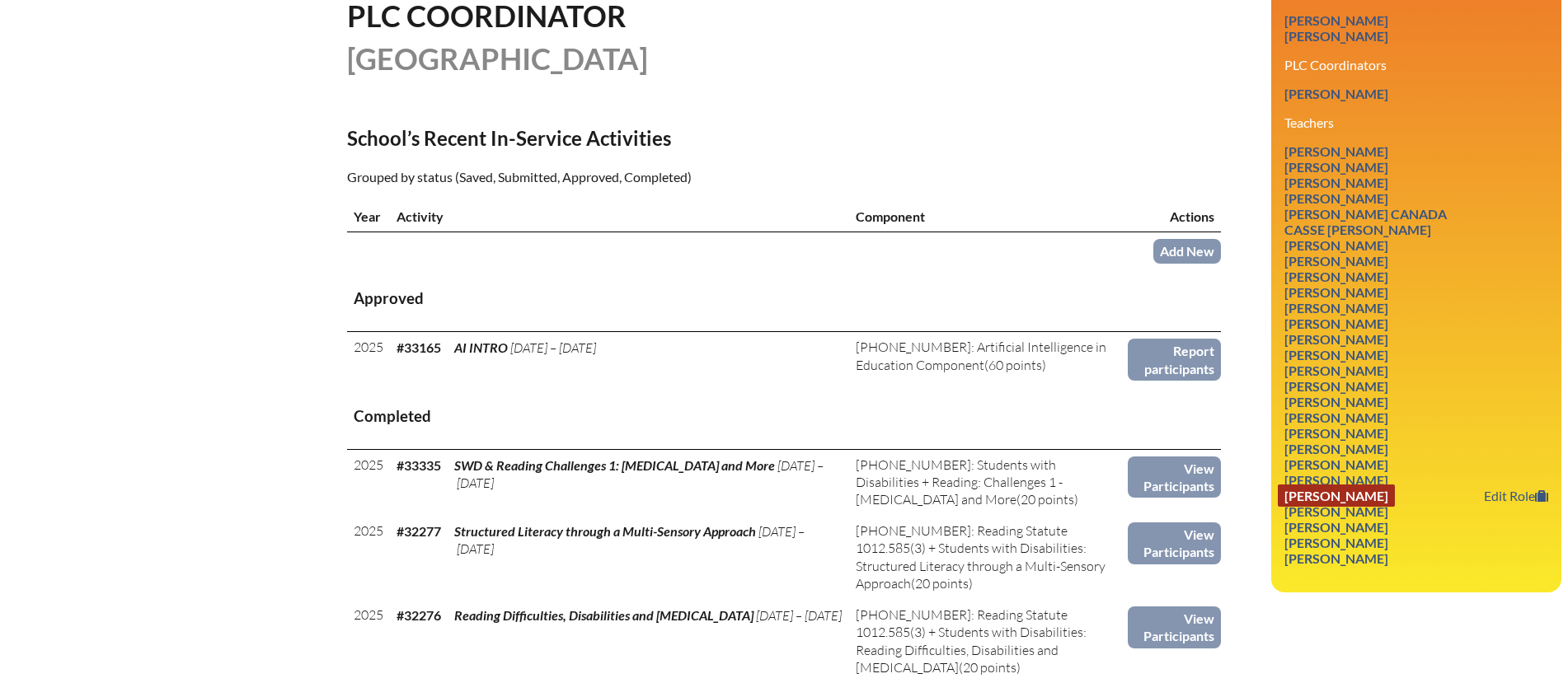
scroll to position [437, 0]
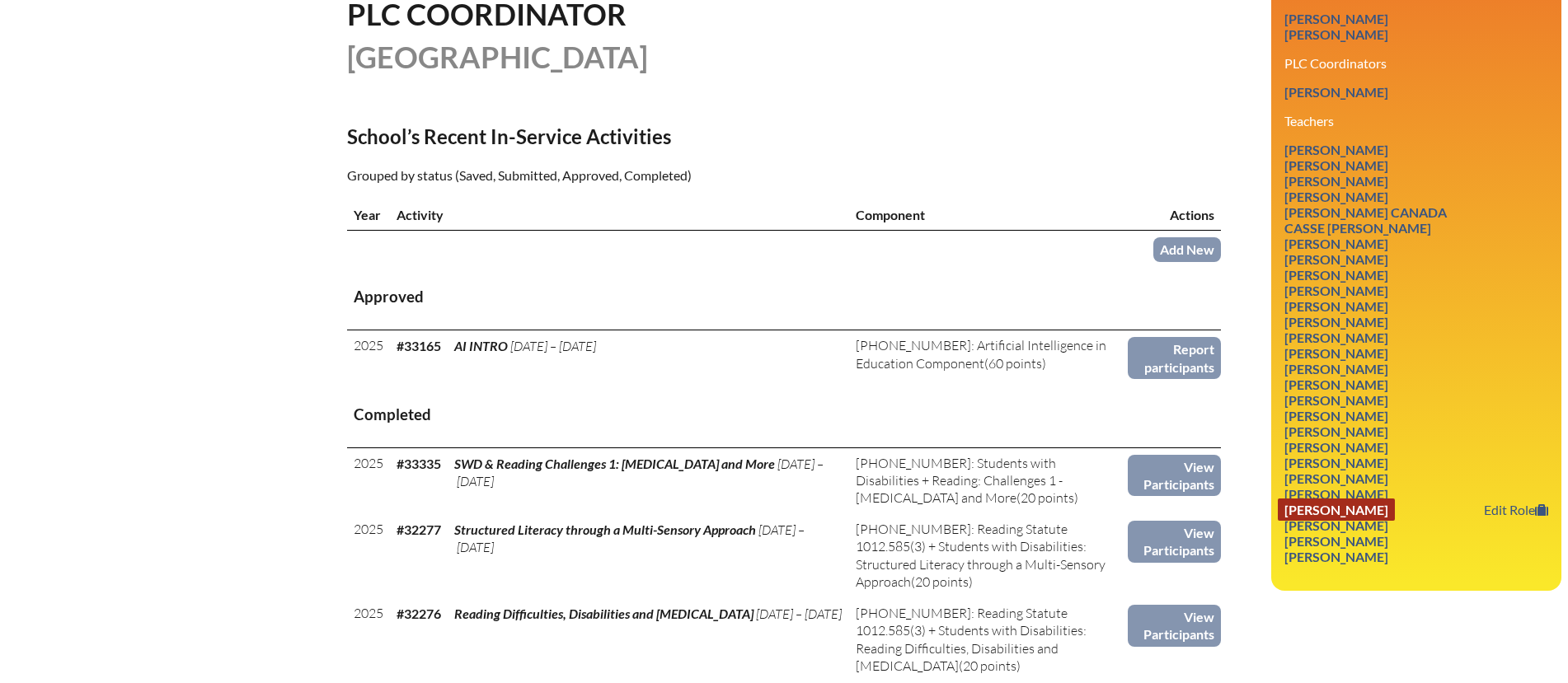
click at [1364, 498] on link "Marisa Robinson" at bounding box center [1336, 509] width 117 height 23
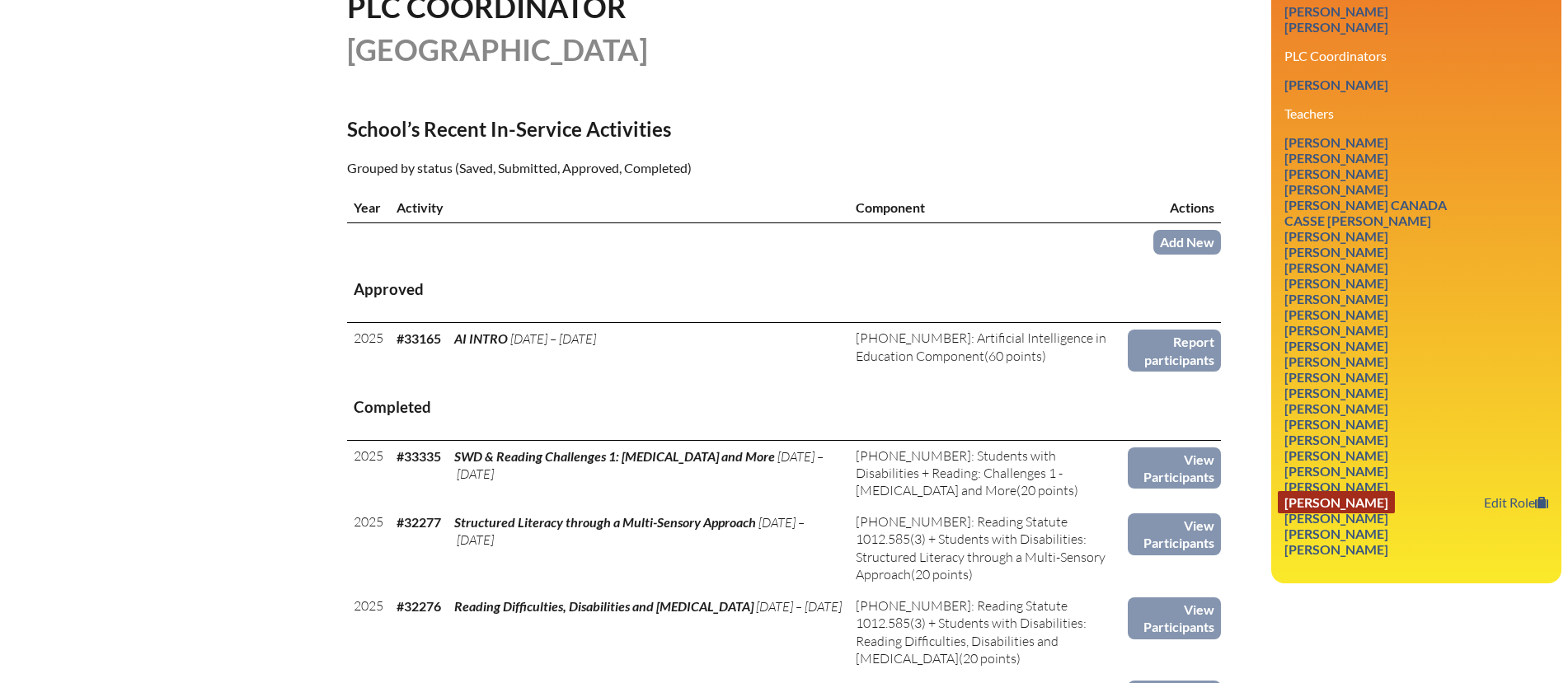
scroll to position [444, 0]
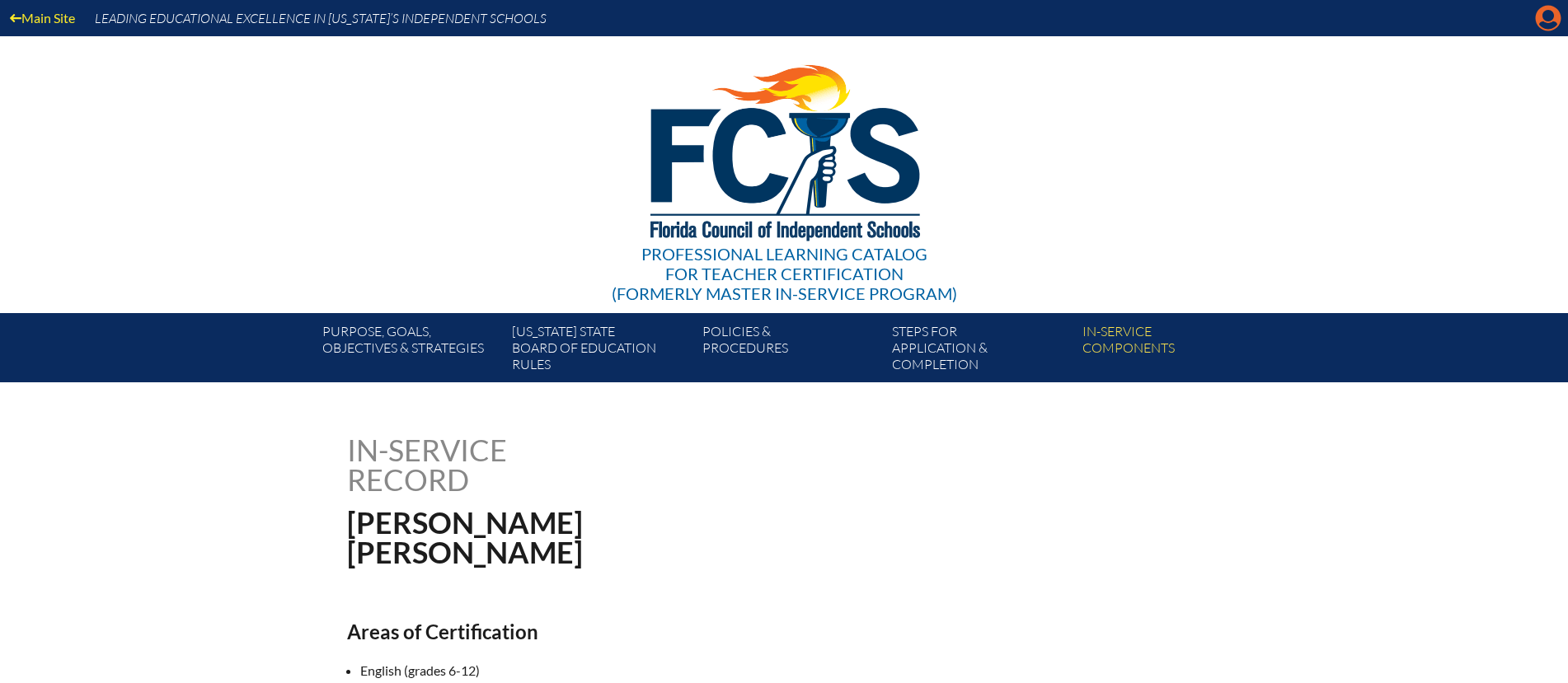
click at [1545, 24] on icon "Manage account" at bounding box center [1547, 18] width 26 height 26
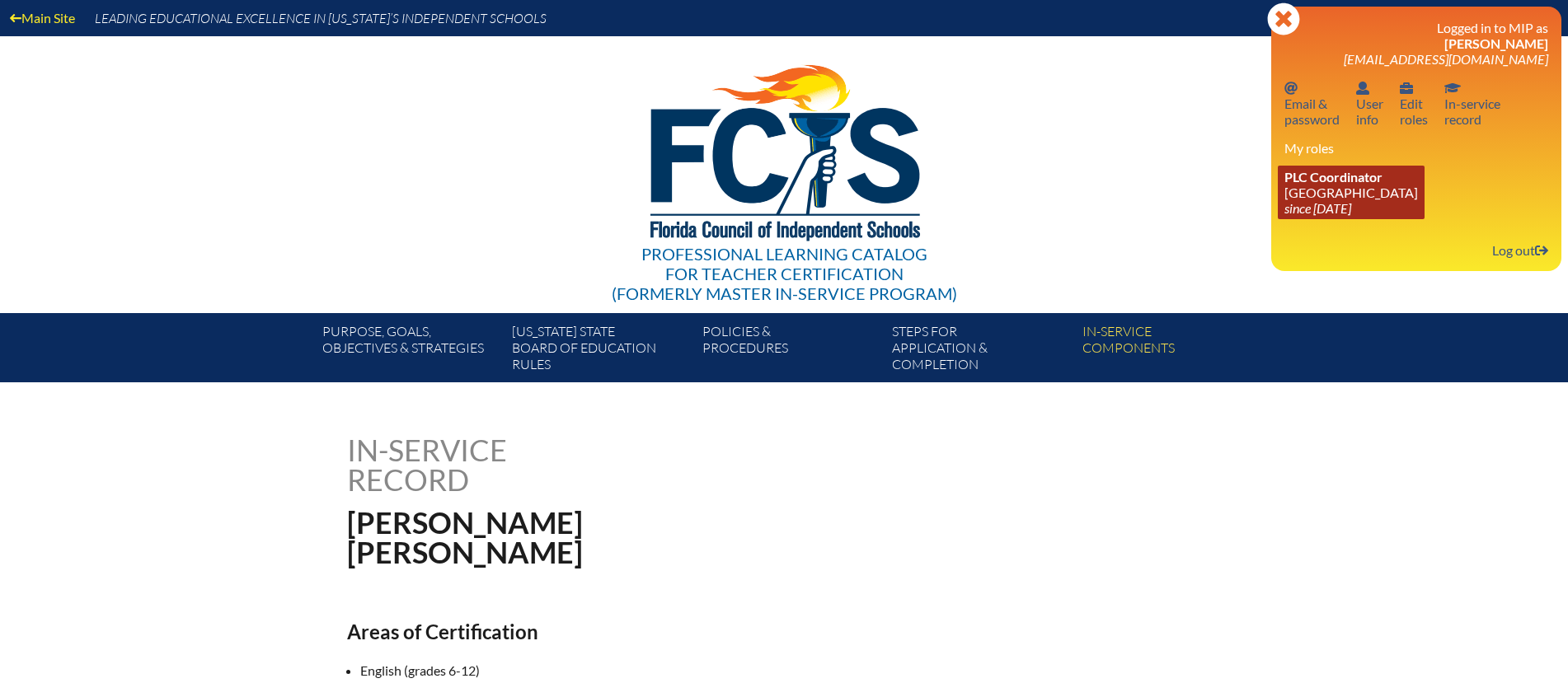
click at [1324, 188] on link "PLC Coordinator Pine School since 2025 Feb 18" at bounding box center [1350, 193] width 147 height 54
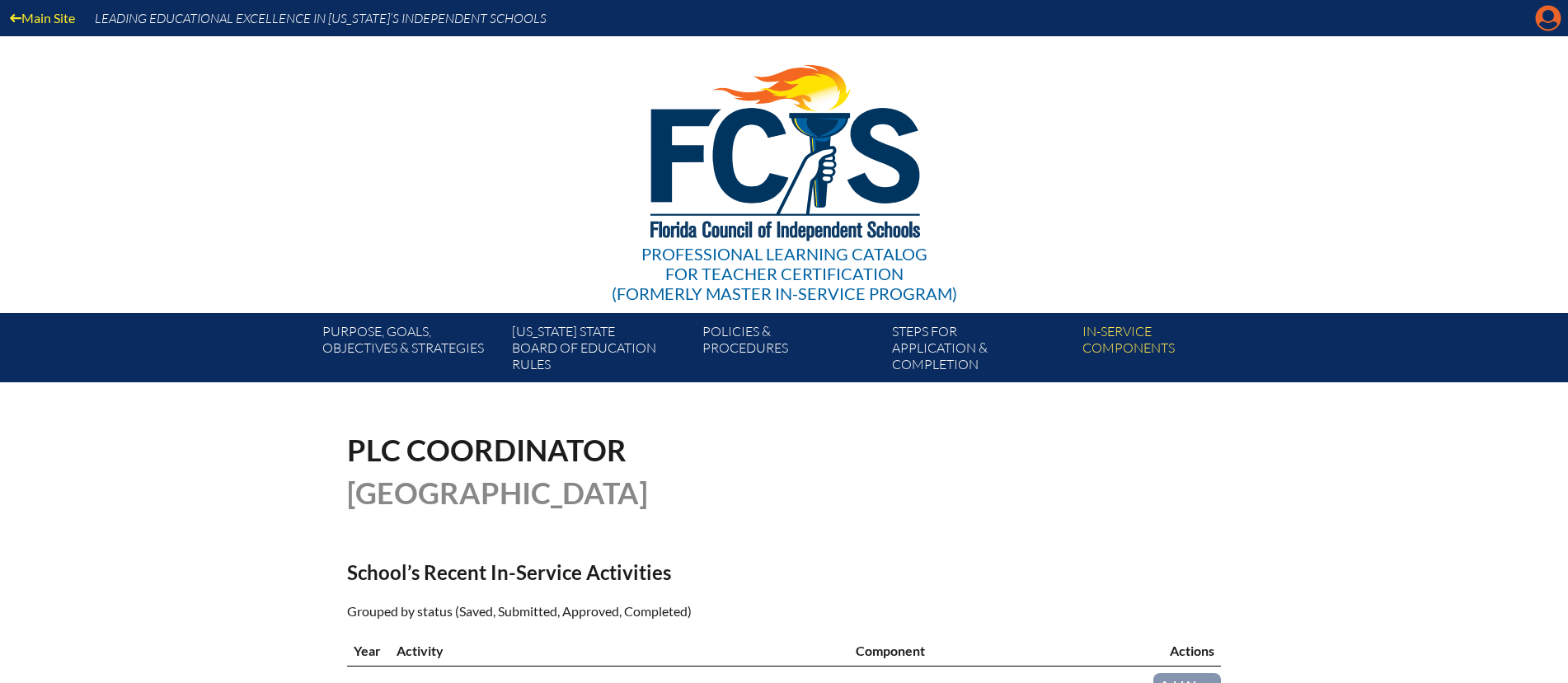
click at [1542, 20] on icon at bounding box center [1548, 18] width 26 height 26
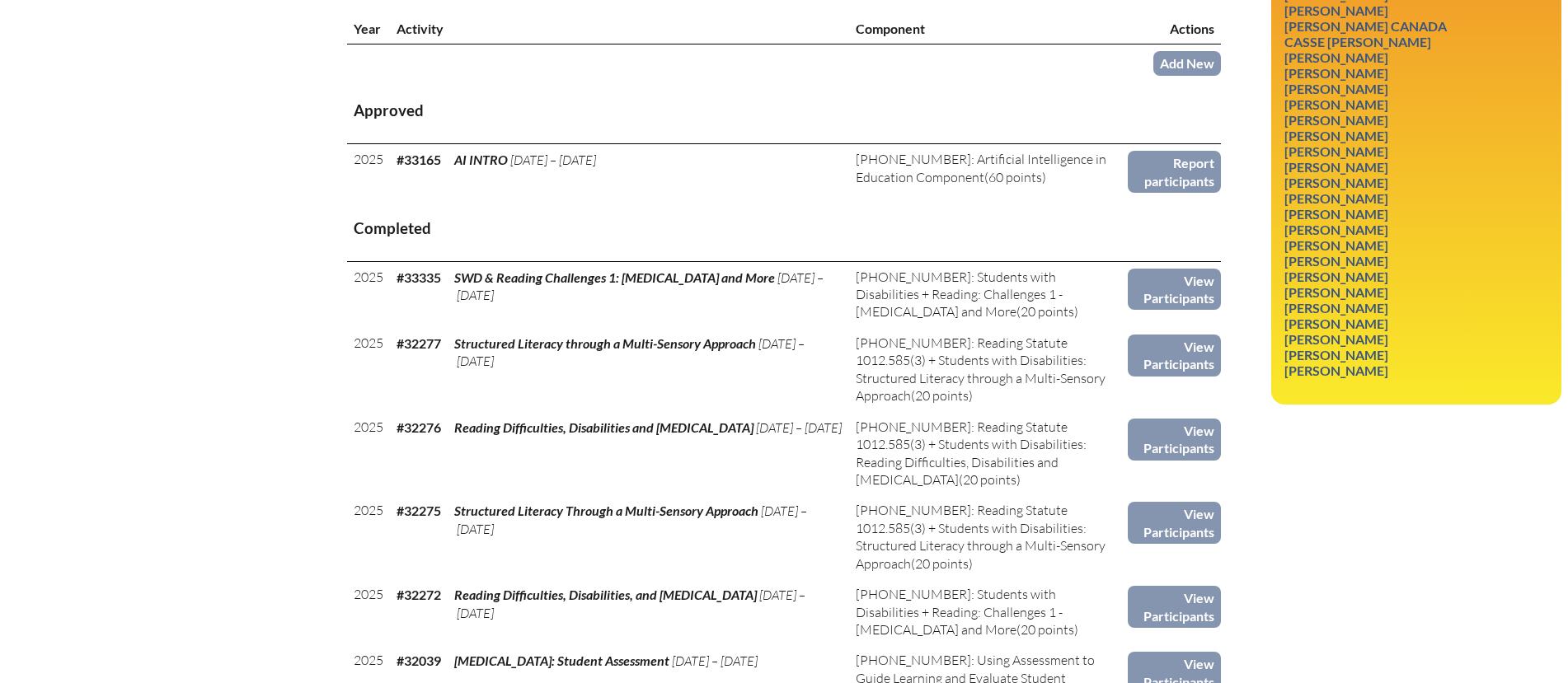
scroll to position [619, 0]
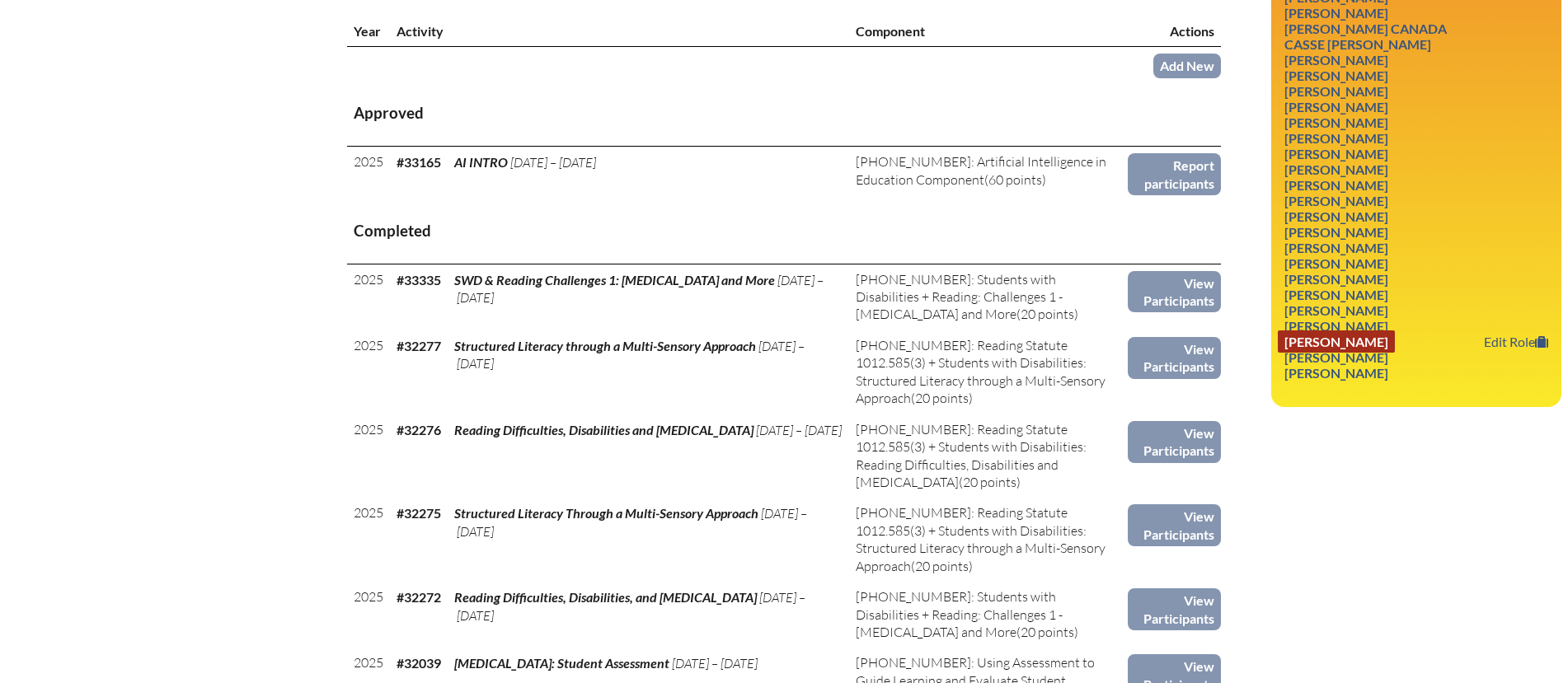
click at [1315, 331] on link "[PERSON_NAME]" at bounding box center [1336, 342] width 117 height 23
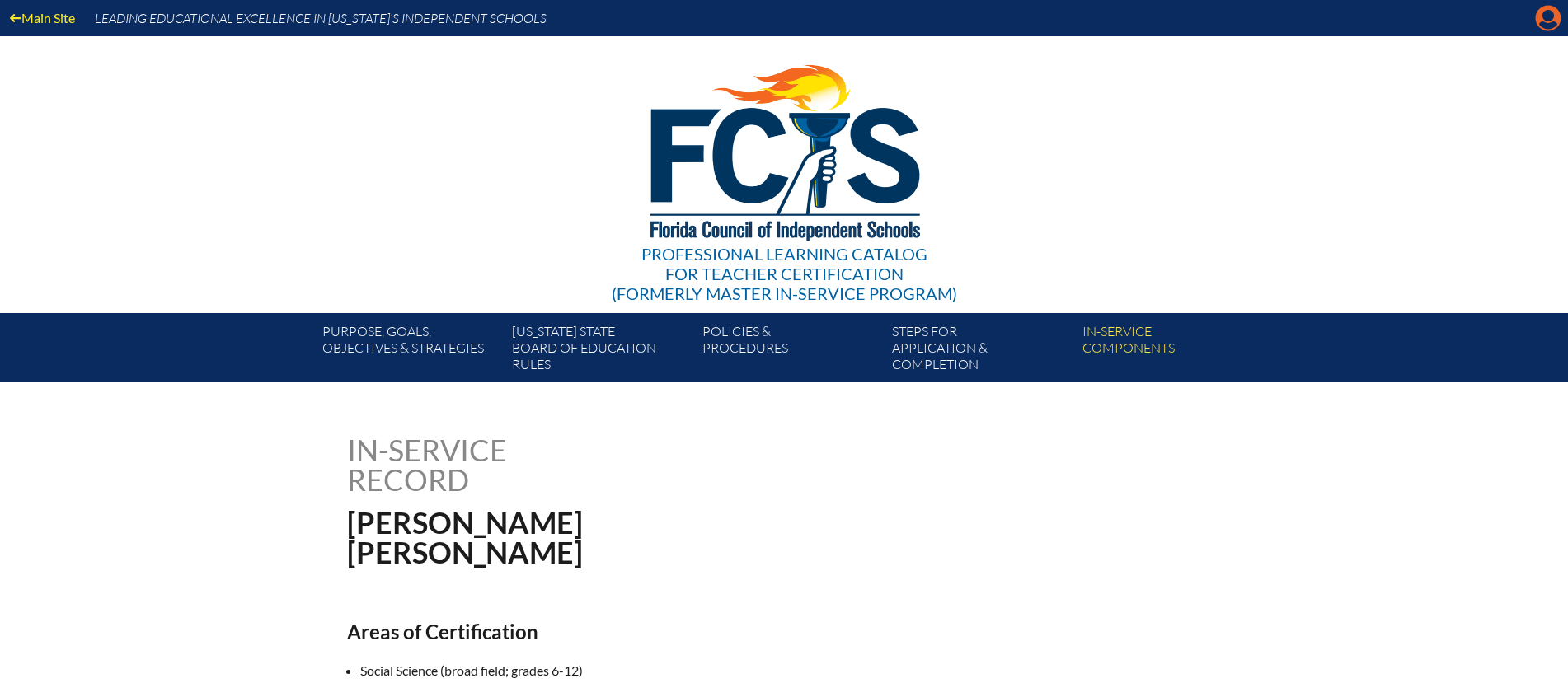
click at [1544, 26] on icon "Manage account" at bounding box center [1547, 18] width 26 height 26
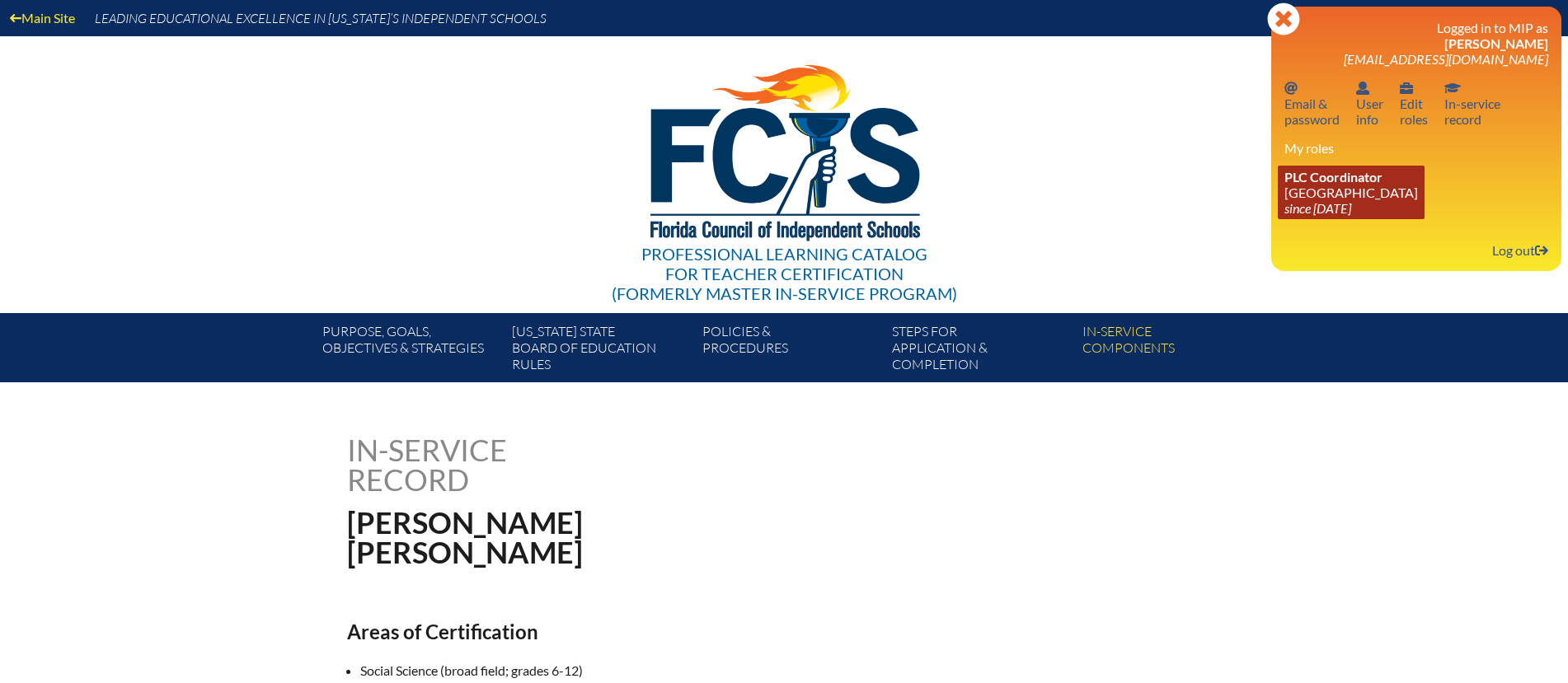
click at [1350, 192] on link "PLC Coordinator Pine School since 2025 Feb 18" at bounding box center [1350, 193] width 147 height 54
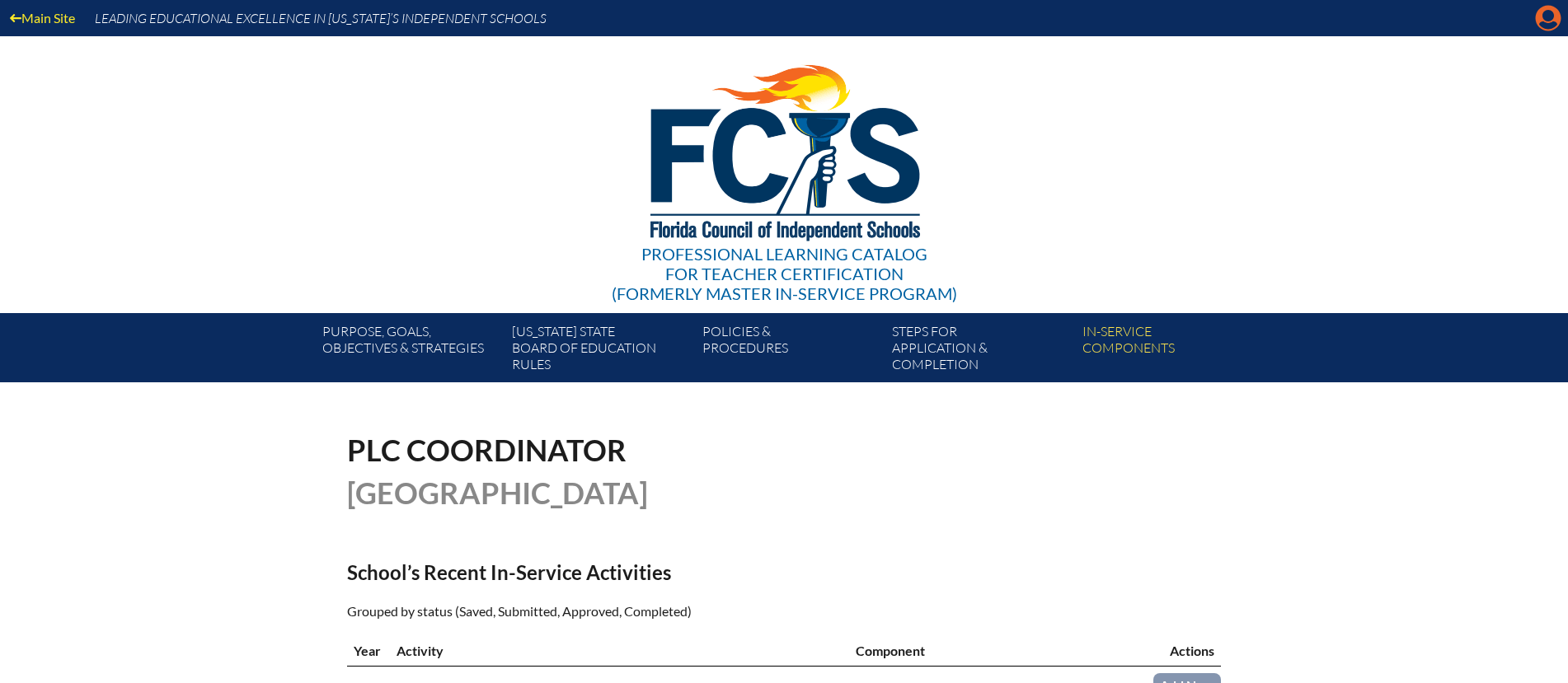
click at [1544, 23] on icon "Manage account" at bounding box center [1547, 18] width 26 height 26
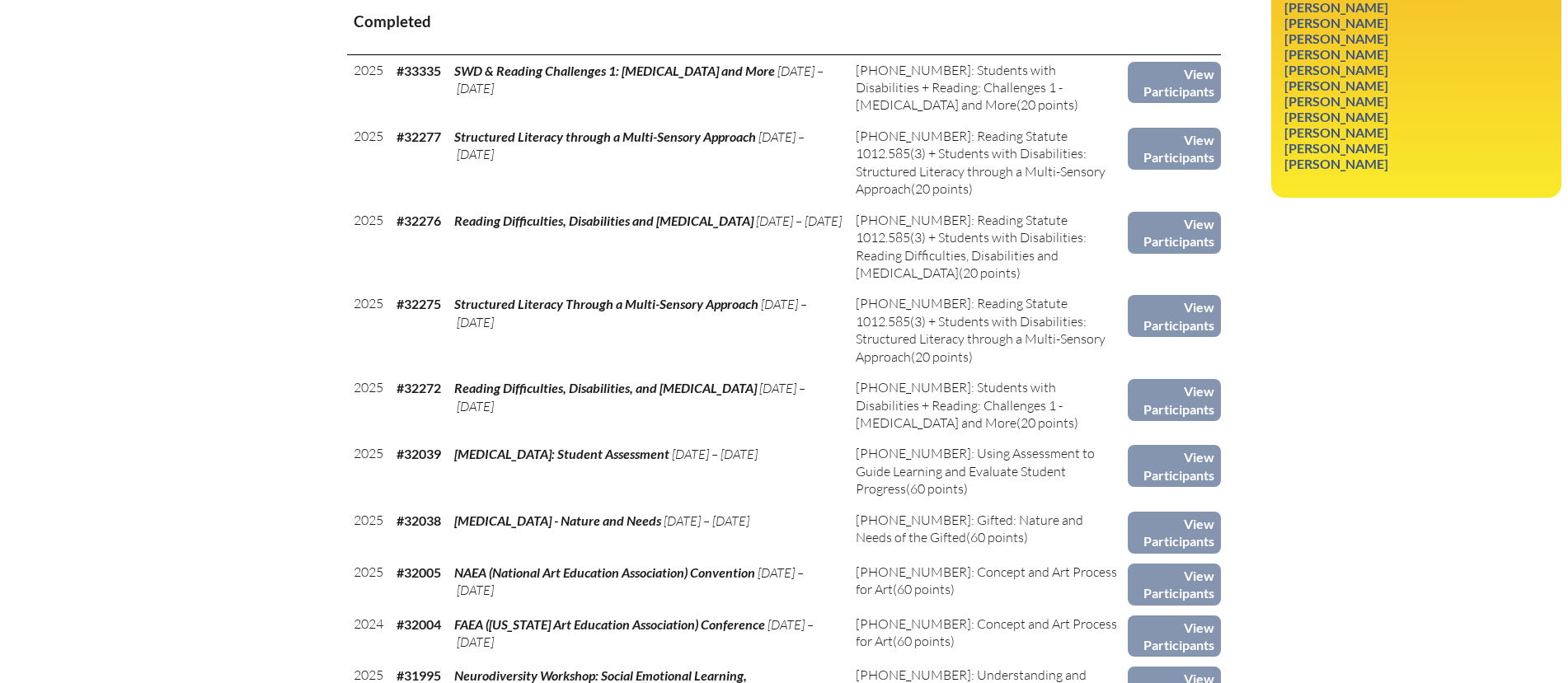
scroll to position [831, 0]
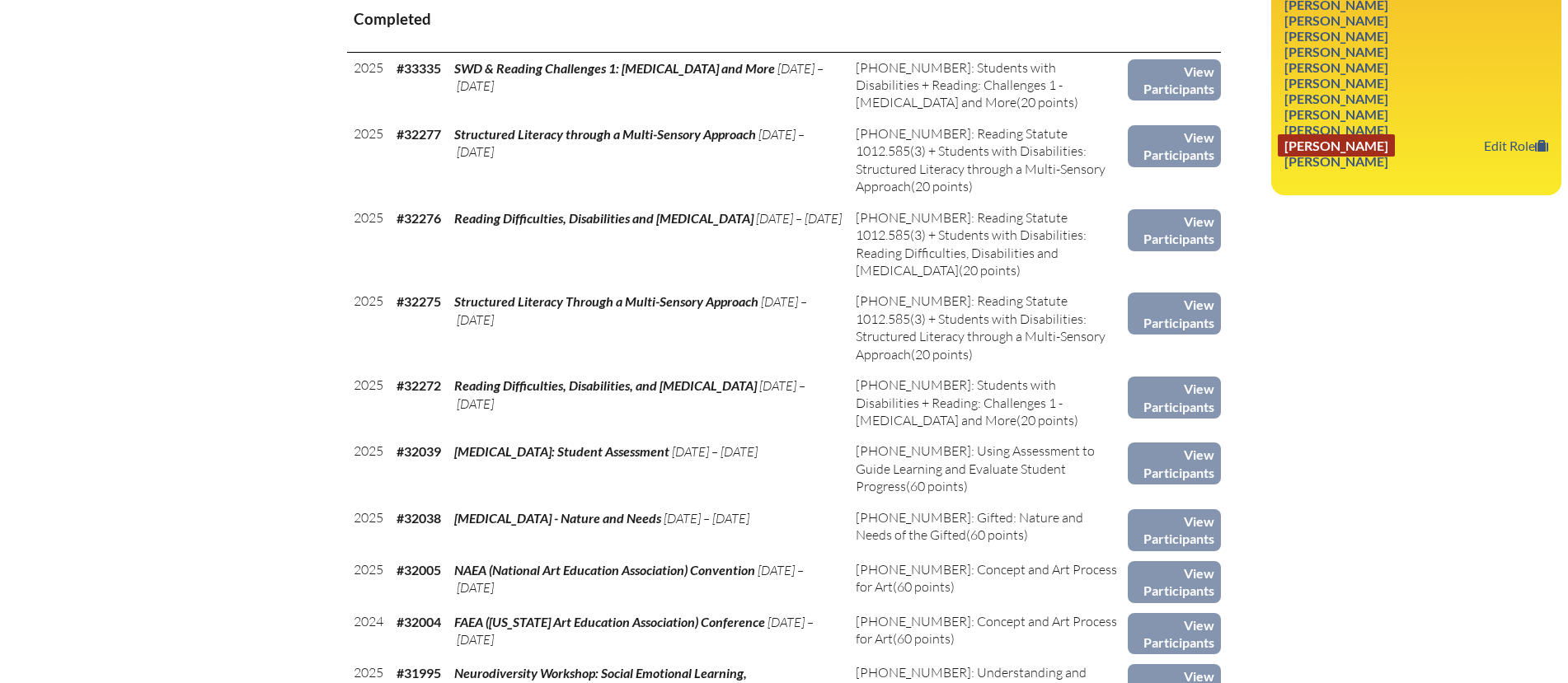
click at [1386, 134] on link "[PERSON_NAME]" at bounding box center [1336, 145] width 117 height 23
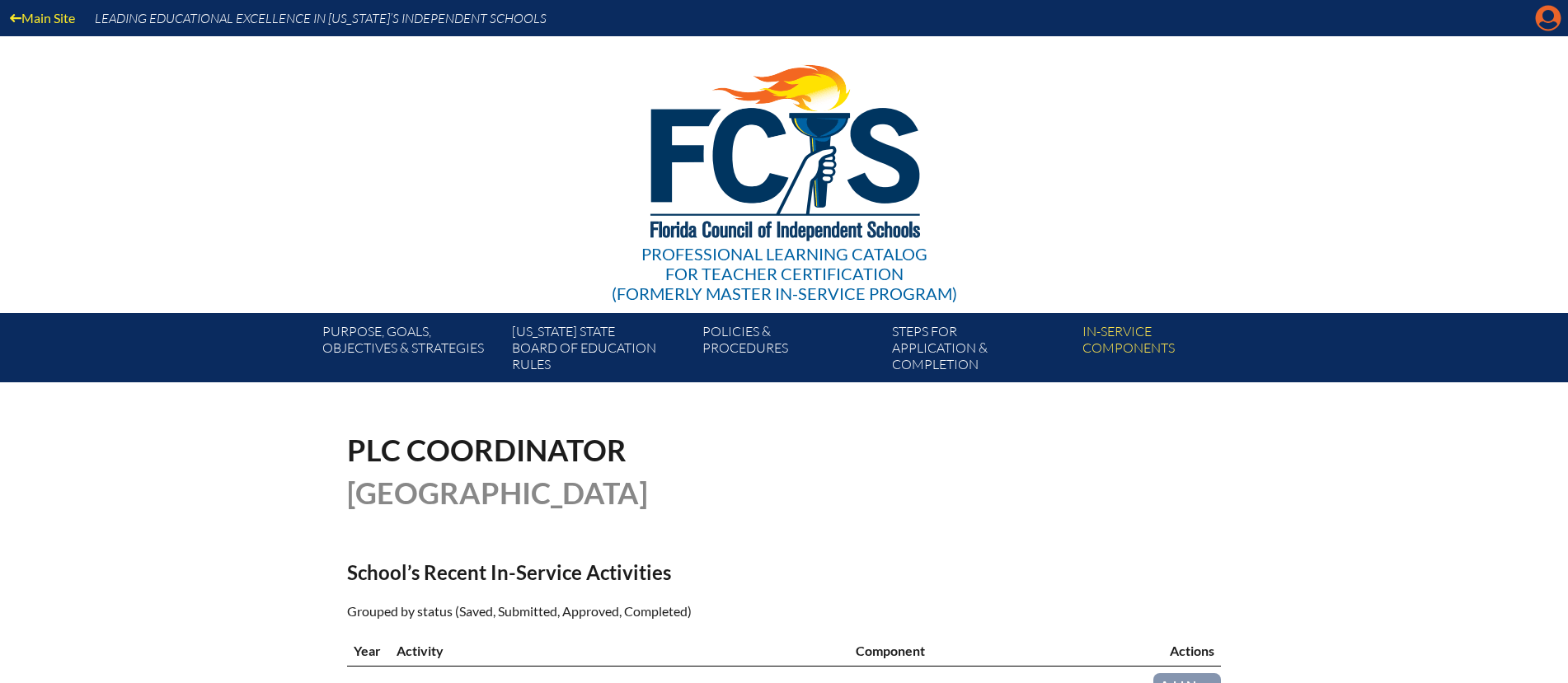
click at [1547, 23] on icon at bounding box center [1548, 18] width 26 height 26
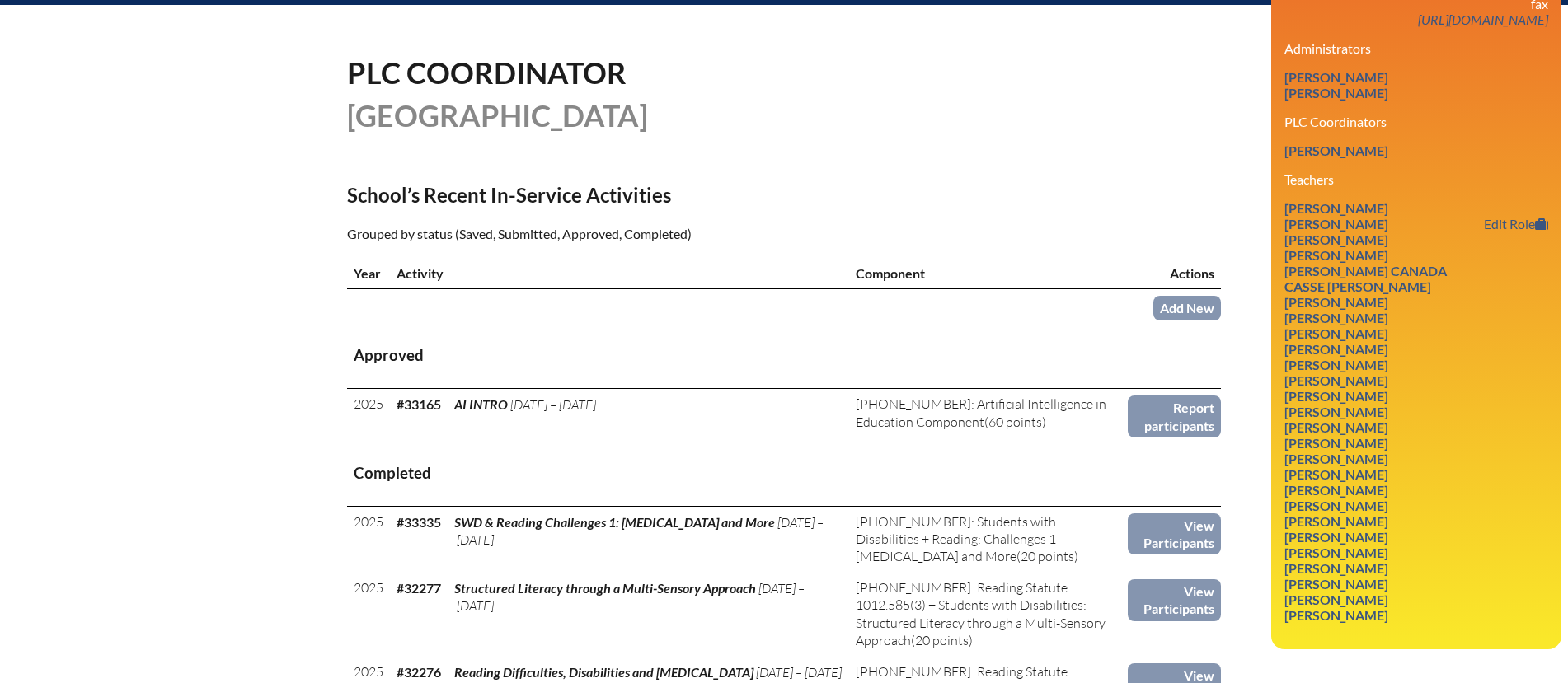
scroll to position [352, 0]
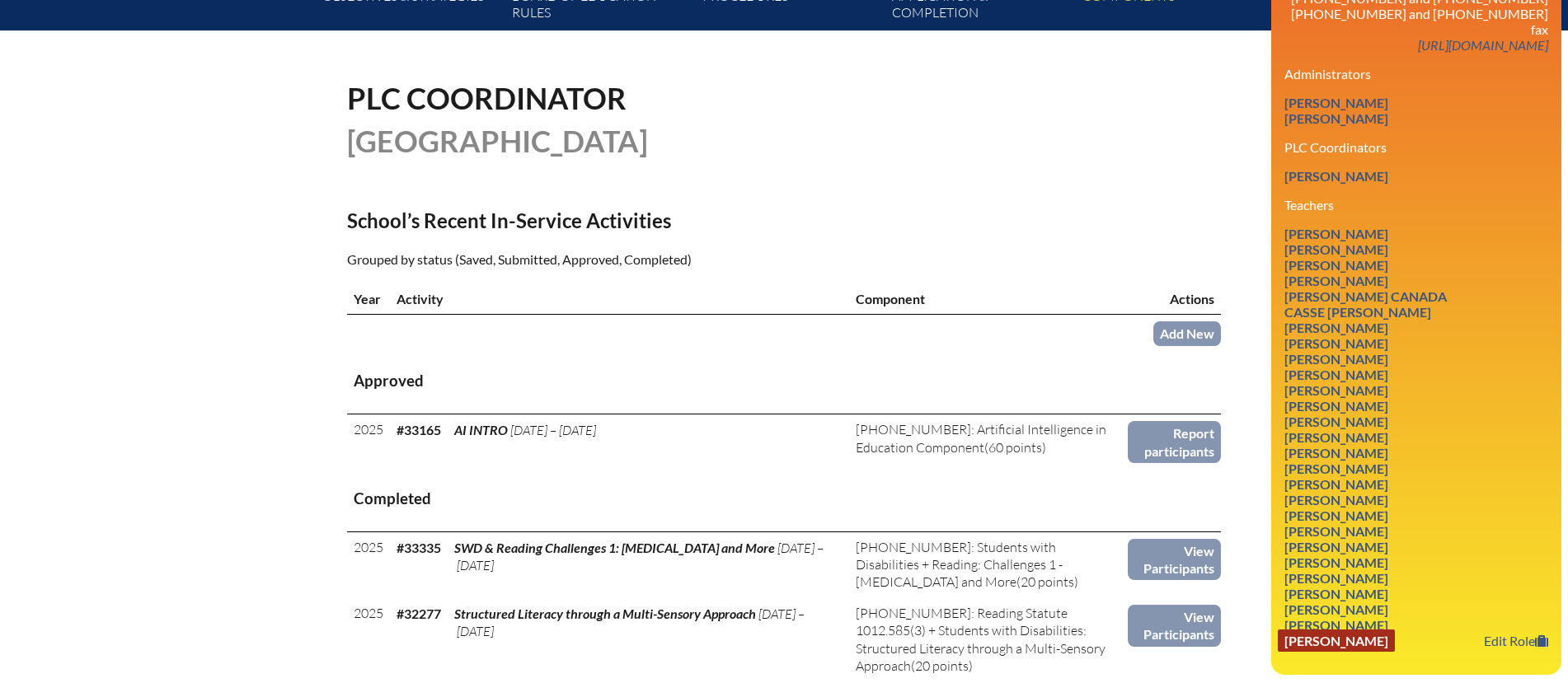
click at [1297, 629] on link "Kelsey Wilder" at bounding box center [1336, 640] width 117 height 23
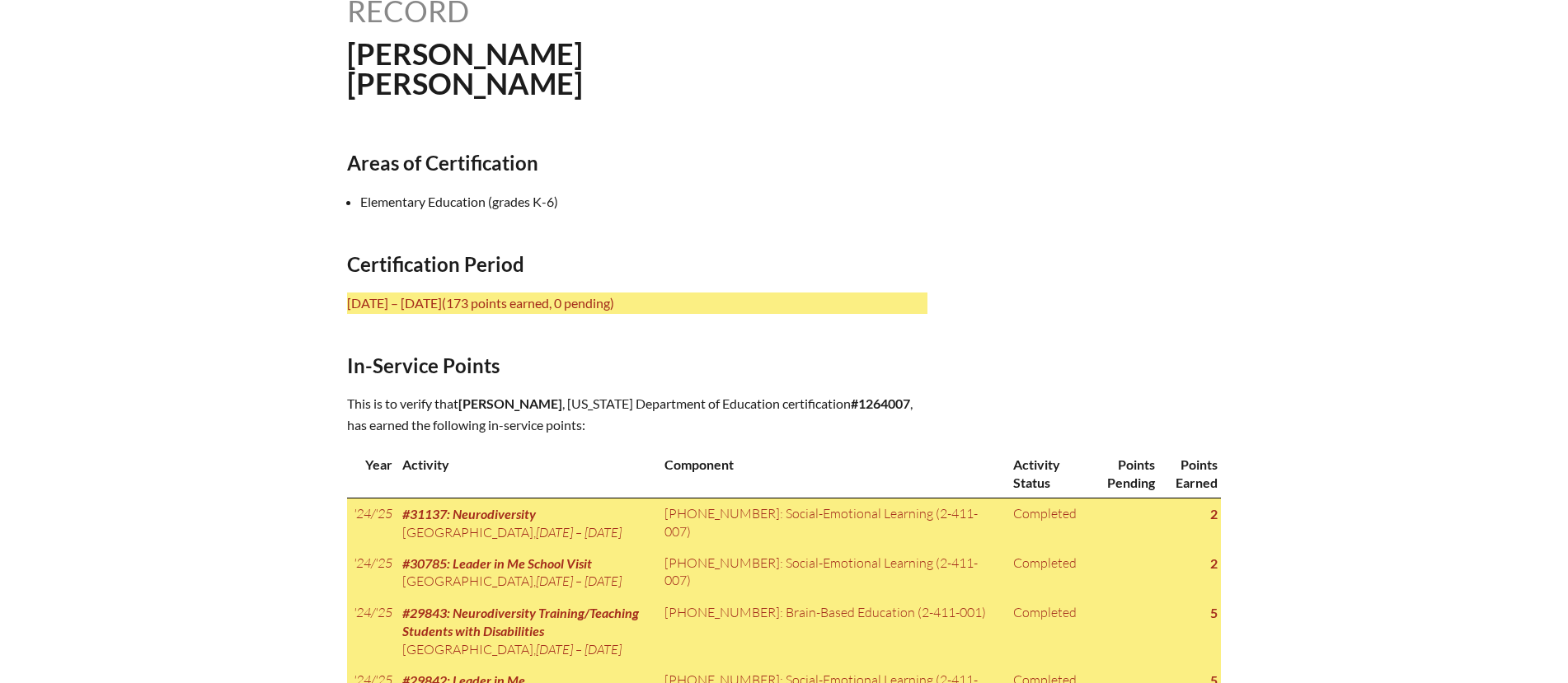
scroll to position [473, 0]
